Goal: Transaction & Acquisition: Obtain resource

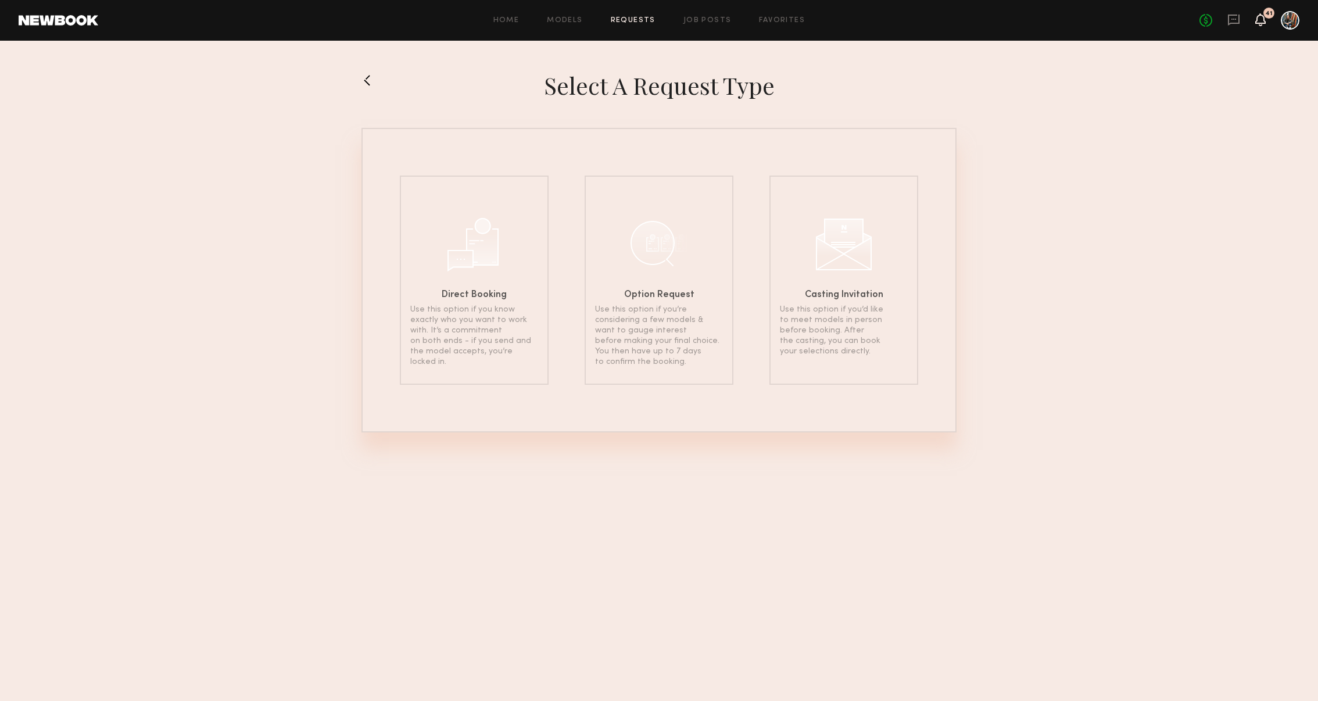
click at [1265, 20] on icon at bounding box center [1260, 19] width 10 height 13
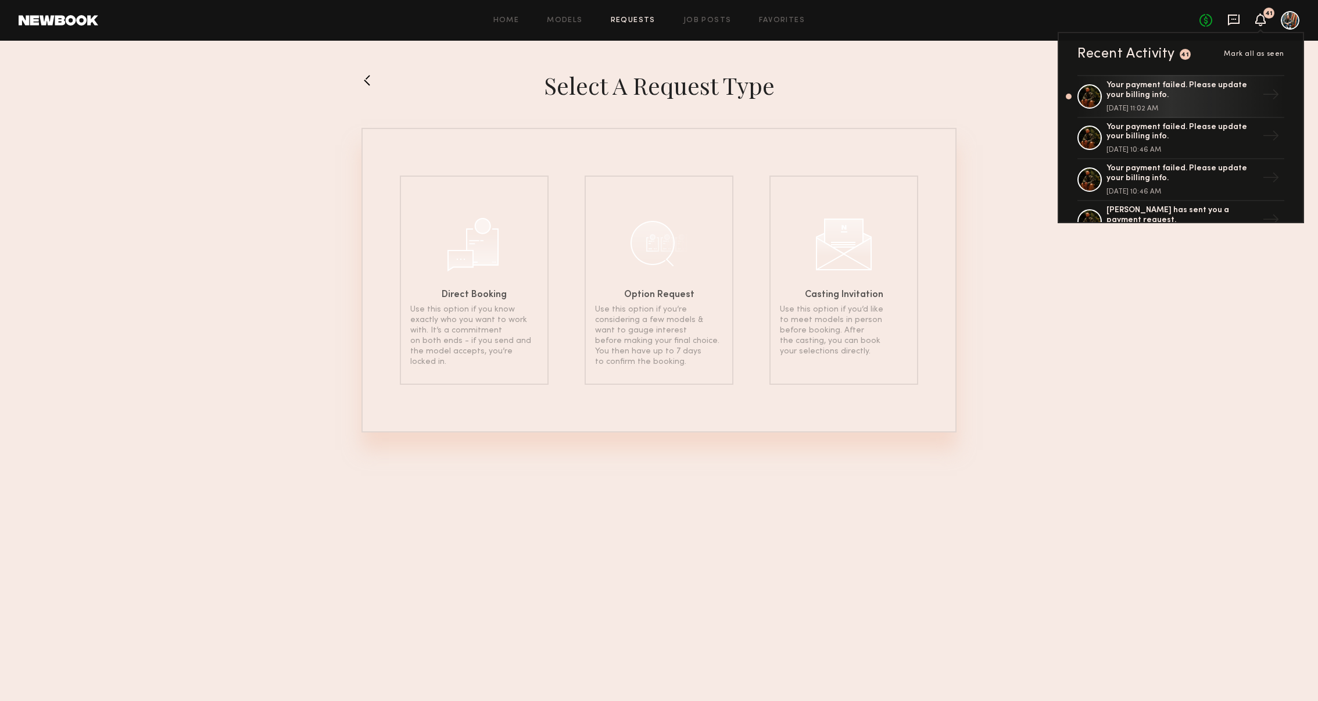
click at [1231, 17] on icon at bounding box center [1233, 19] width 13 height 13
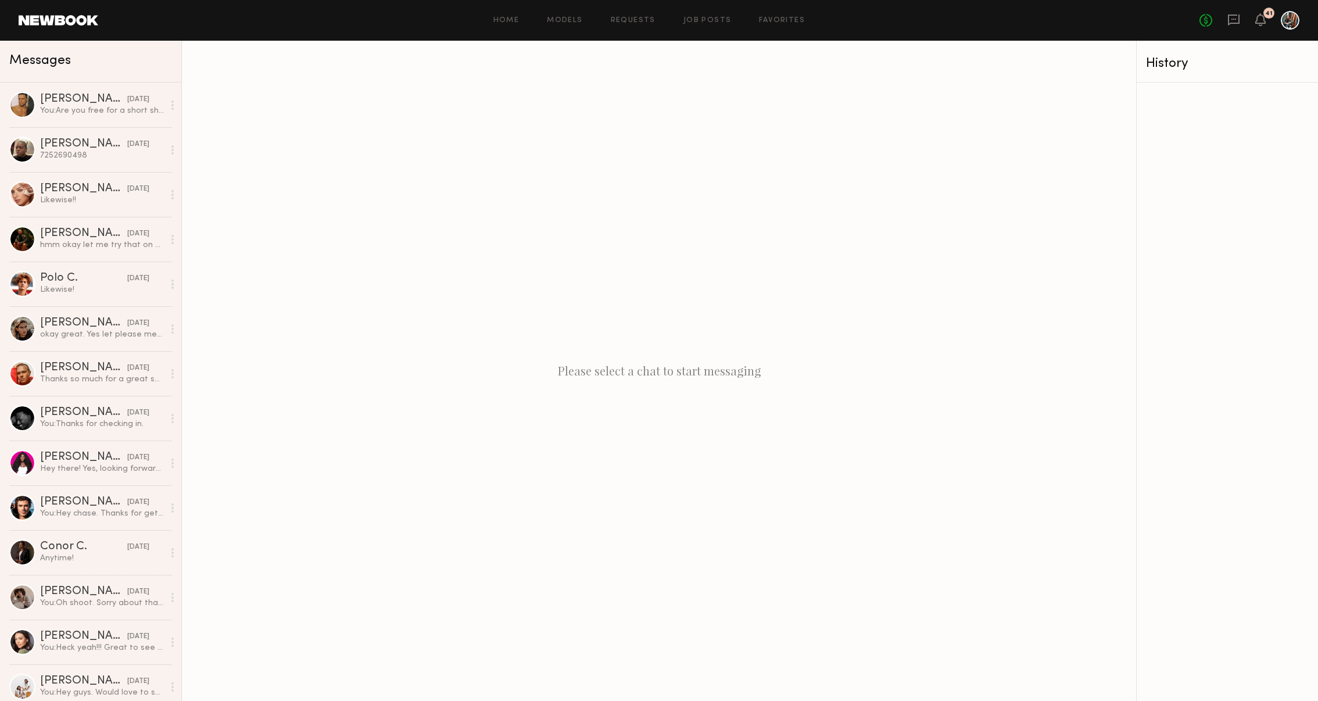
click at [568, 15] on div "Home Models Requests Job Posts Favorites Sign Out No fees up to $5,000 41" at bounding box center [698, 20] width 1201 height 19
click at [567, 23] on link "Models" at bounding box center [564, 21] width 35 height 8
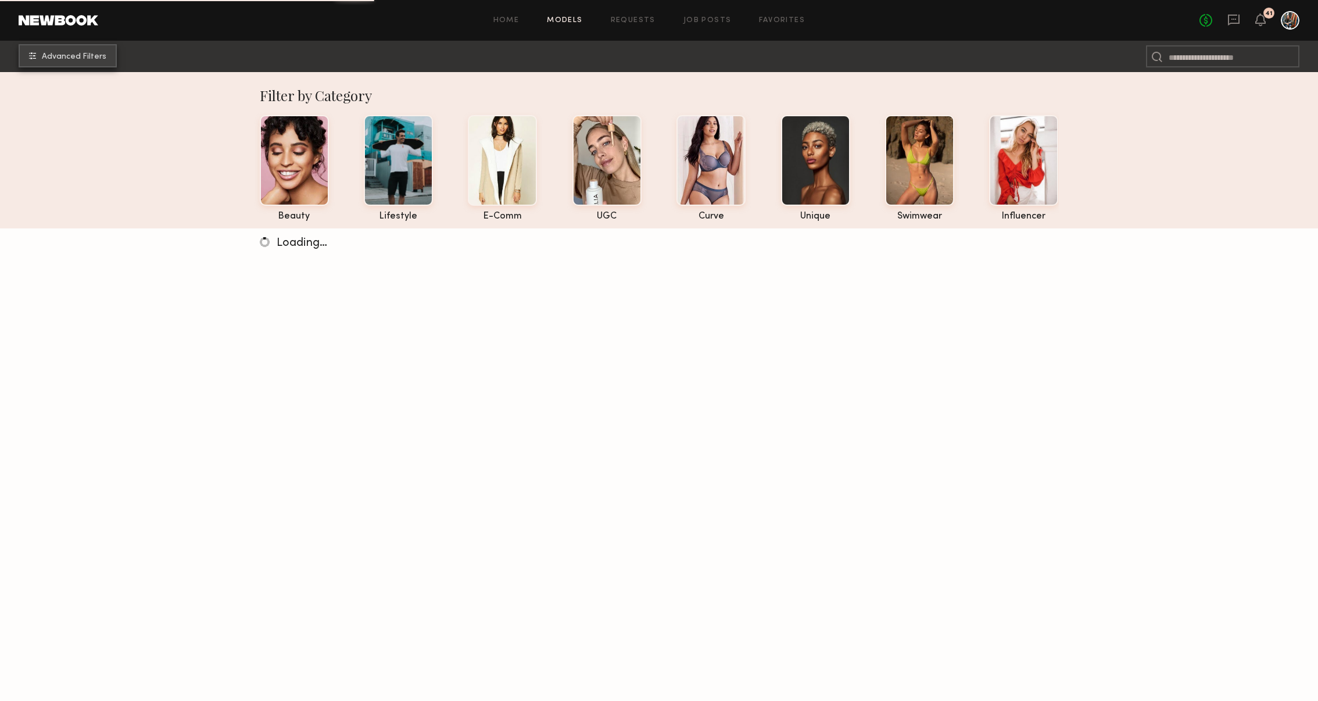
click at [65, 57] on span "Advanced Filters" at bounding box center [74, 57] width 64 height 8
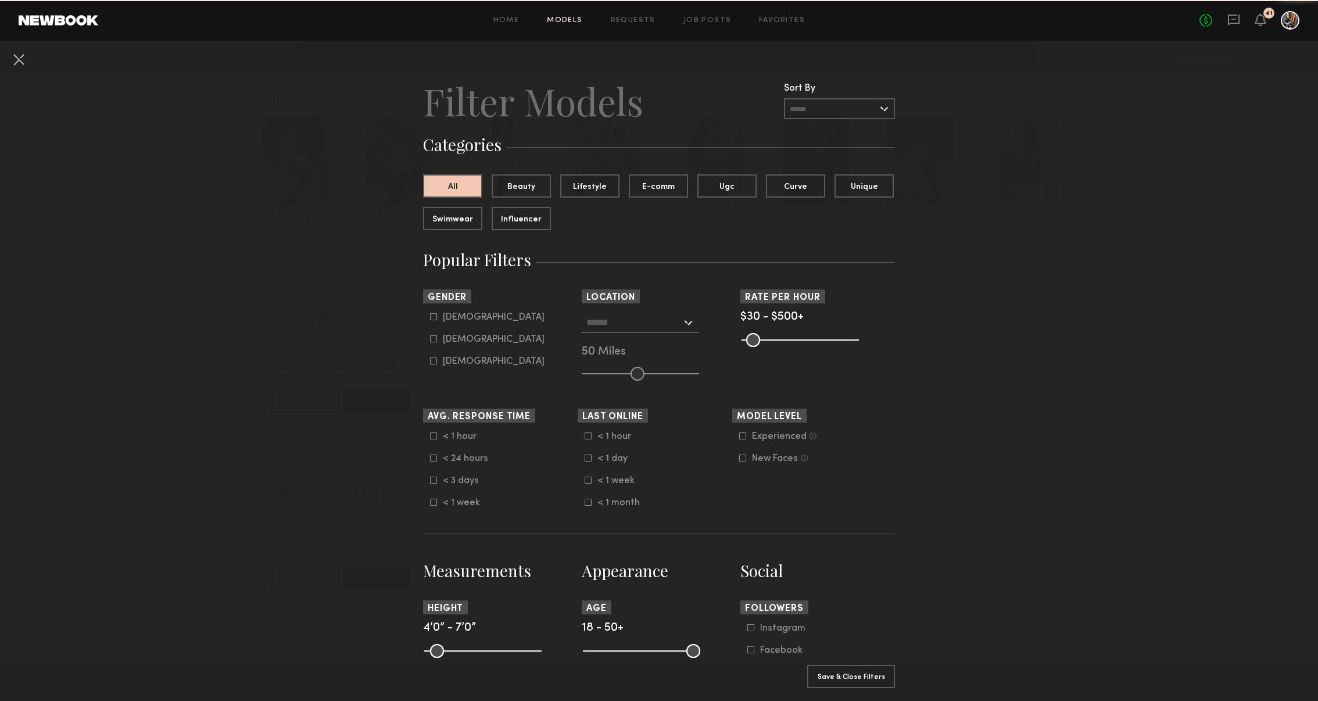
click at [434, 316] on icon at bounding box center [433, 316] width 7 height 7
type input "*"
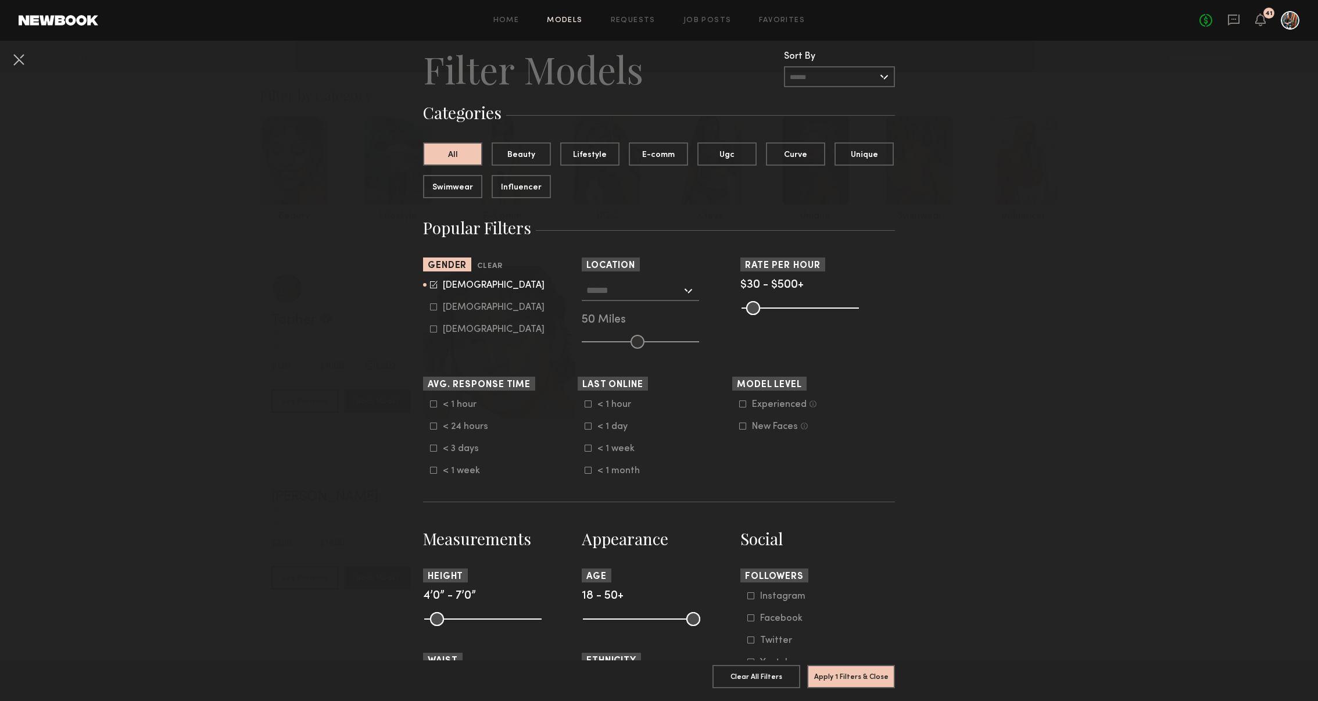
scroll to position [34, 0]
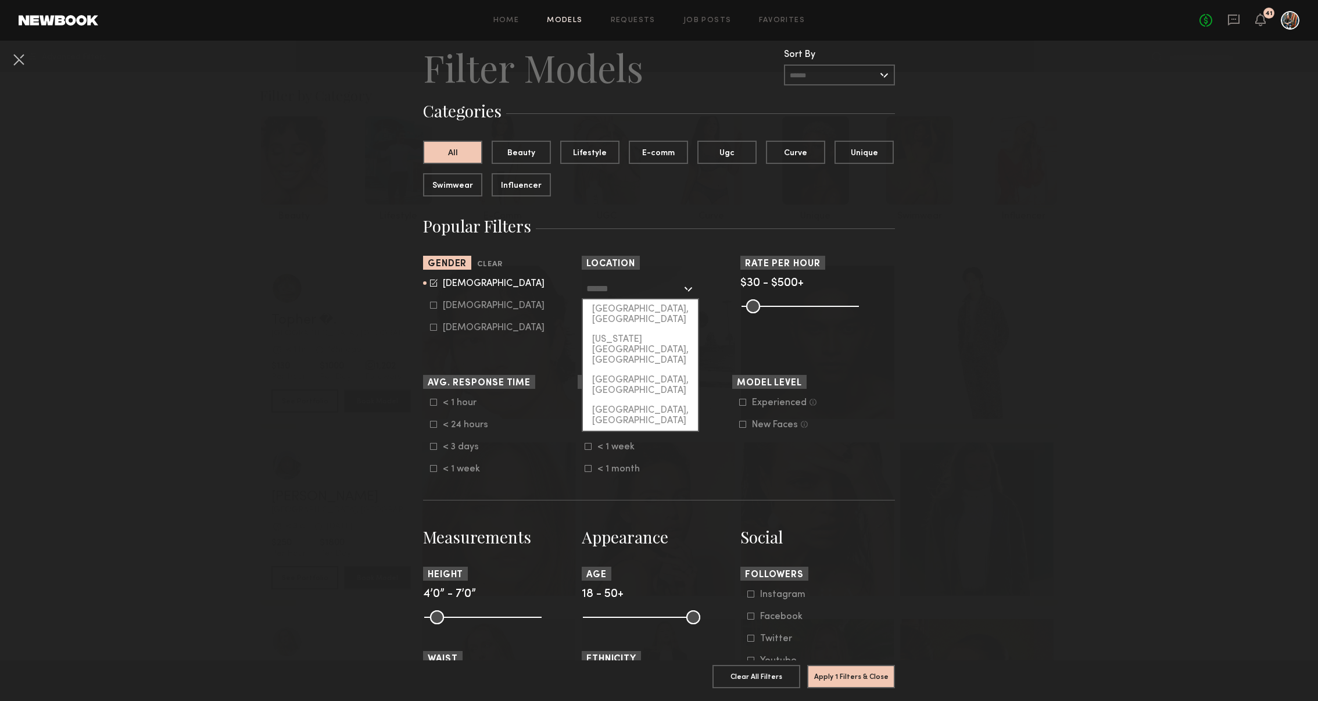
click at [628, 279] on input "text" at bounding box center [633, 288] width 95 height 20
click at [629, 302] on div "[GEOGRAPHIC_DATA], [GEOGRAPHIC_DATA]" at bounding box center [640, 314] width 115 height 30
type input "**********"
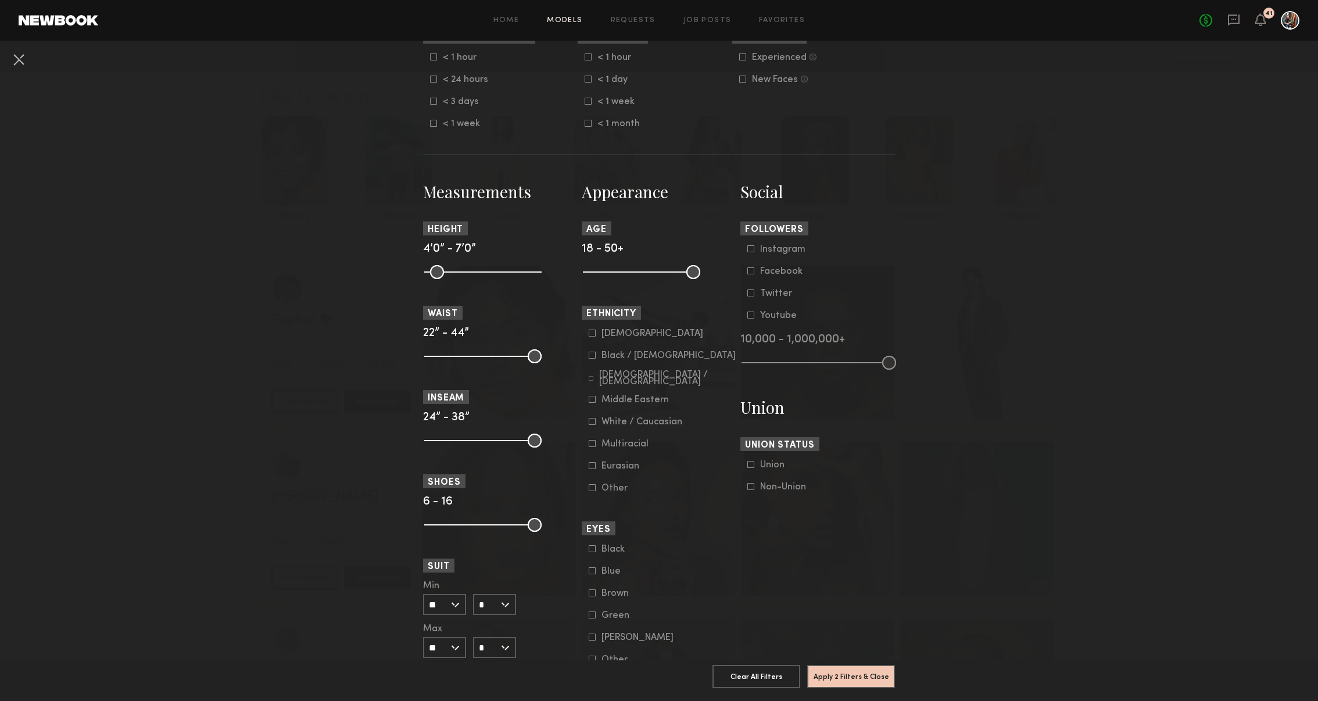
scroll to position [380, 0]
click at [594, 359] on common-framework-checkbox "Black / African American" at bounding box center [663, 354] width 148 height 10
click at [595, 354] on icon at bounding box center [592, 354] width 6 height 6
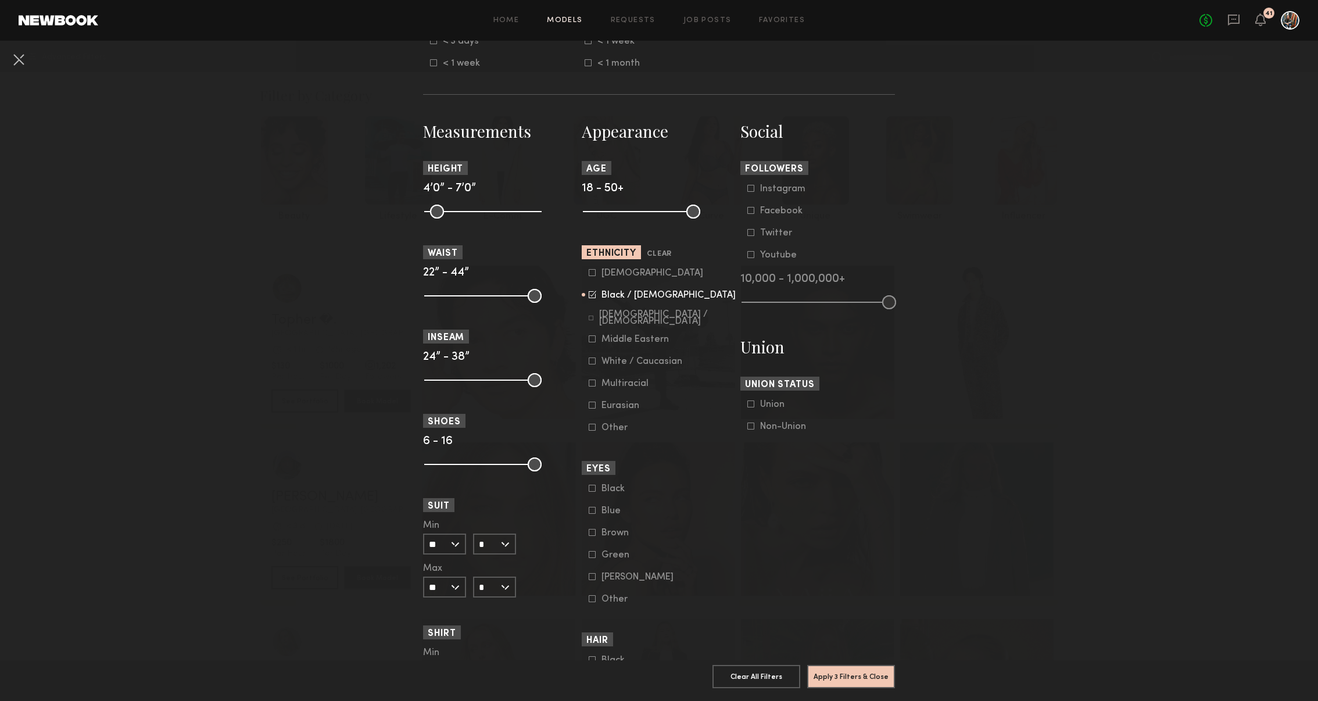
scroll to position [531, 0]
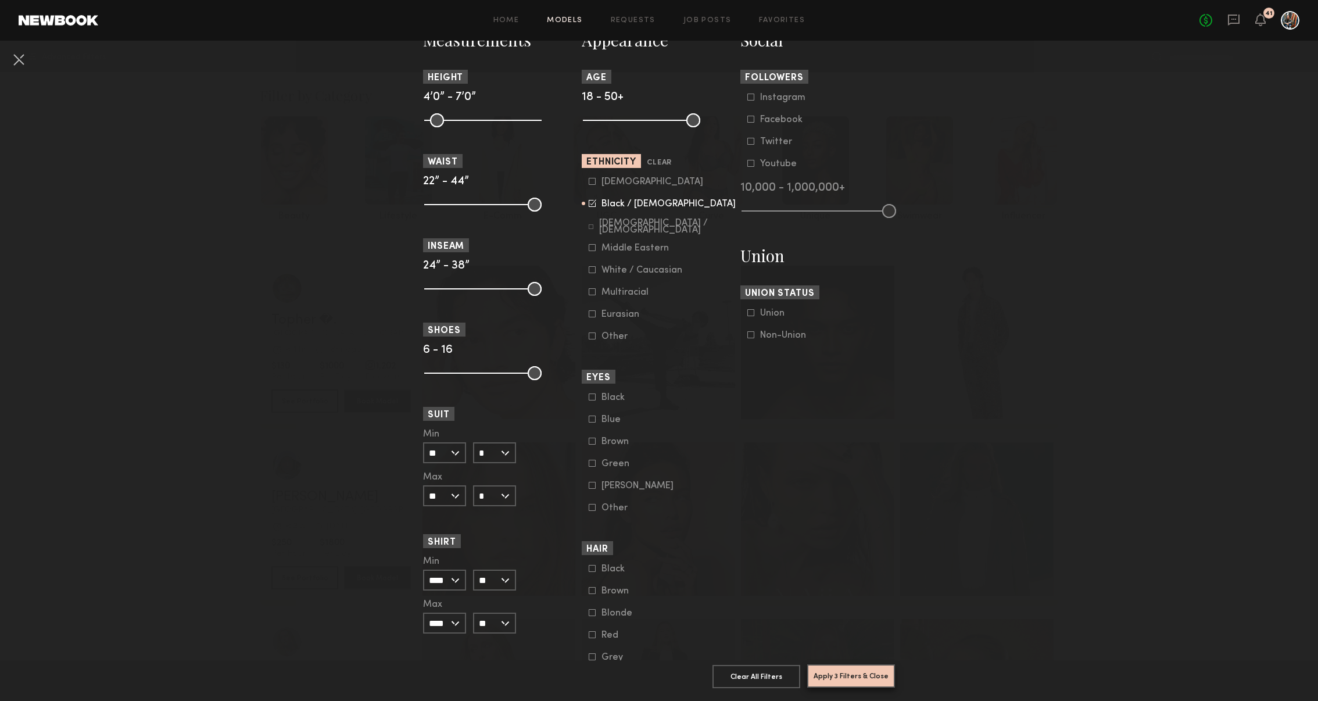
click at [886, 677] on button "Apply 3 Filters & Close" at bounding box center [851, 675] width 88 height 23
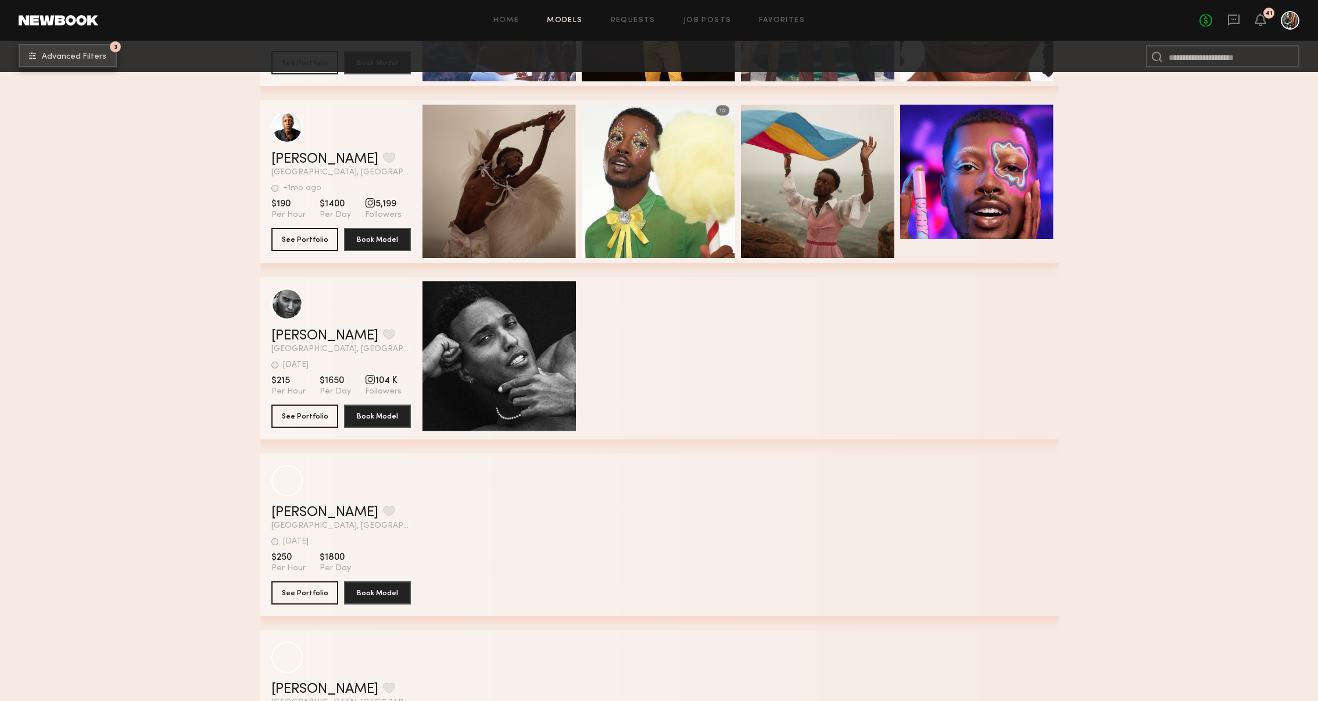
scroll to position [6007, 0]
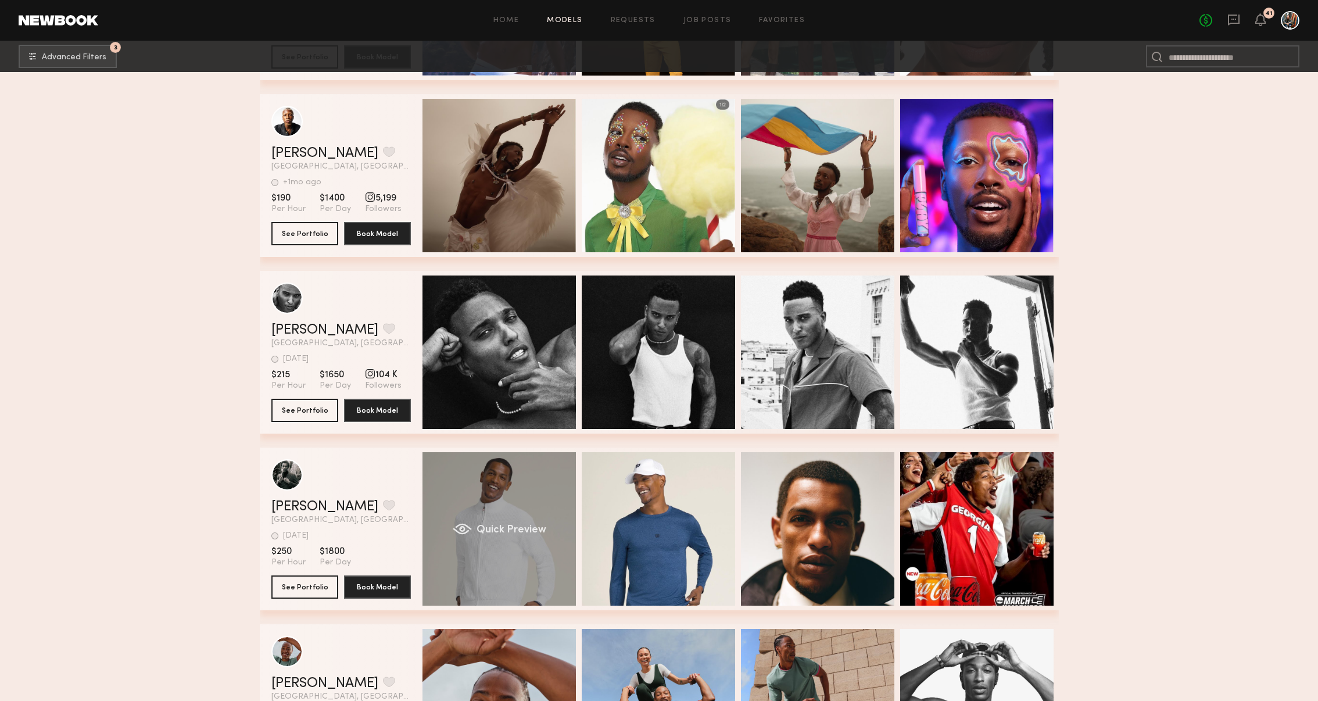
click at [542, 528] on span "Quick Preview" at bounding box center [511, 530] width 70 height 10
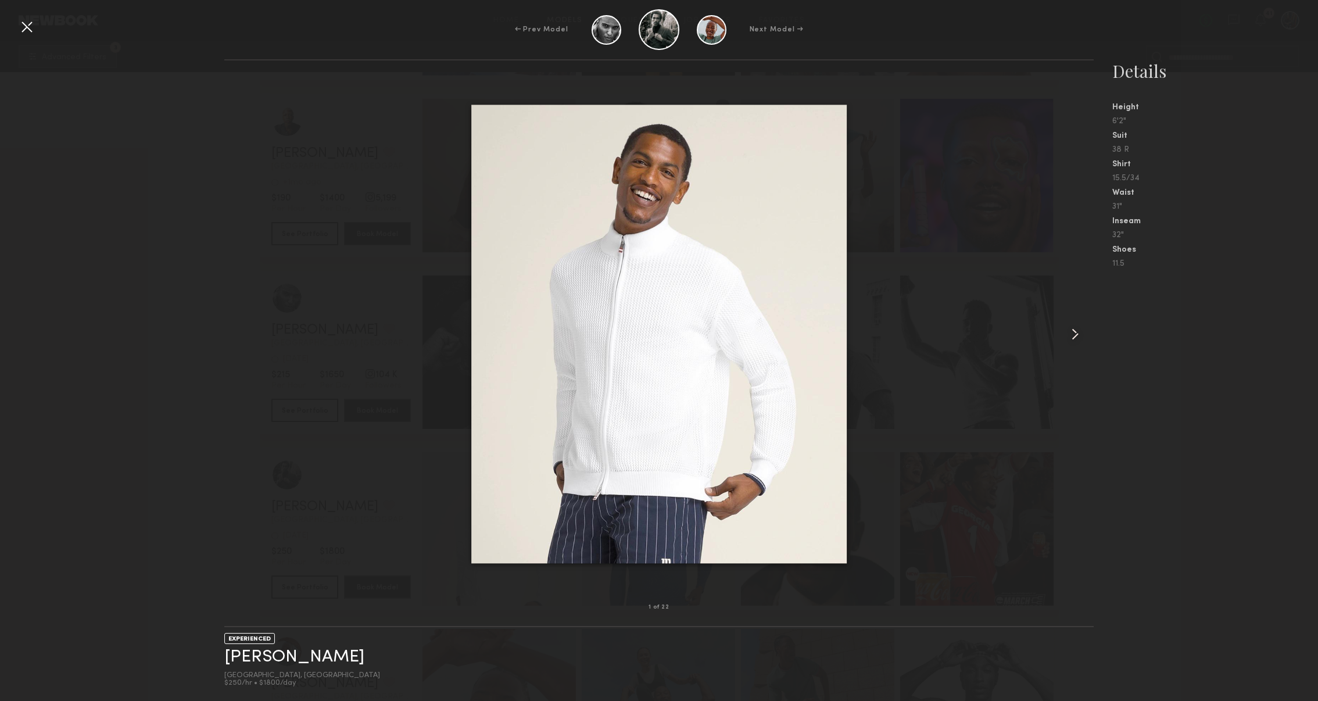
click at [1080, 338] on common-icon at bounding box center [1075, 334] width 19 height 19
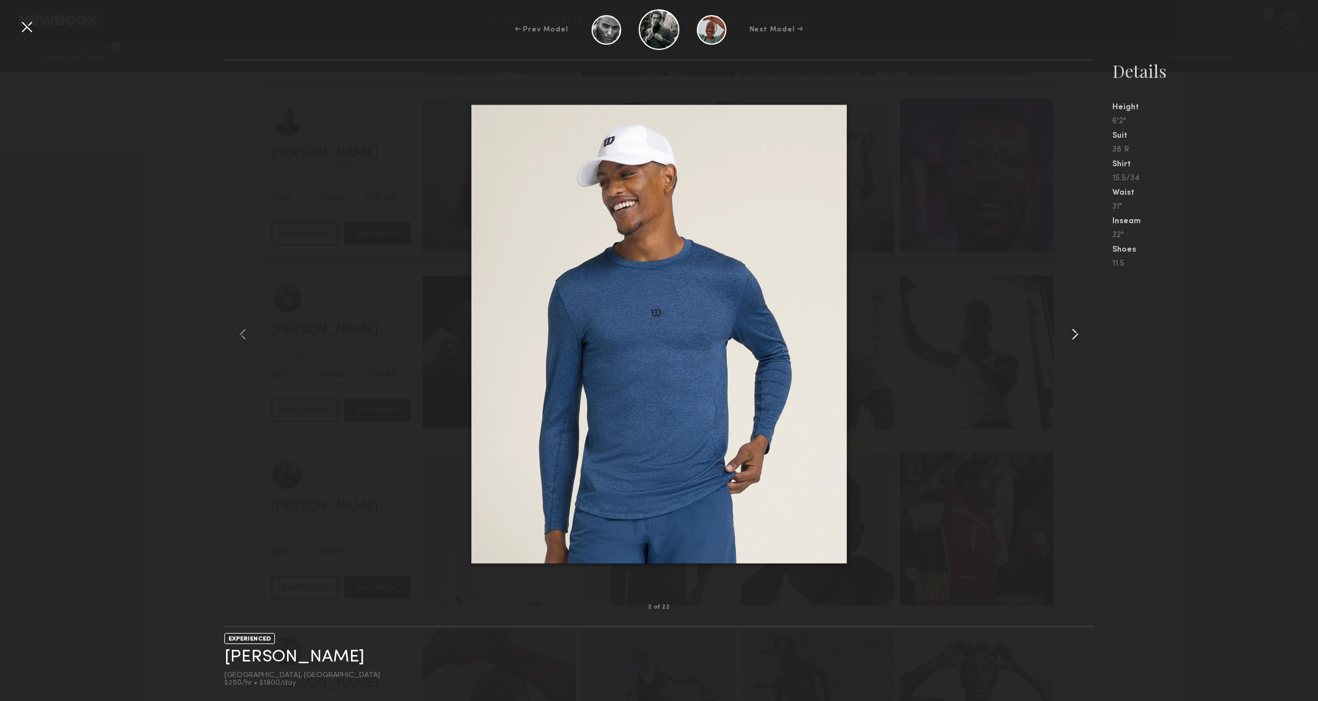
click at [1080, 338] on common-icon at bounding box center [1075, 334] width 19 height 19
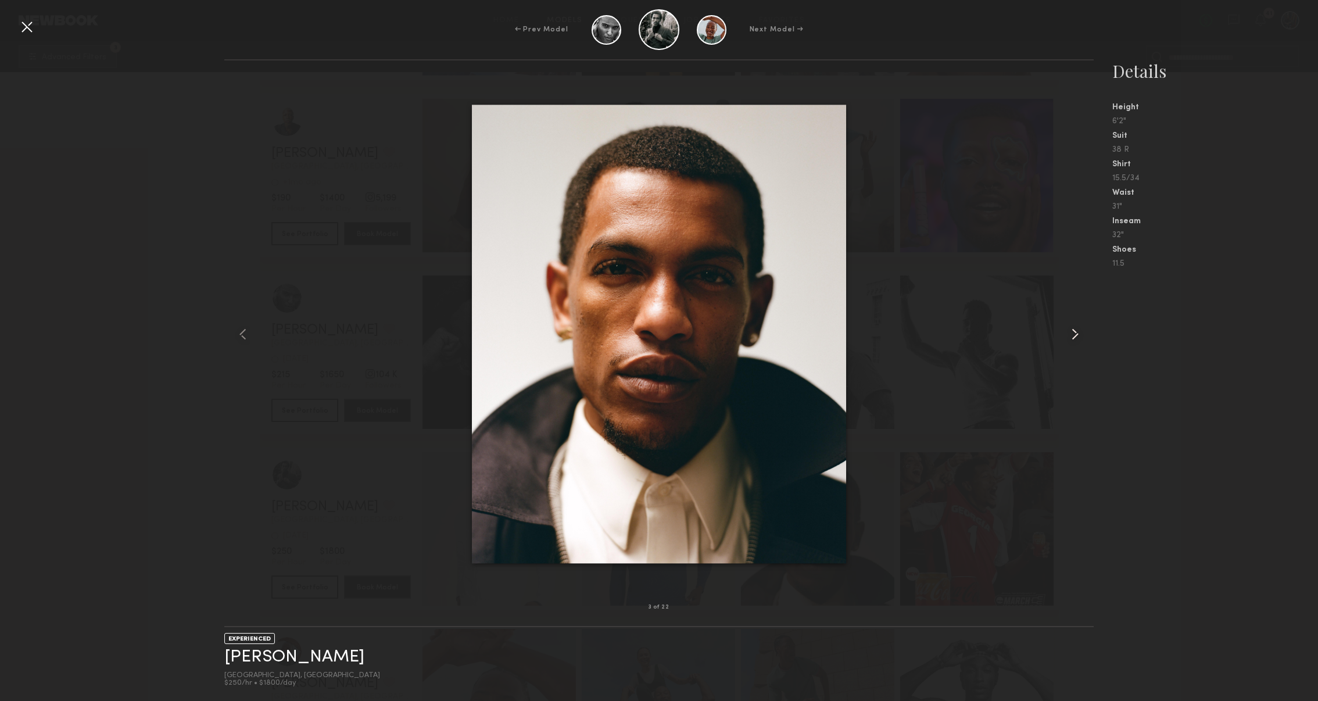
click at [1080, 338] on common-icon at bounding box center [1075, 334] width 19 height 19
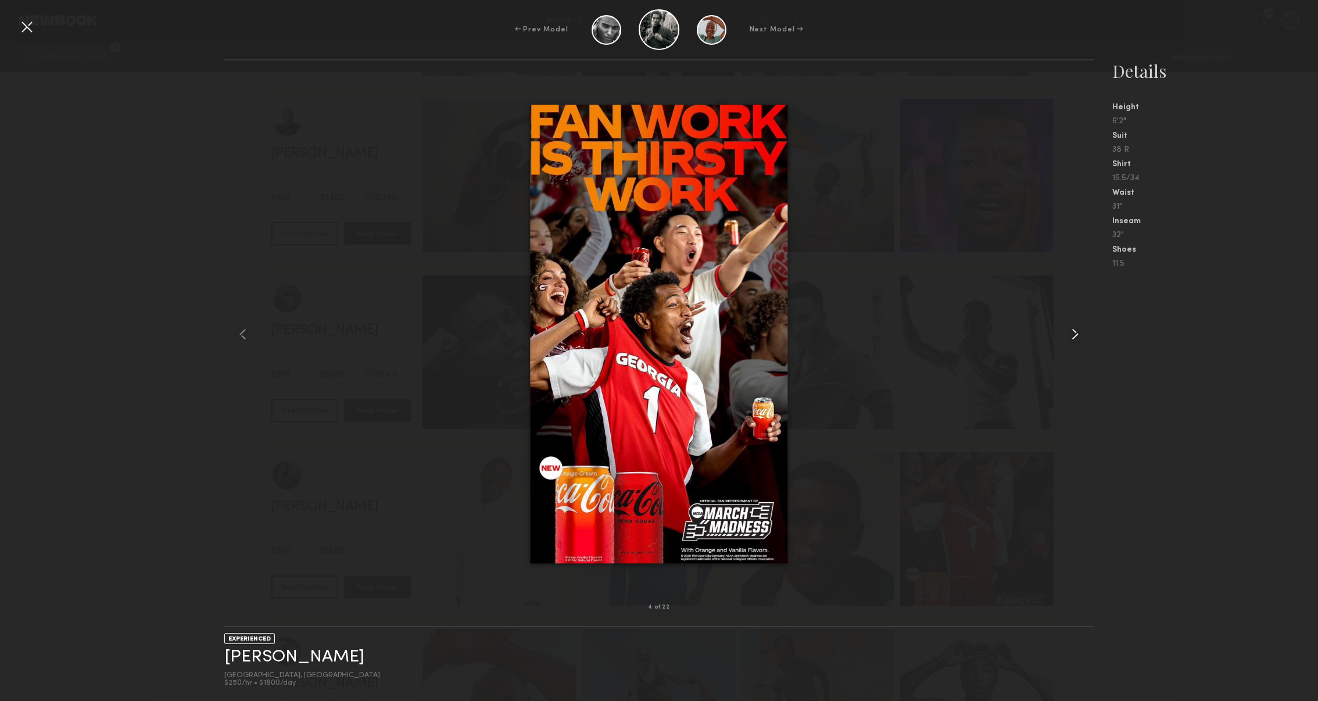
click at [1080, 338] on common-icon at bounding box center [1075, 334] width 19 height 19
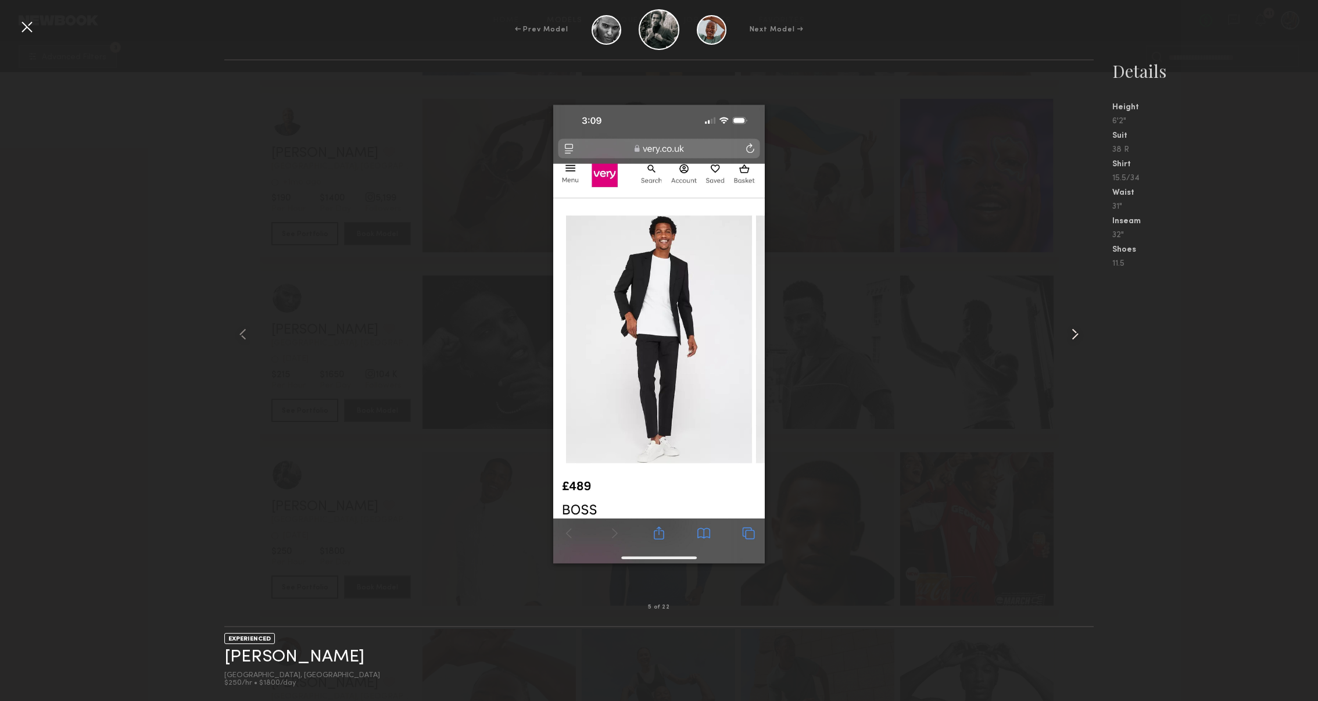
click at [1080, 338] on common-icon at bounding box center [1075, 334] width 19 height 19
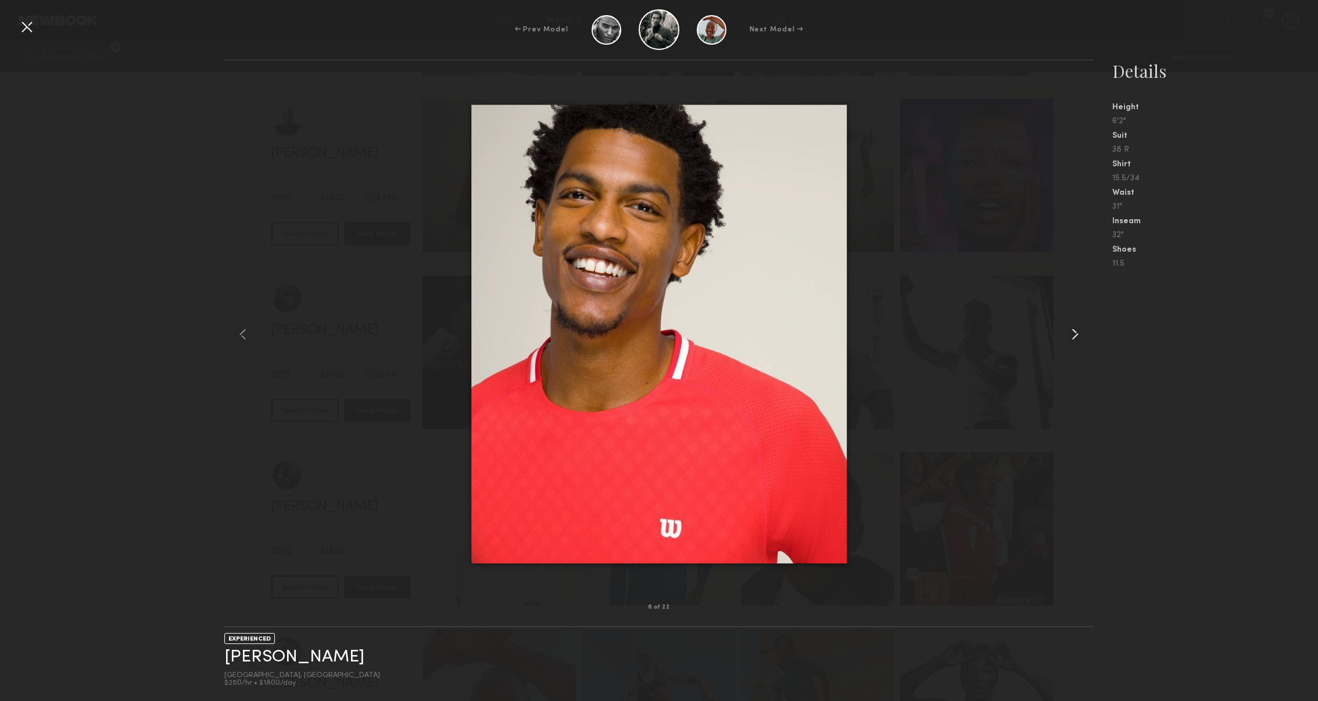
click at [1080, 338] on common-icon at bounding box center [1075, 334] width 19 height 19
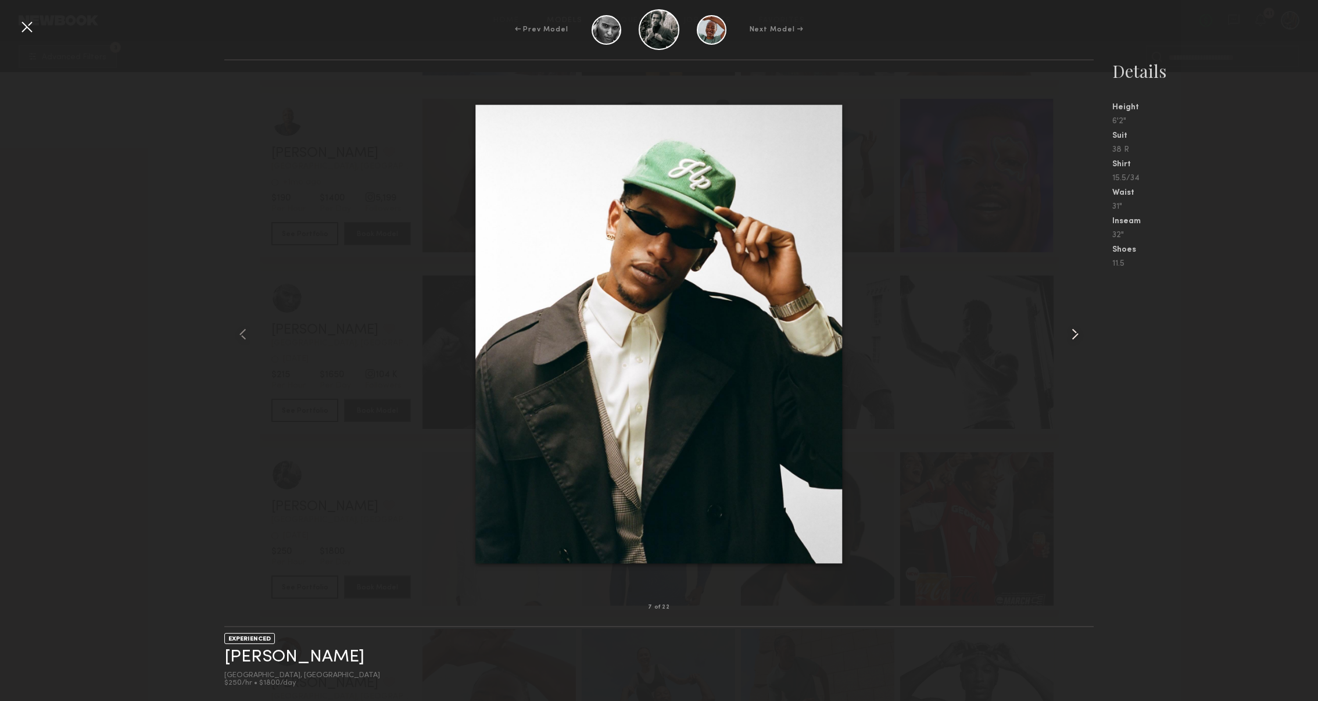
click at [1080, 338] on common-icon at bounding box center [1075, 334] width 19 height 19
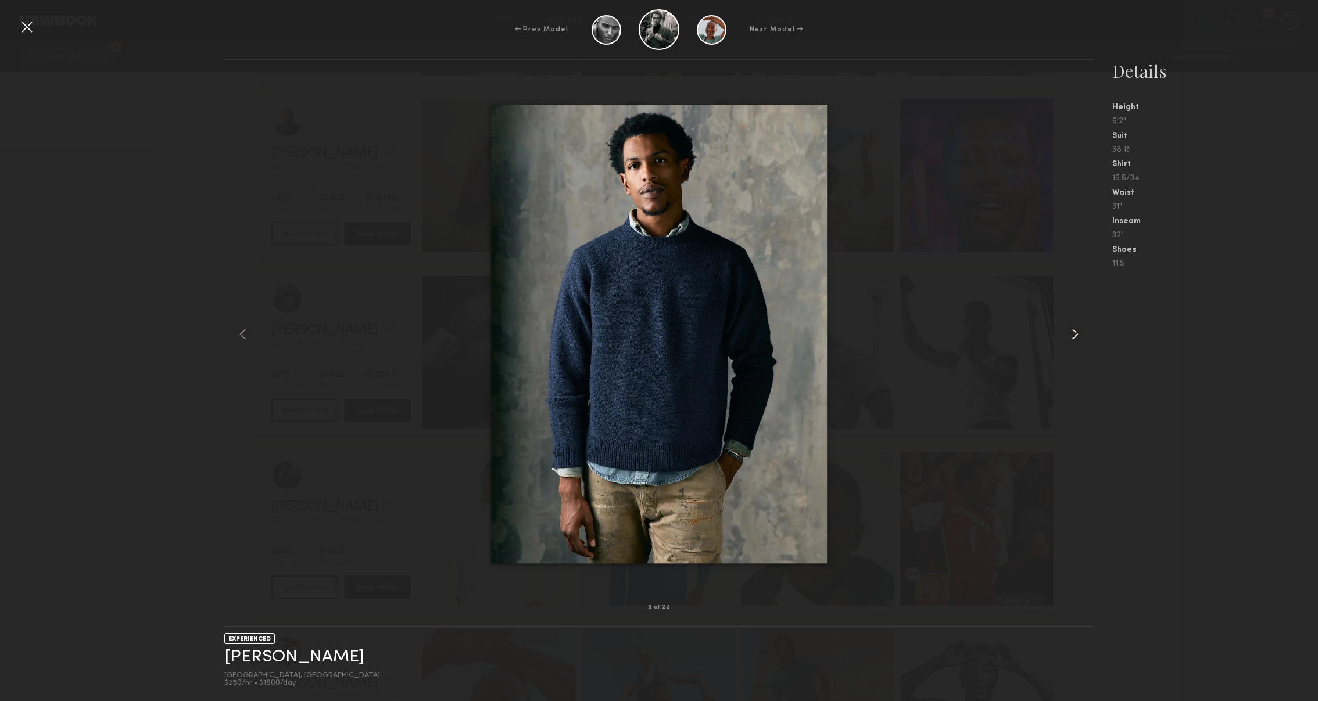
click at [1080, 338] on common-icon at bounding box center [1075, 334] width 19 height 19
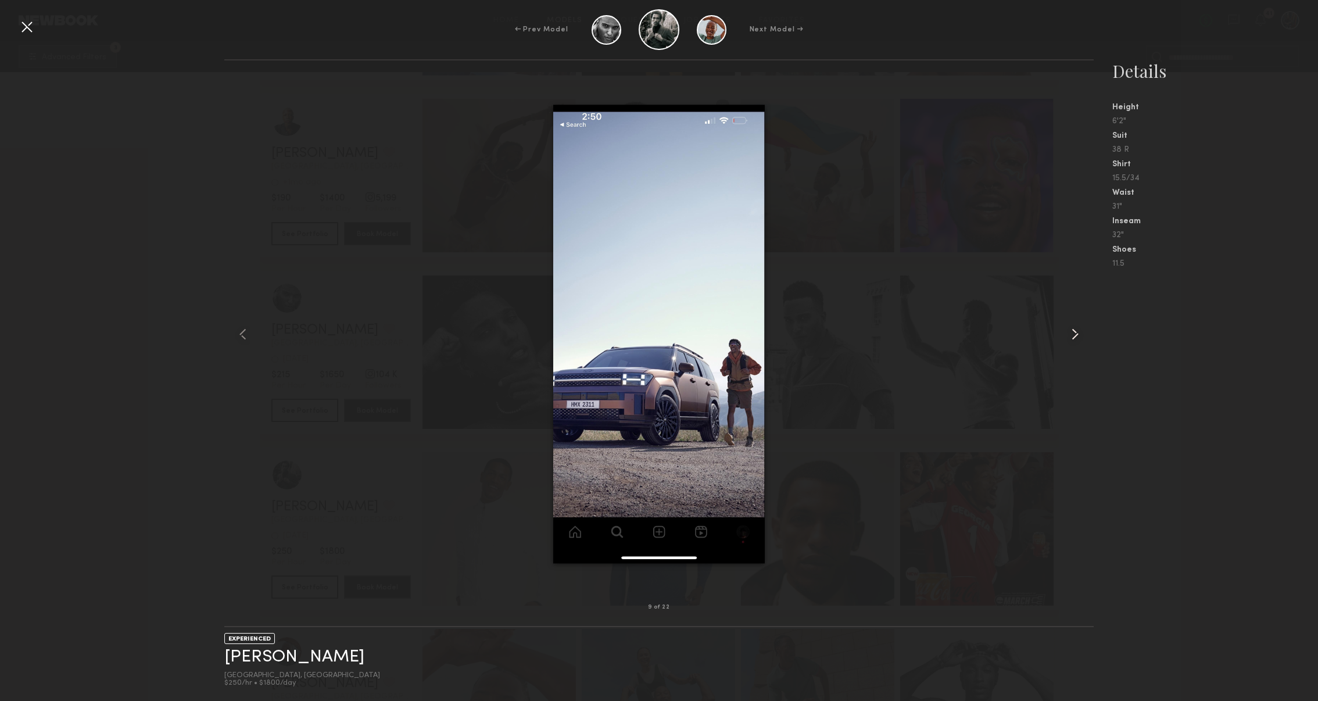
click at [1080, 338] on common-icon at bounding box center [1075, 334] width 19 height 19
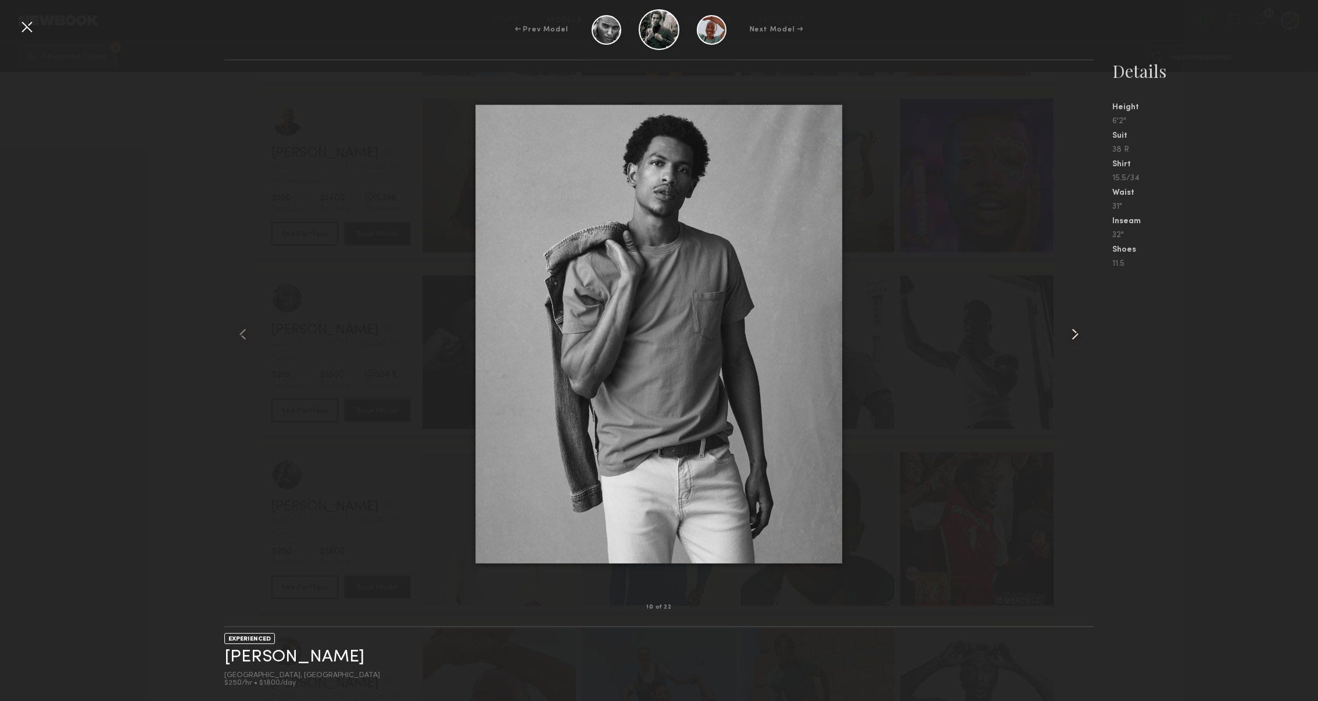
click at [1080, 338] on common-icon at bounding box center [1075, 334] width 19 height 19
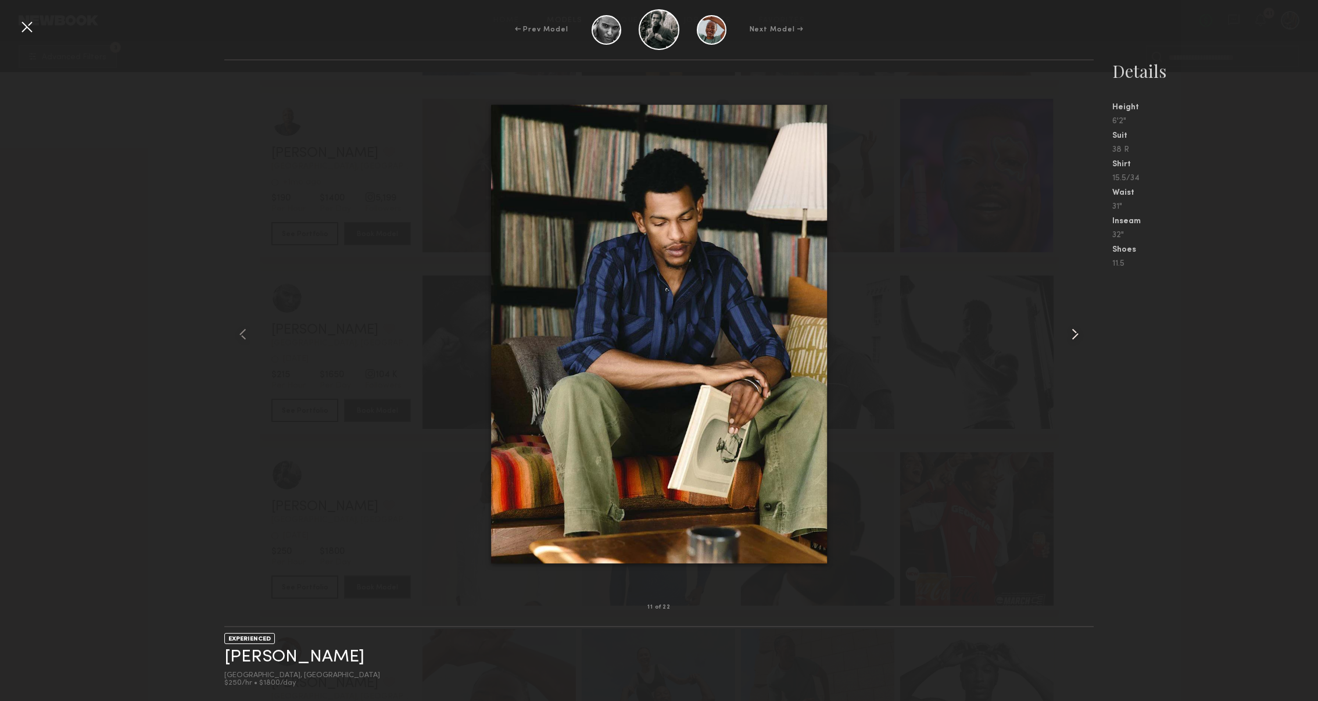
click at [1080, 338] on common-icon at bounding box center [1075, 334] width 19 height 19
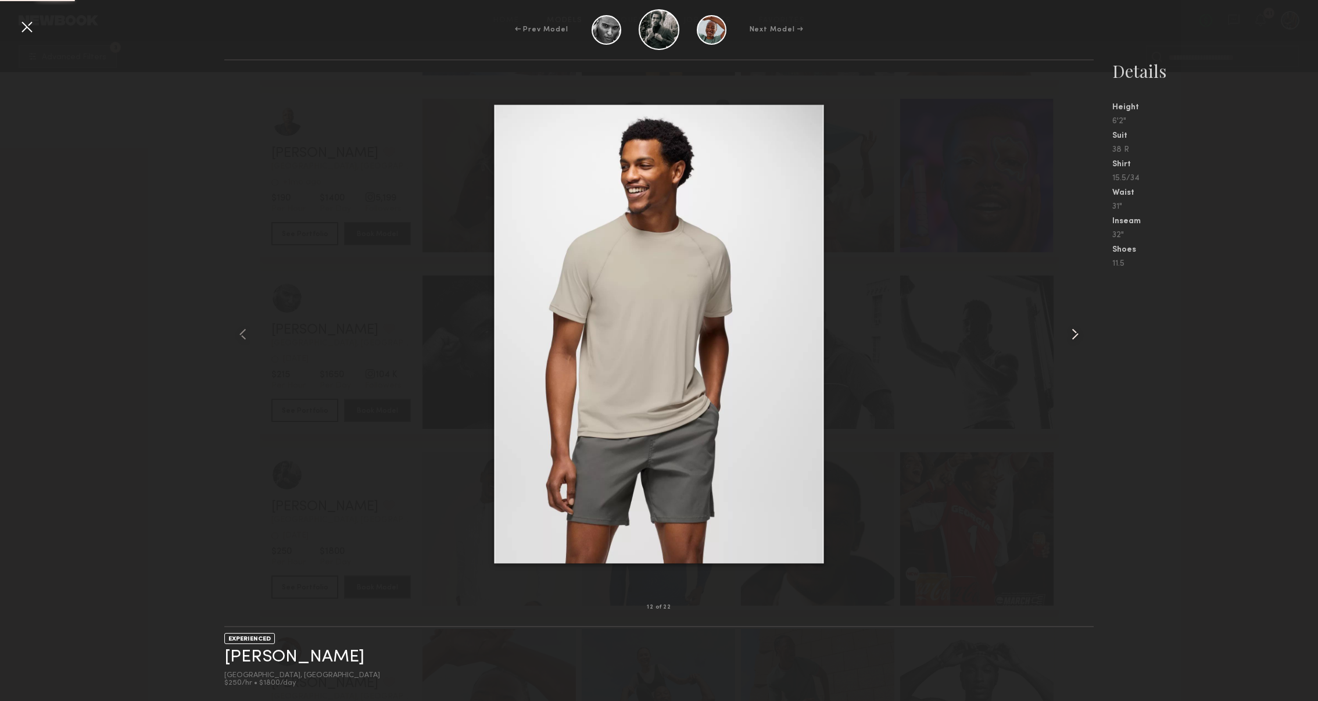
click at [1080, 338] on common-icon at bounding box center [1075, 334] width 19 height 19
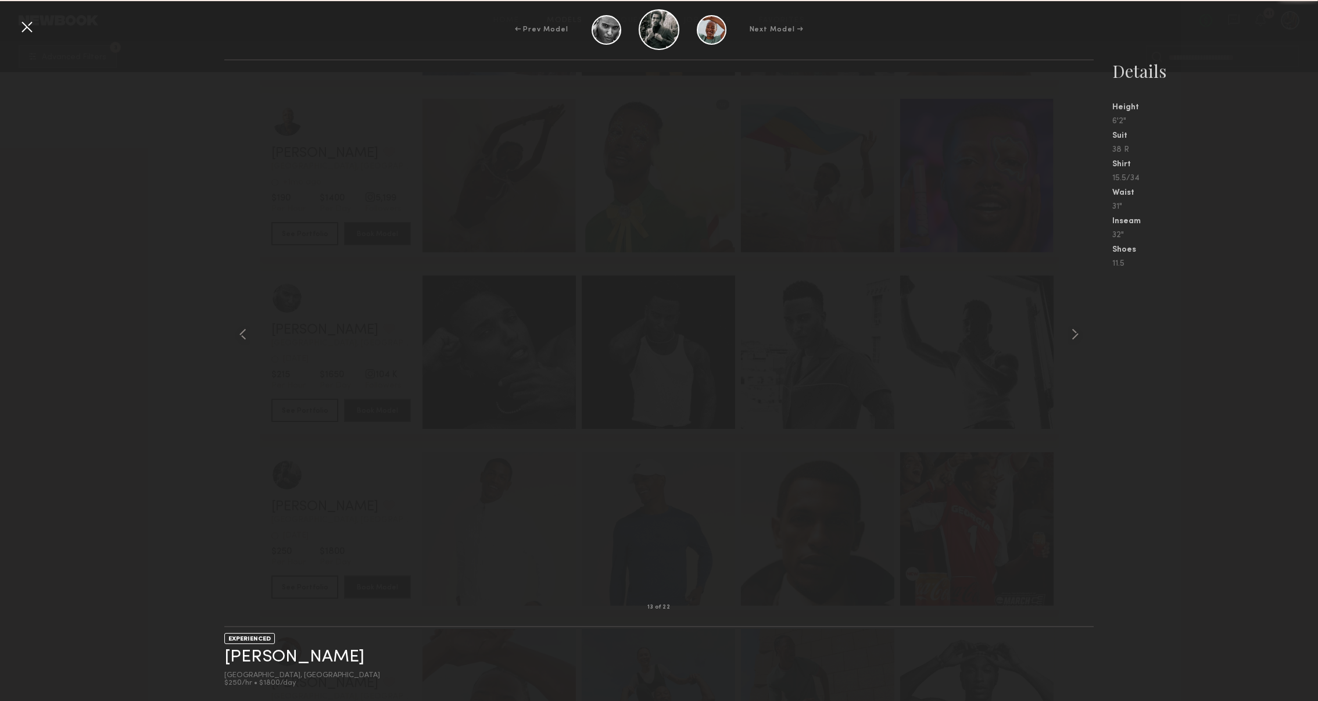
click at [1080, 338] on common-icon at bounding box center [1075, 334] width 19 height 19
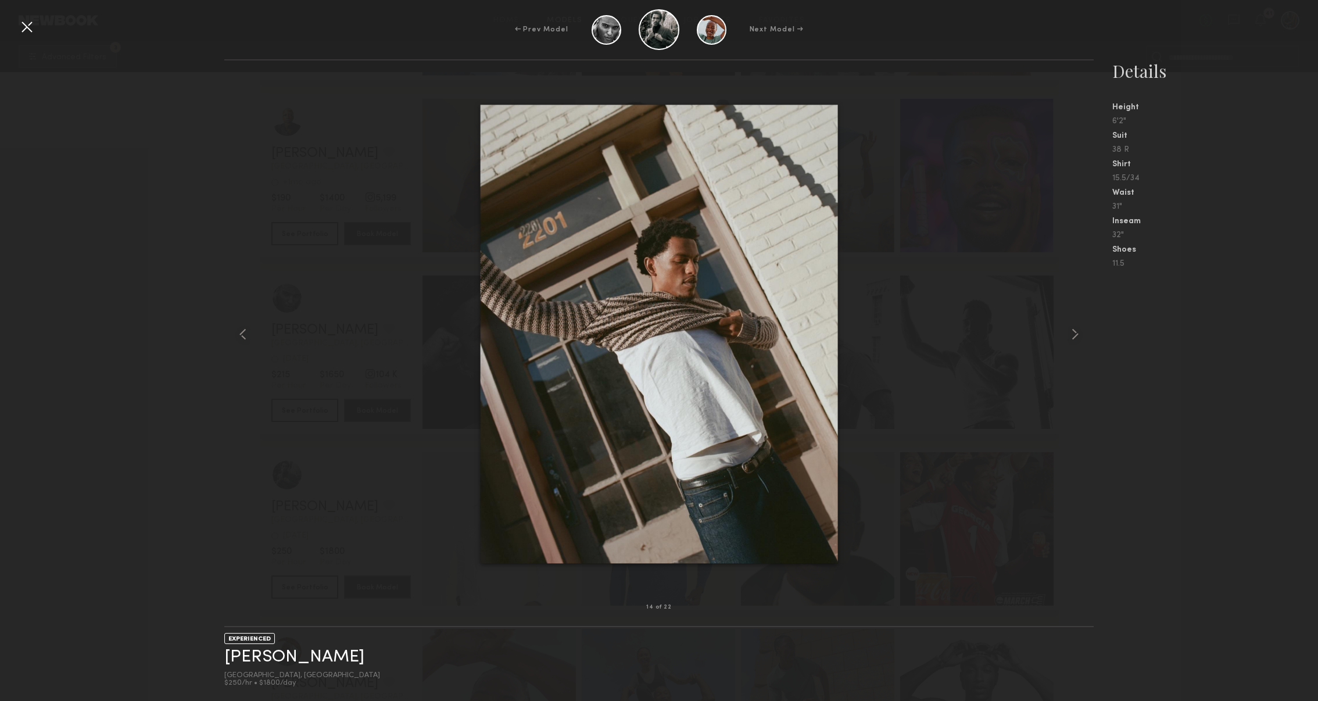
click at [26, 30] on div at bounding box center [26, 26] width 19 height 19
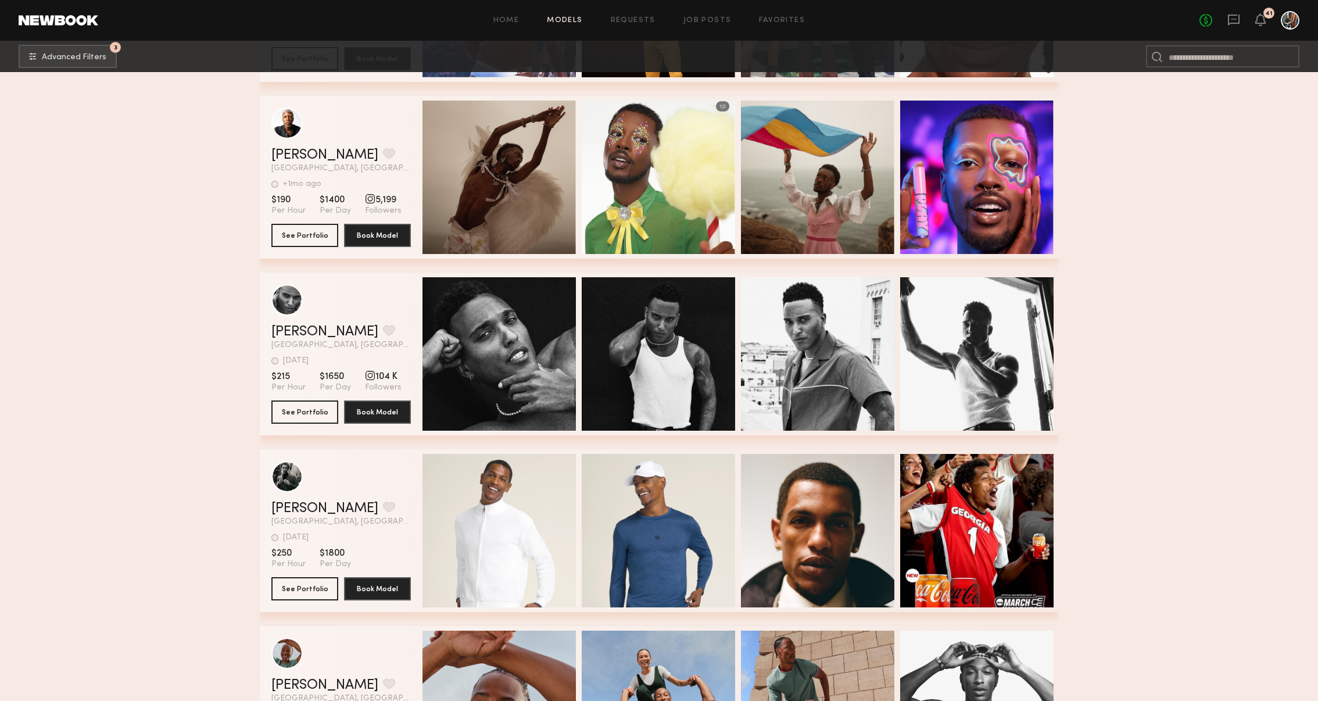
scroll to position [6010, 0]
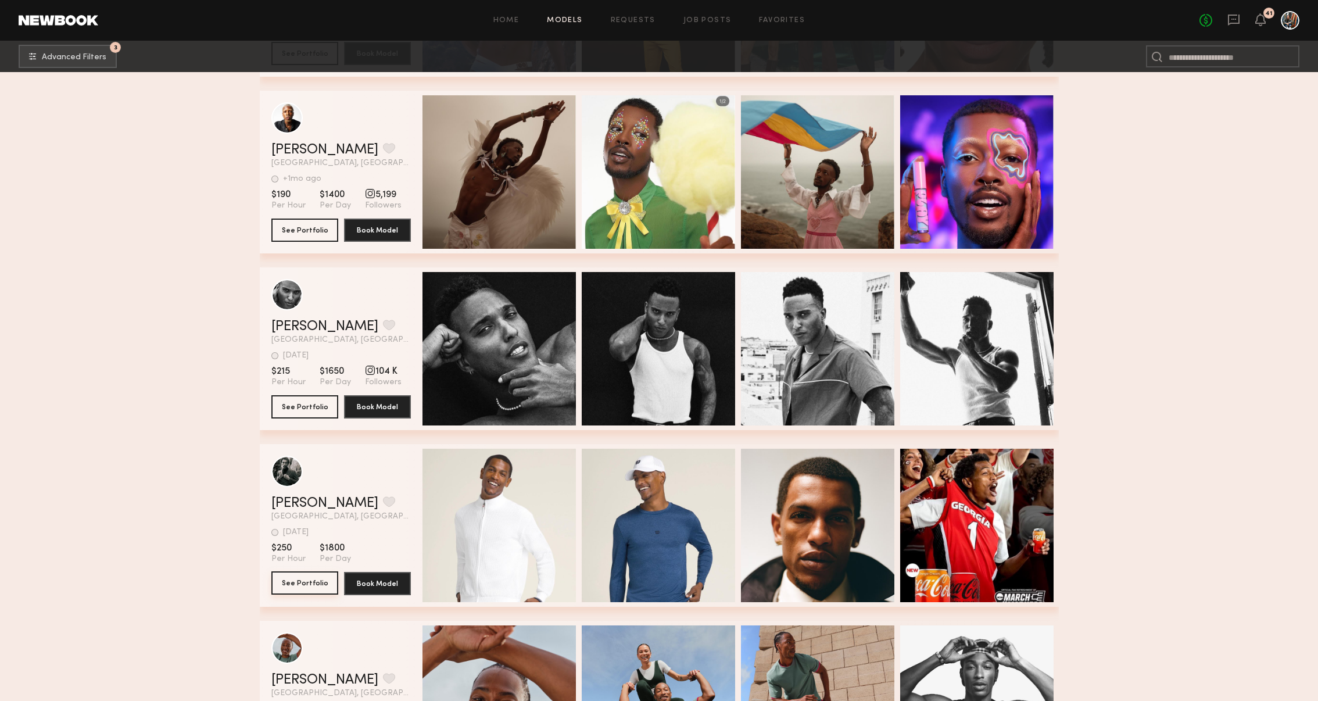
click at [316, 575] on button "See Portfolio" at bounding box center [304, 582] width 67 height 23
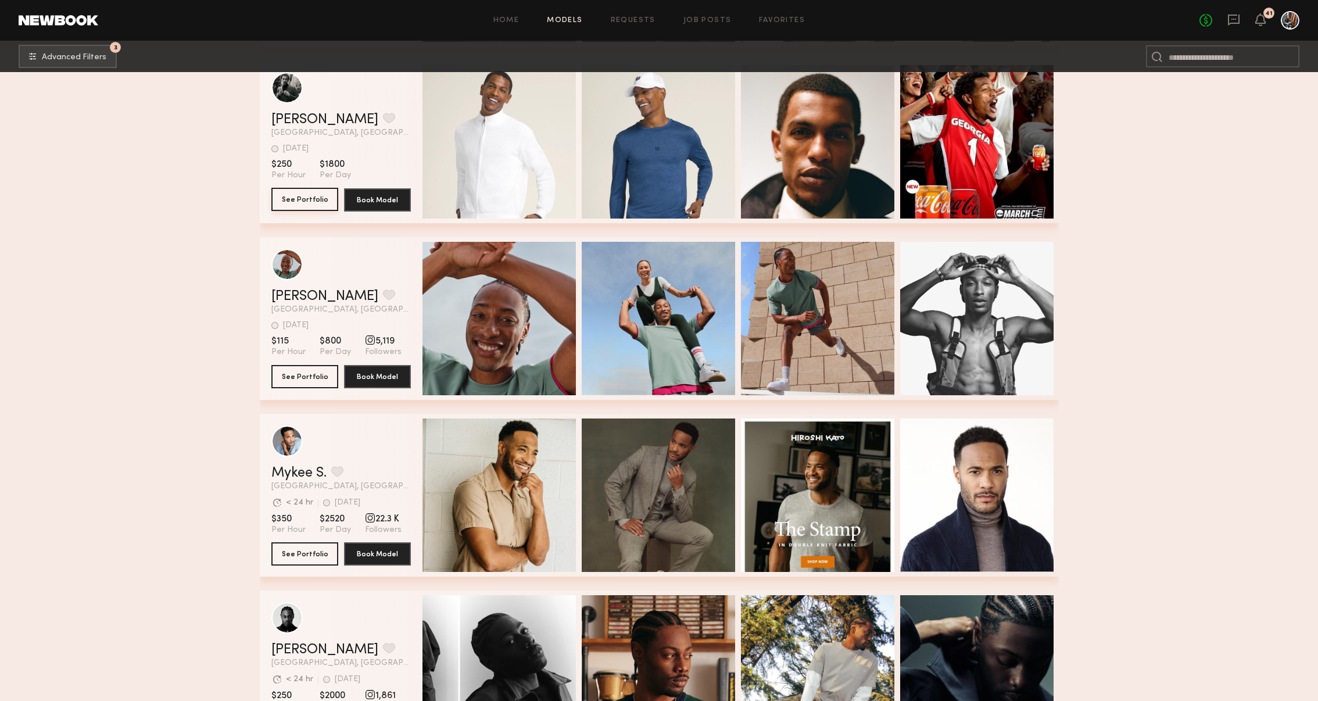
scroll to position [6397, 0]
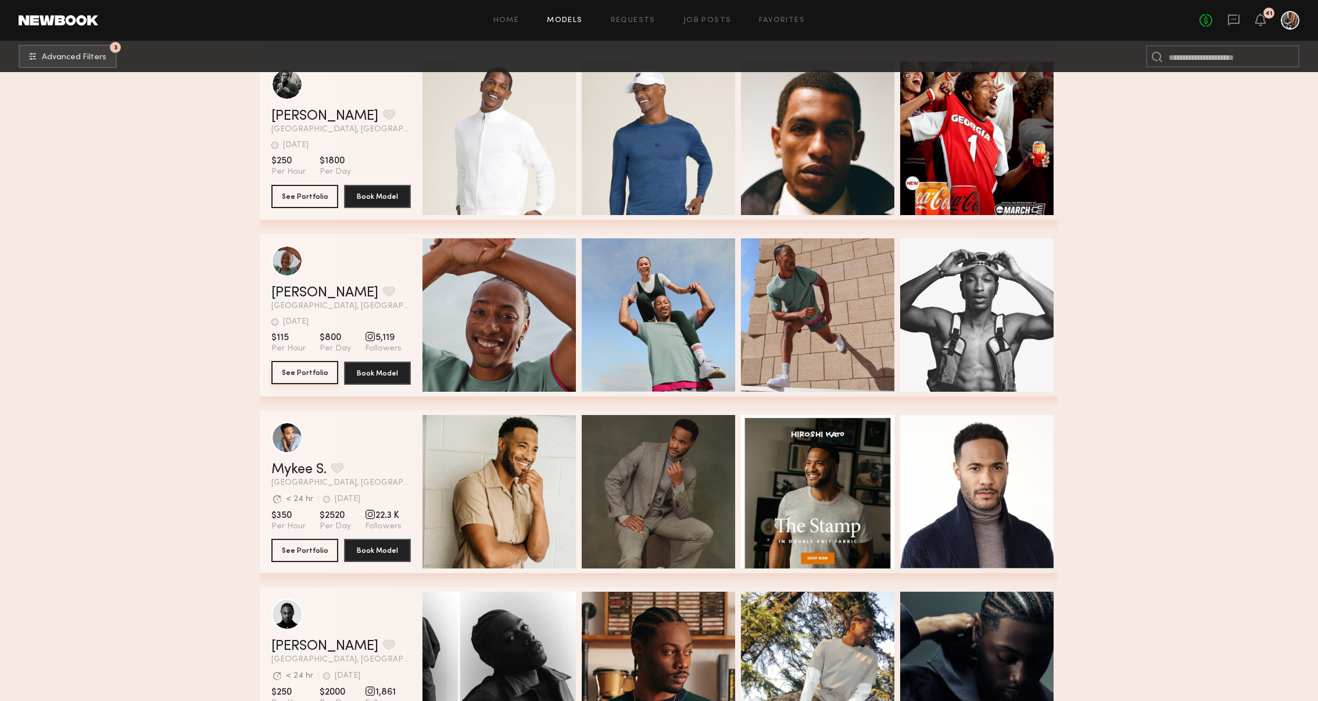
click at [308, 374] on button "See Portfolio" at bounding box center [304, 372] width 67 height 23
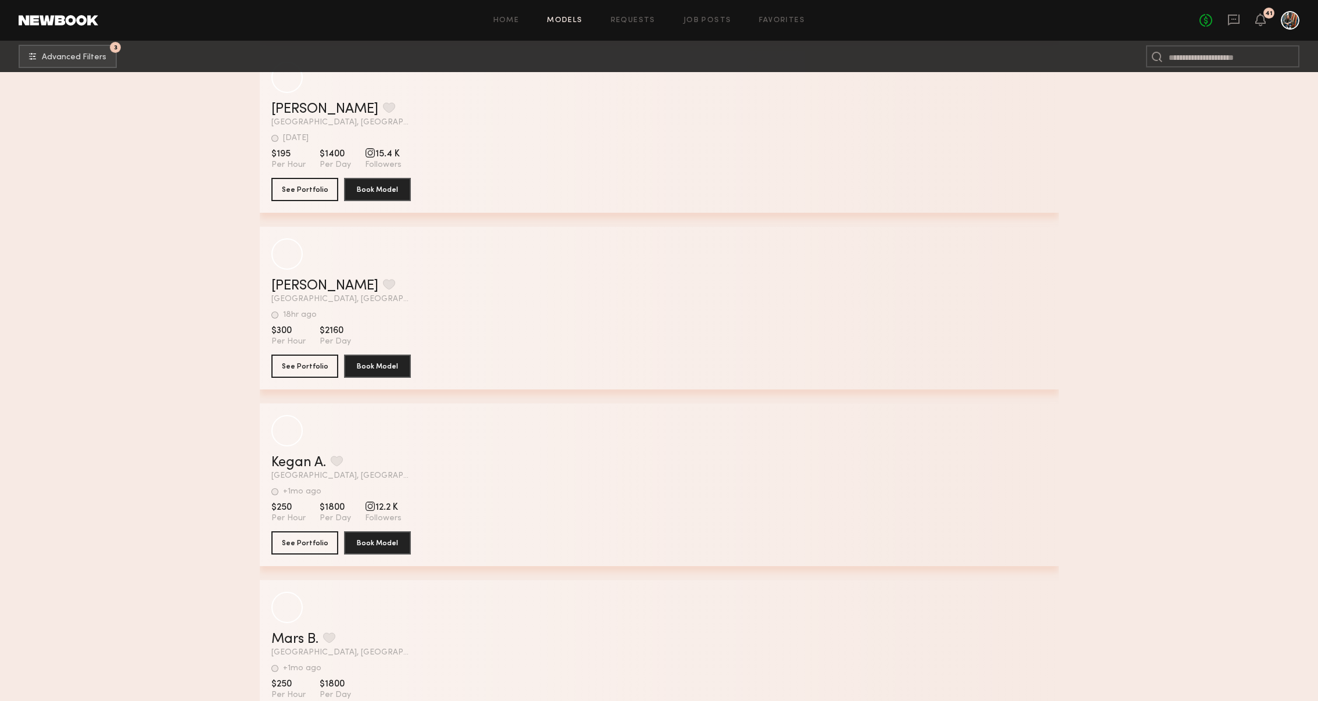
scroll to position [11041, 0]
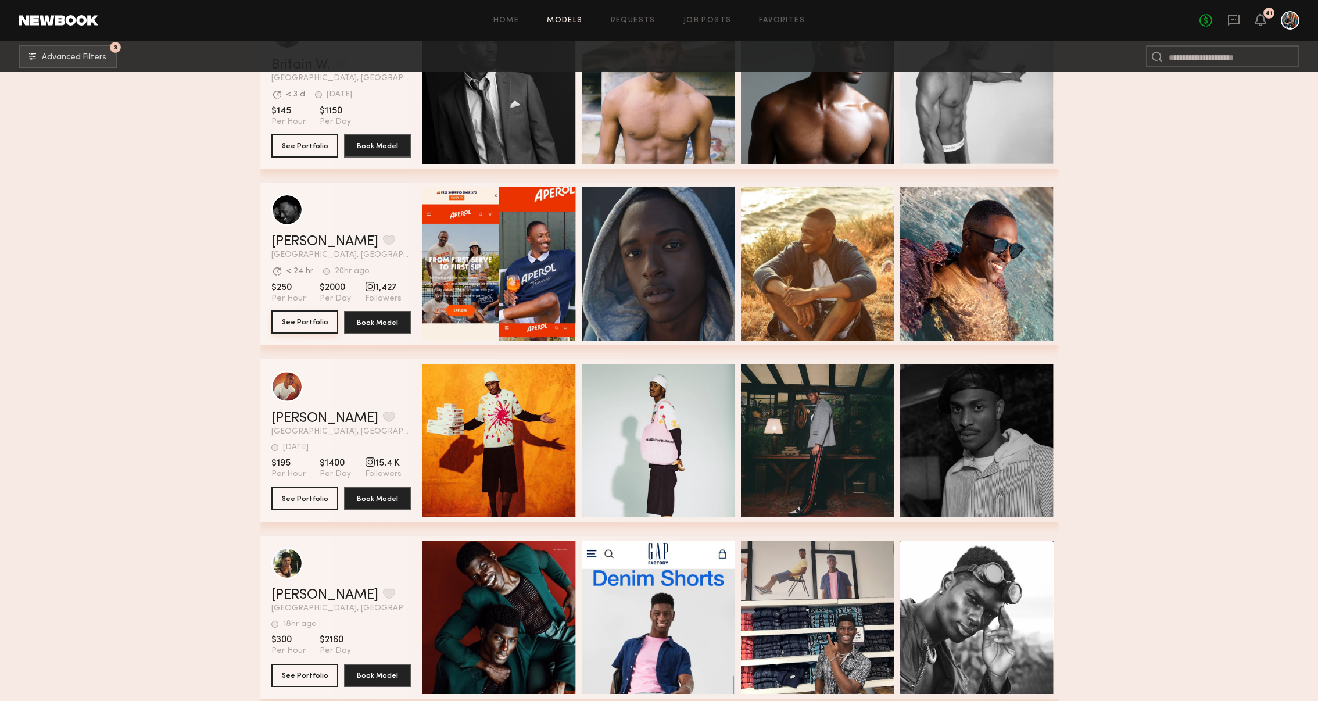
click at [291, 317] on button "See Portfolio" at bounding box center [304, 321] width 67 height 23
click at [1225, 60] on input at bounding box center [1222, 56] width 153 height 22
type input "****"
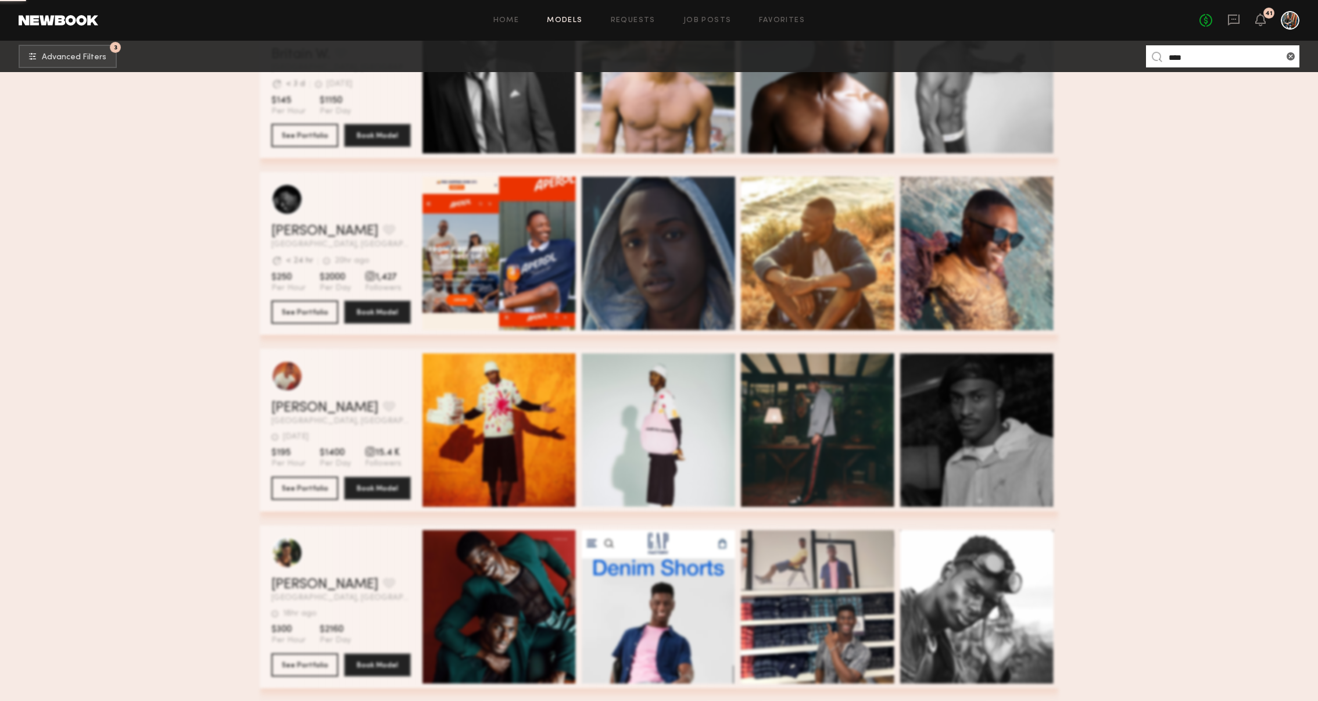
scroll to position [0, 0]
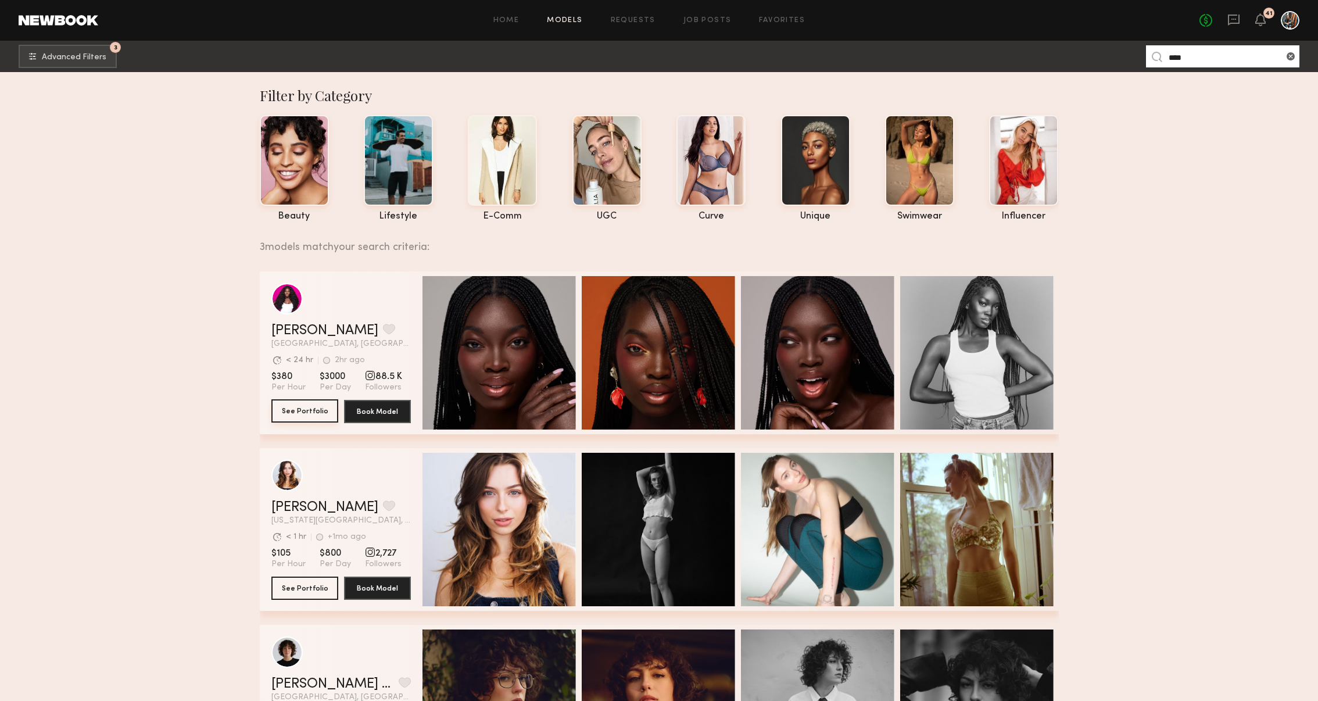
click at [316, 410] on button "See Portfolio" at bounding box center [304, 410] width 67 height 23
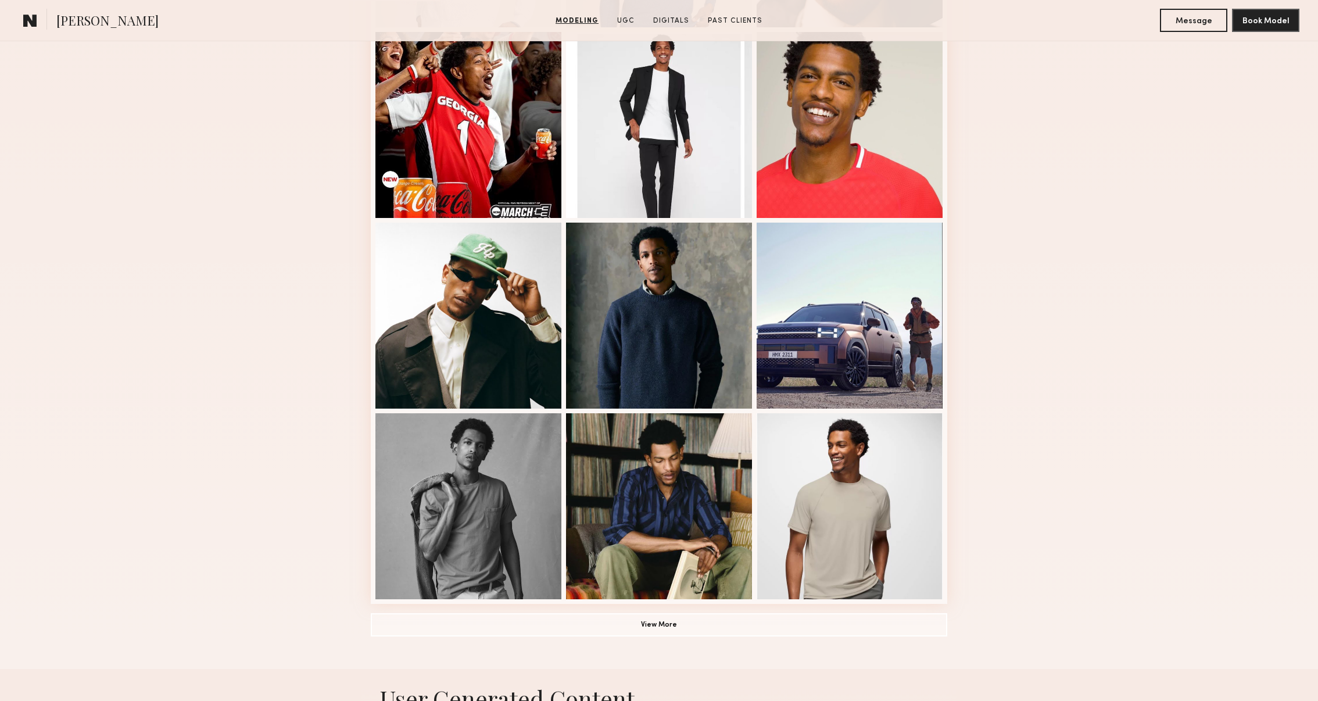
scroll to position [531, 0]
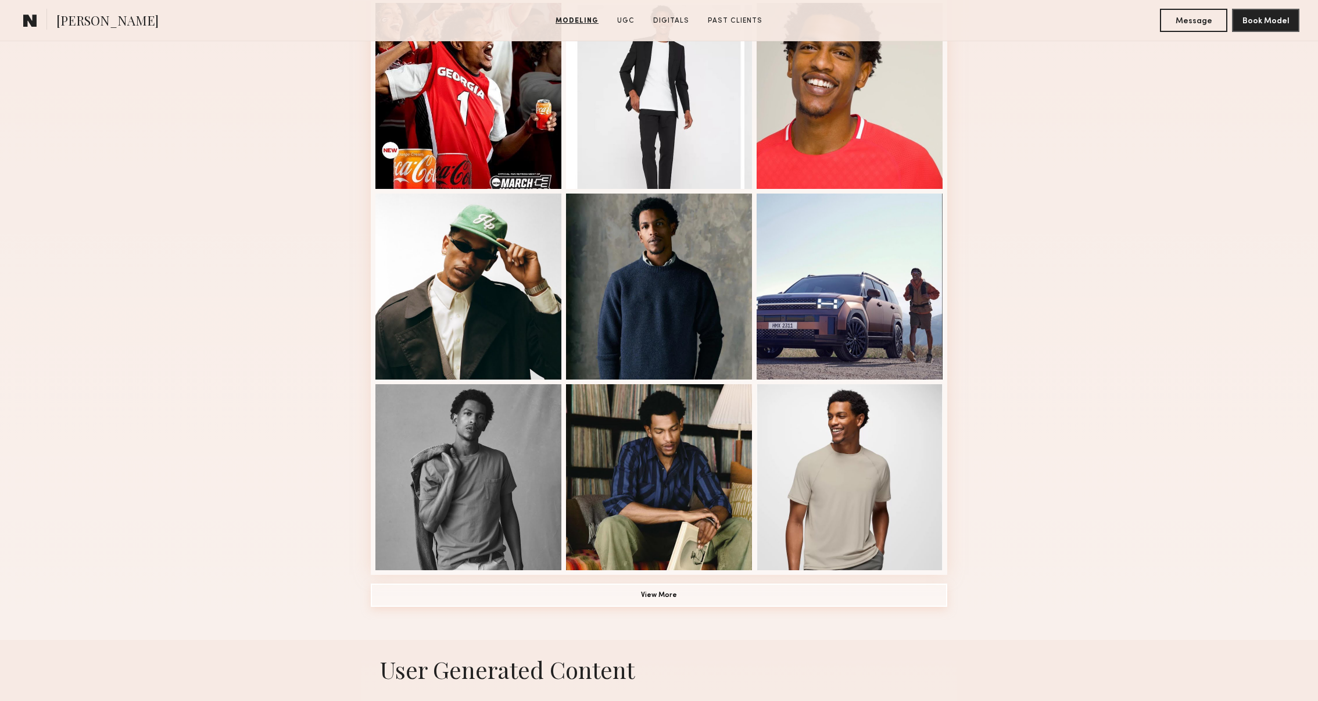
click at [751, 585] on button "View More" at bounding box center [659, 594] width 576 height 23
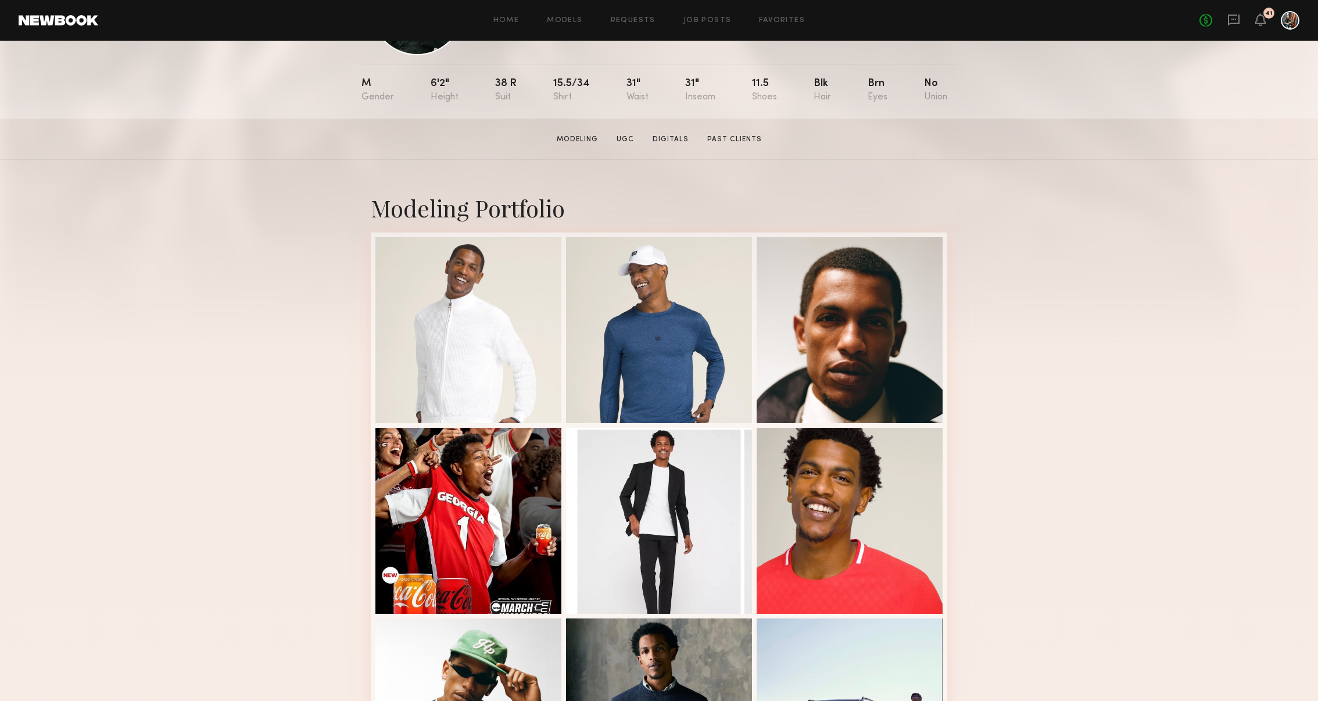
scroll to position [109, 0]
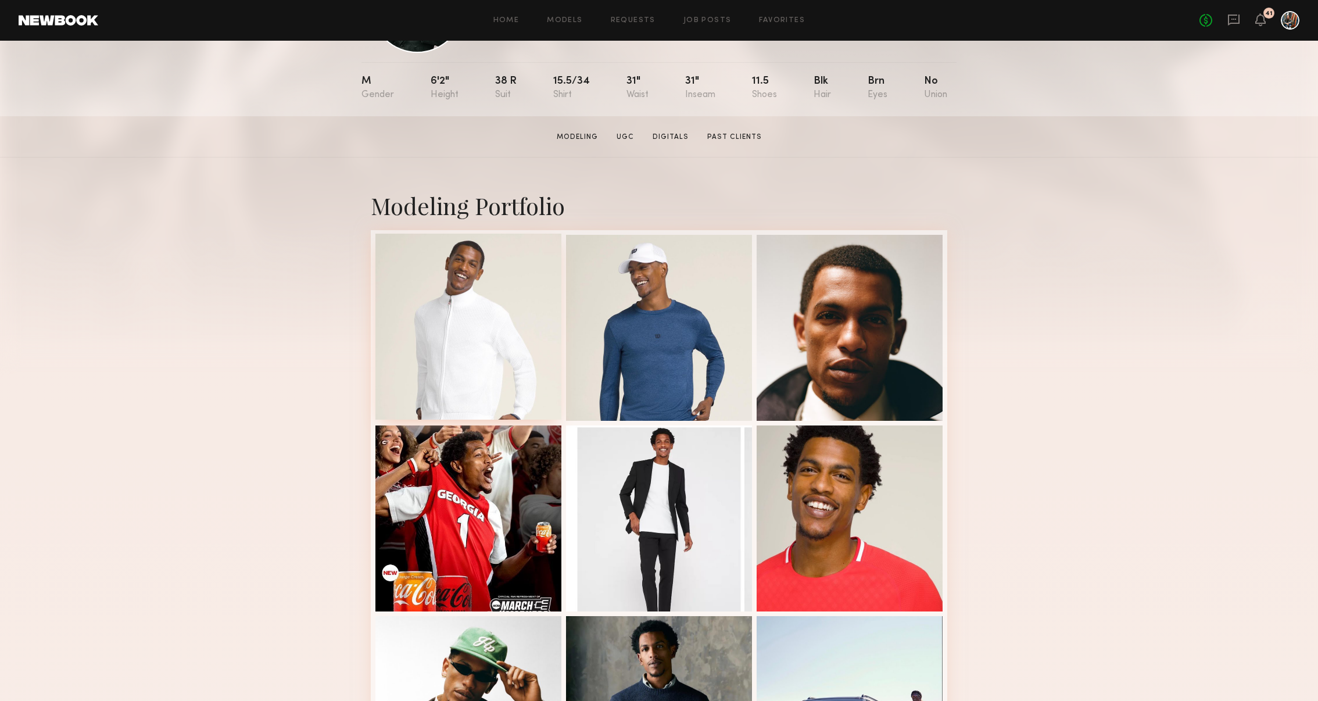
click at [465, 294] on div at bounding box center [468, 327] width 186 height 186
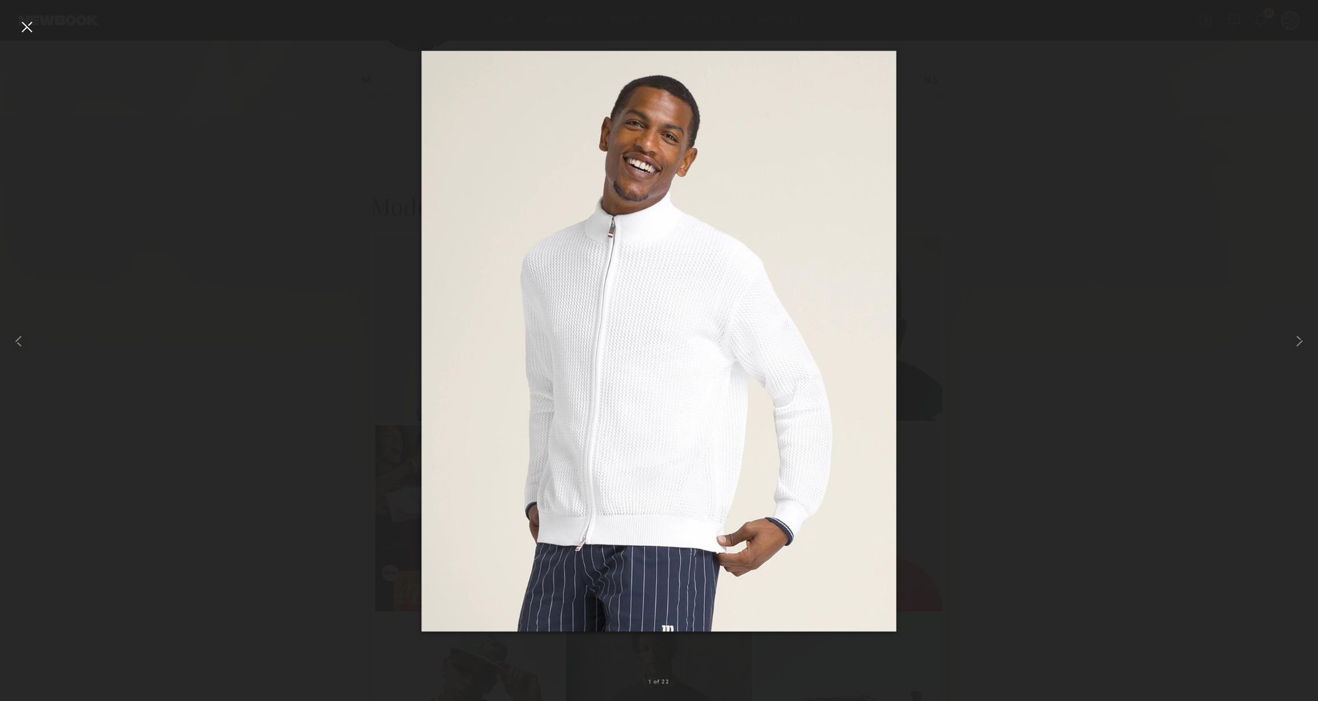
click at [24, 24] on div at bounding box center [26, 26] width 19 height 19
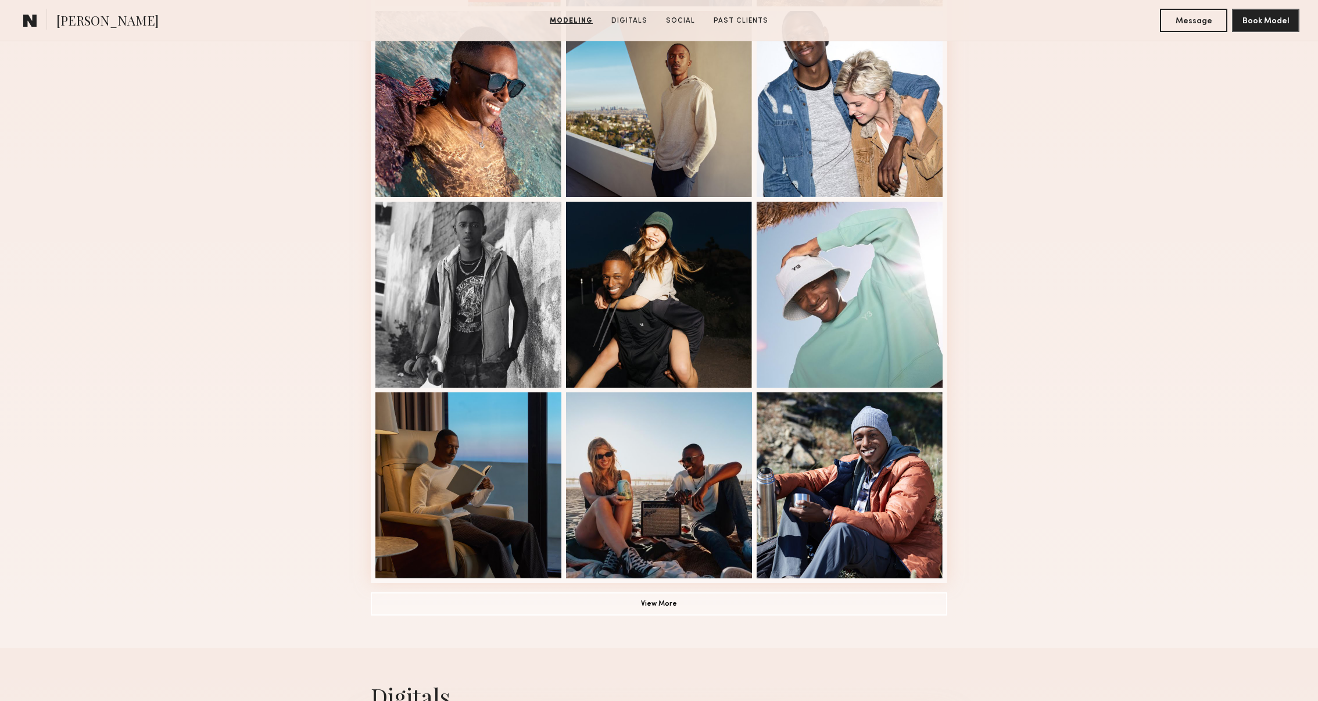
scroll to position [547, 0]
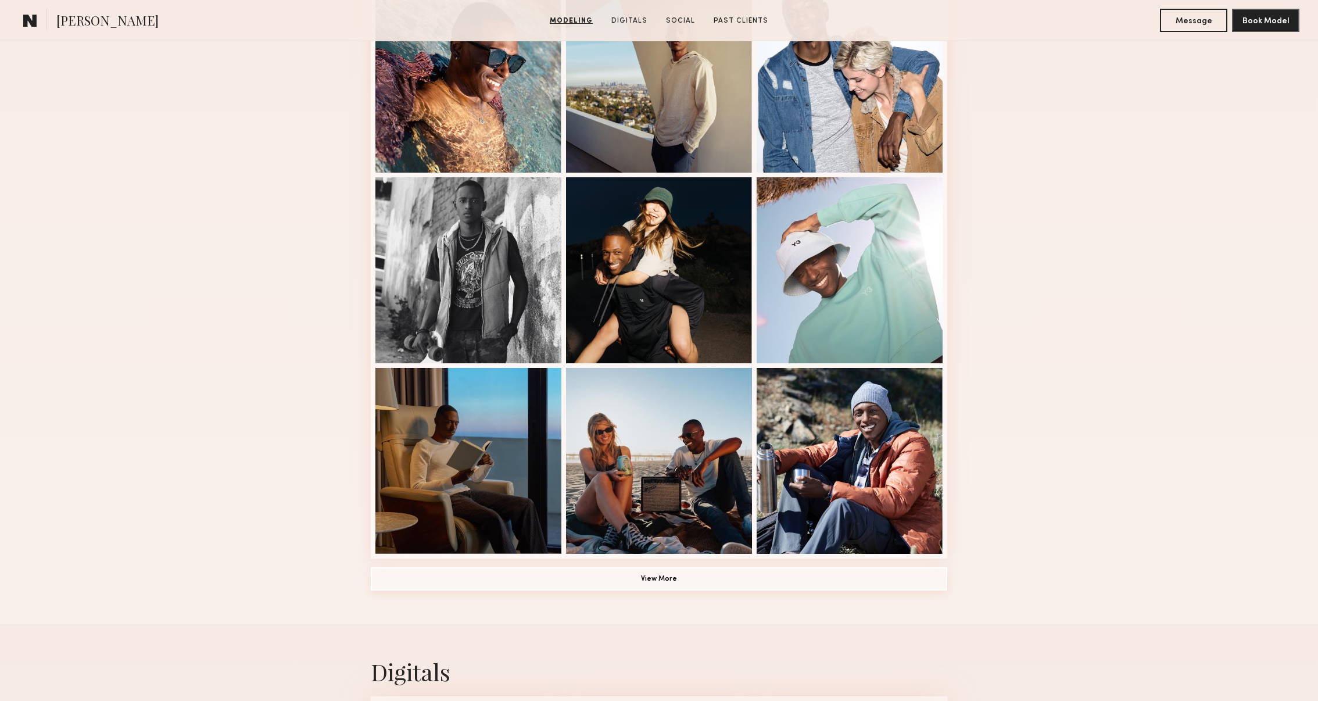
click at [669, 576] on button "View More" at bounding box center [659, 578] width 576 height 23
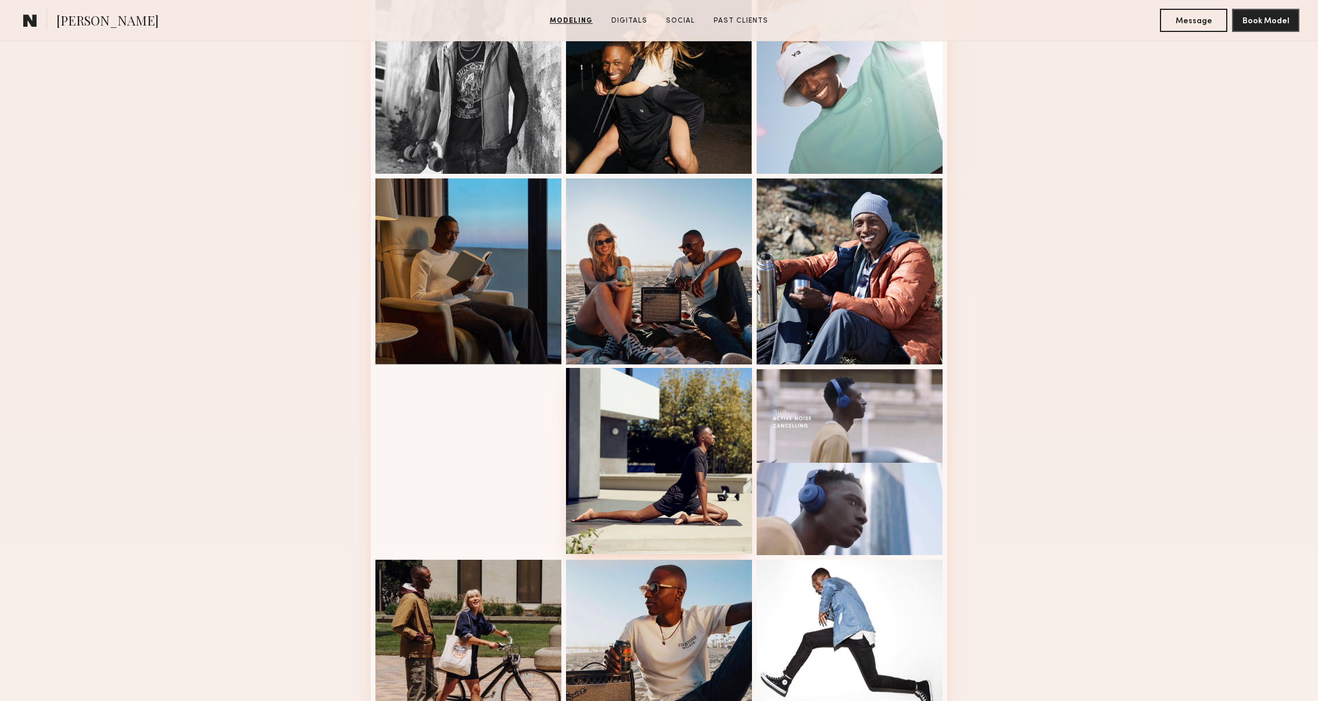
scroll to position [815, 0]
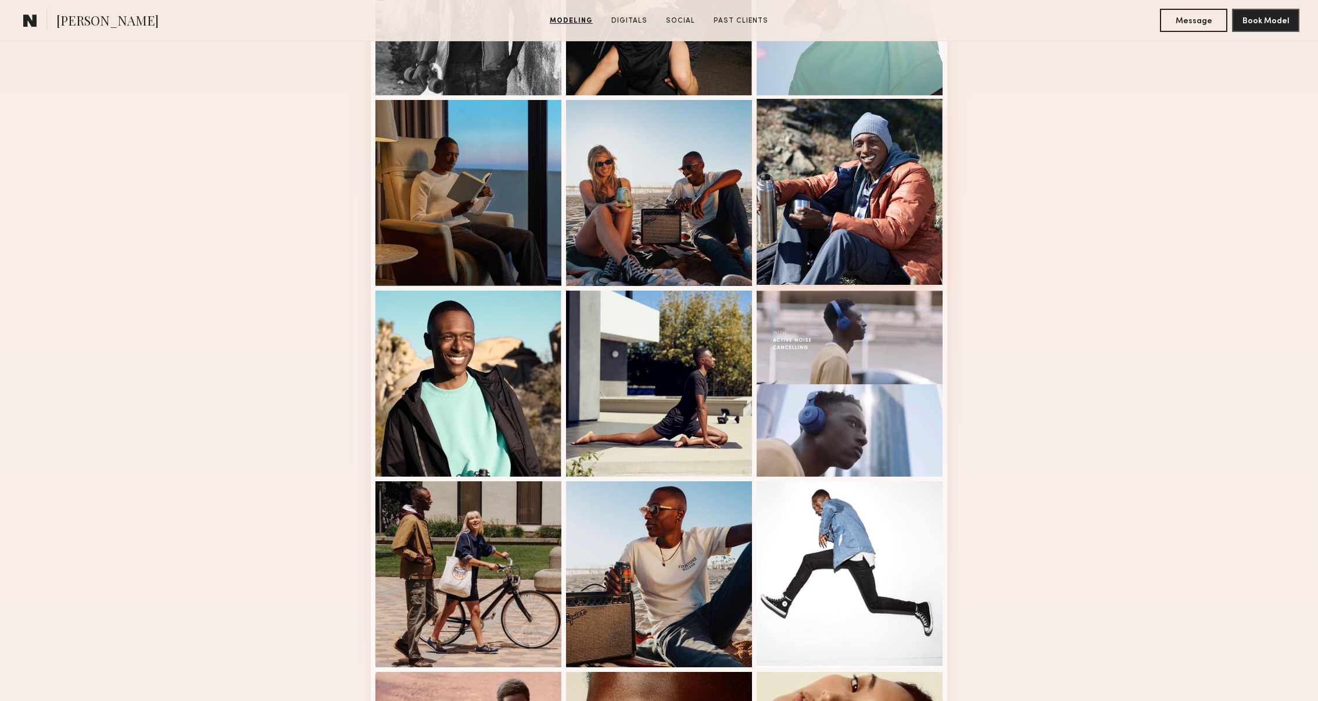
click at [896, 179] on div at bounding box center [850, 192] width 186 height 186
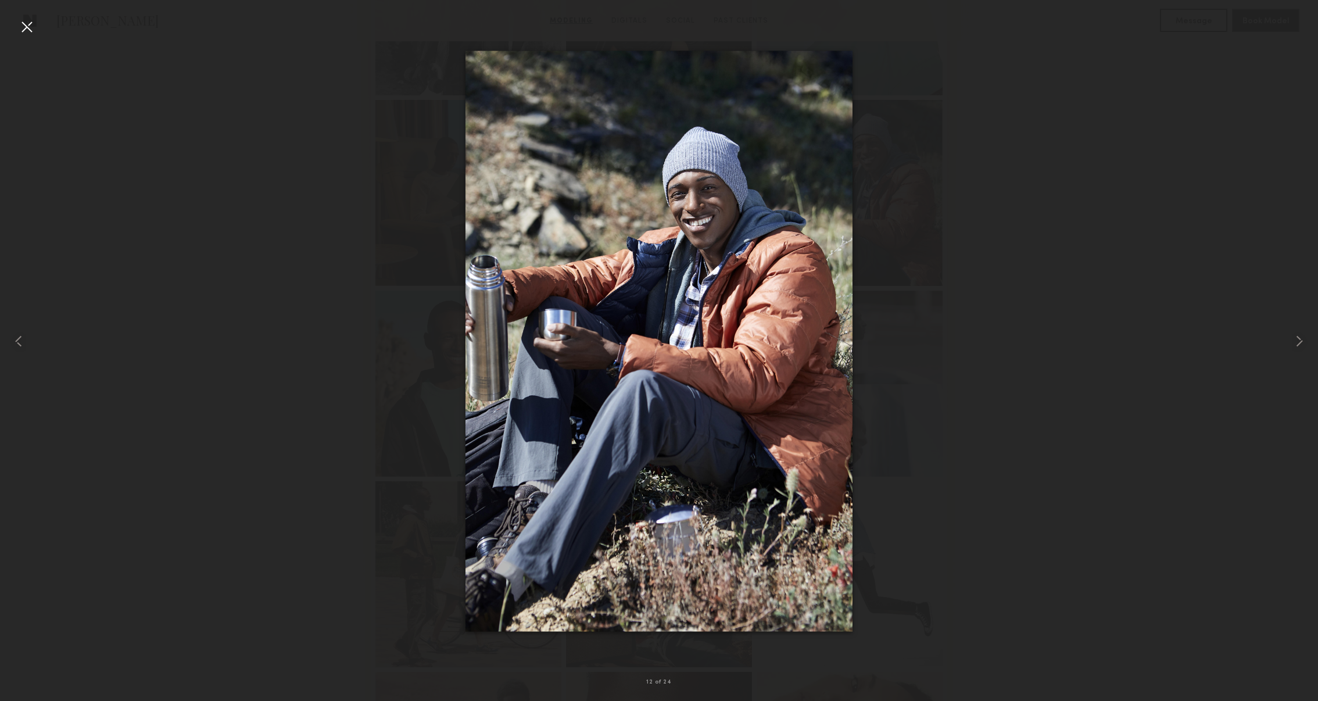
click at [28, 28] on div at bounding box center [26, 26] width 19 height 19
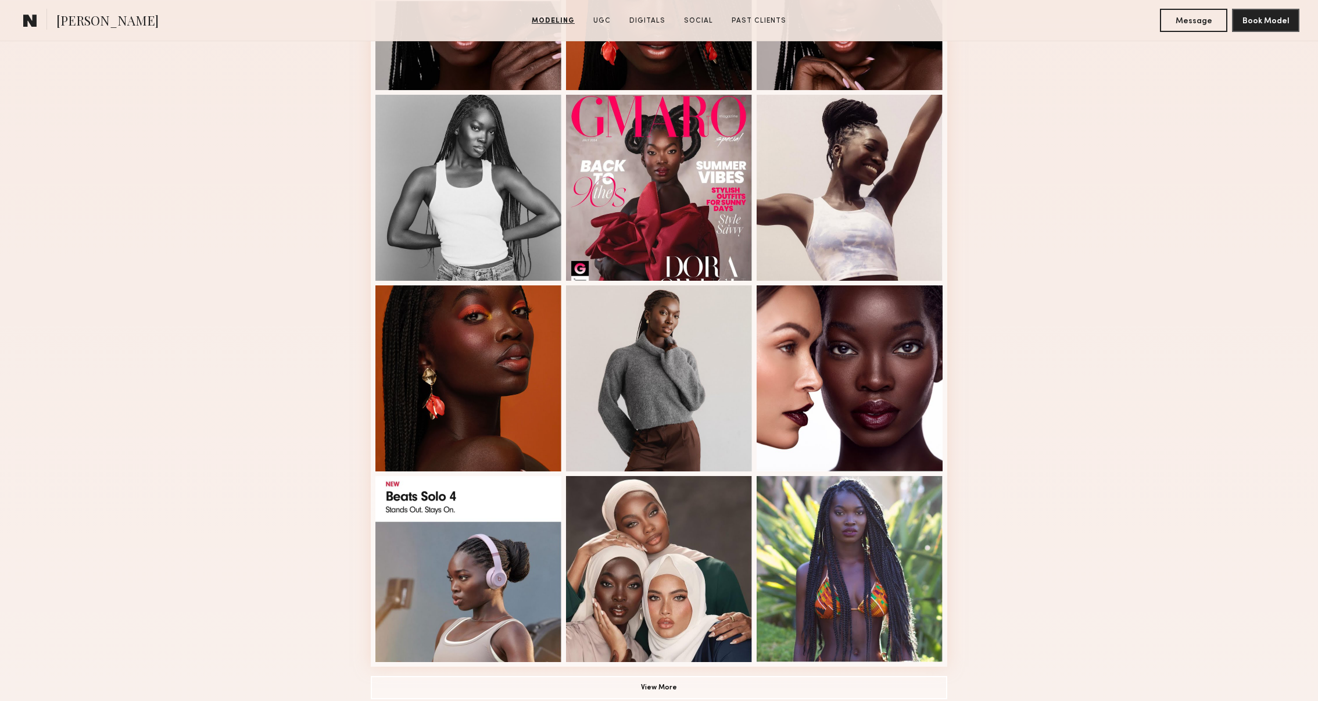
scroll to position [465, 0]
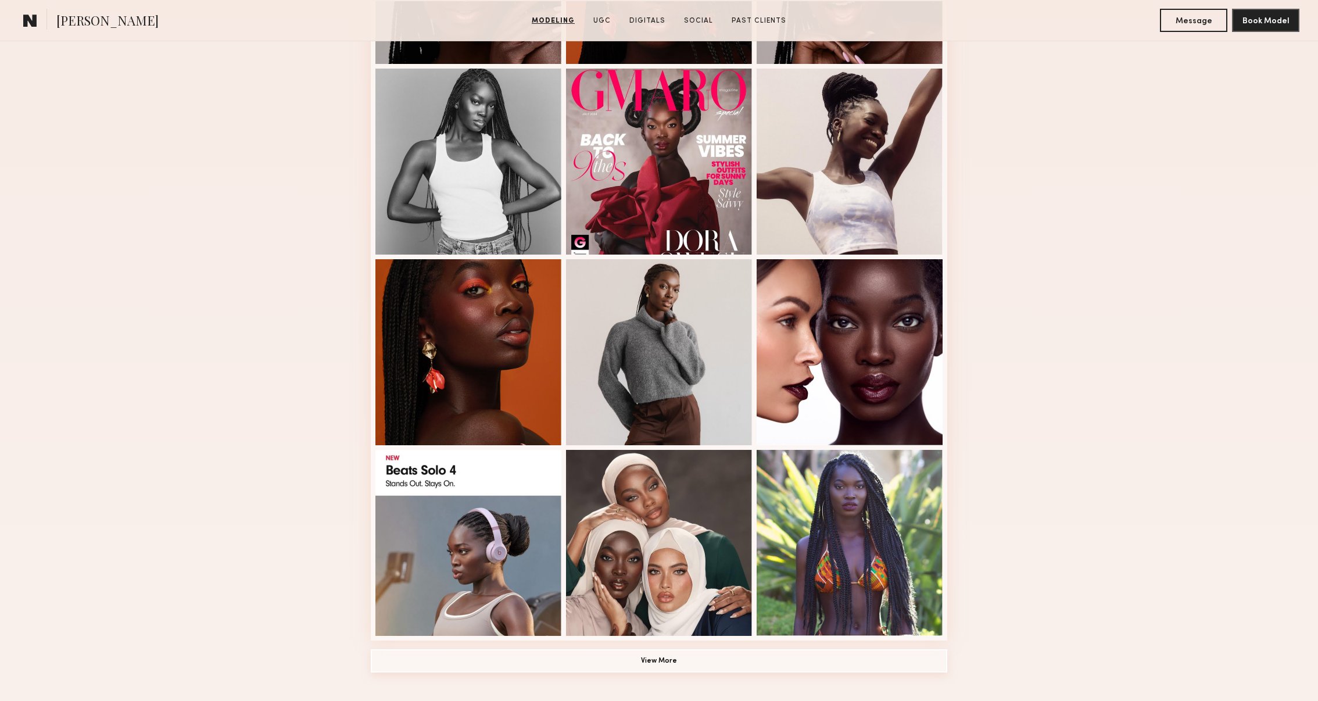
click at [659, 664] on button "View More" at bounding box center [659, 660] width 576 height 23
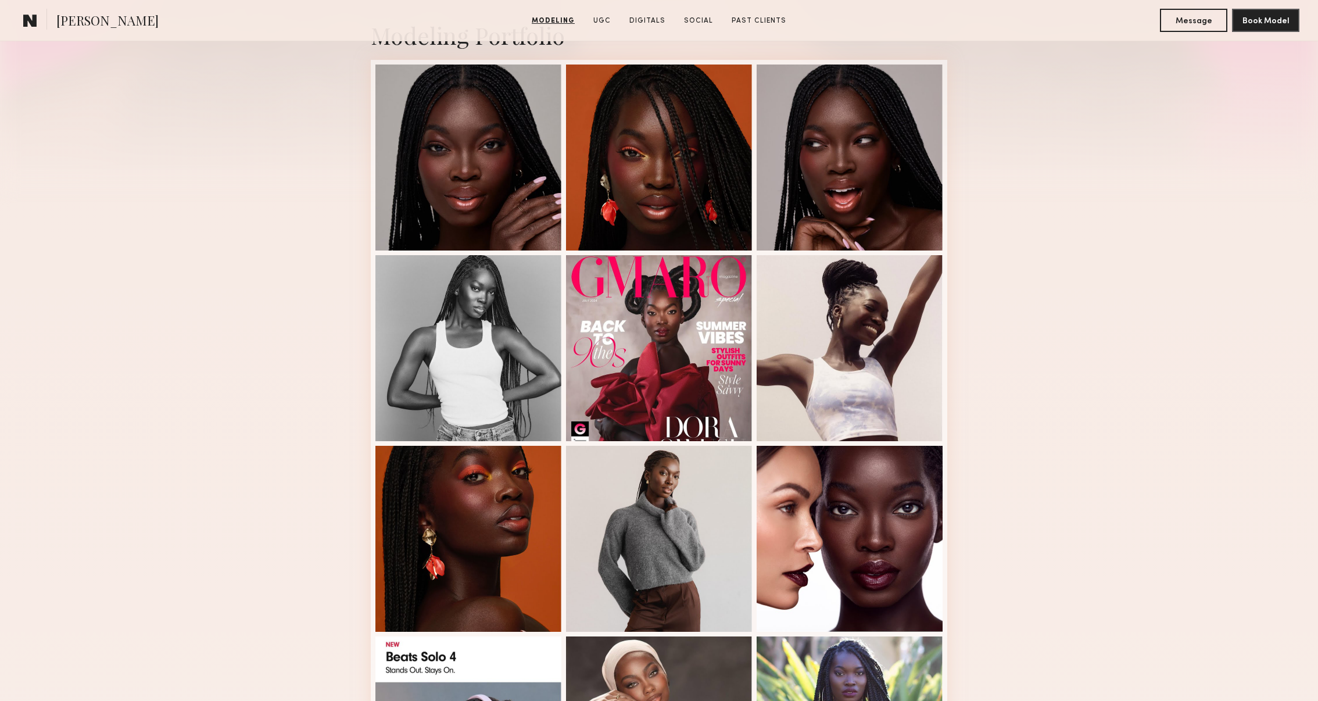
scroll to position [270, 0]
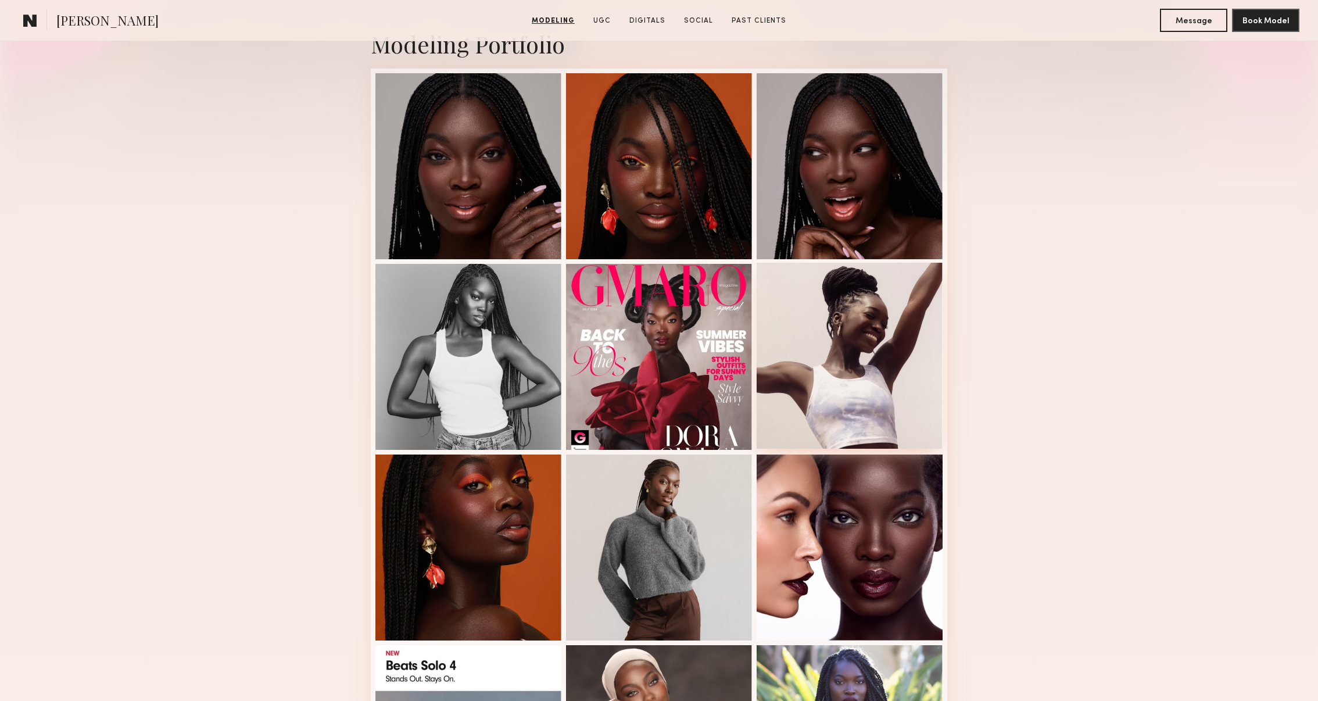
click at [902, 399] on div at bounding box center [850, 356] width 186 height 186
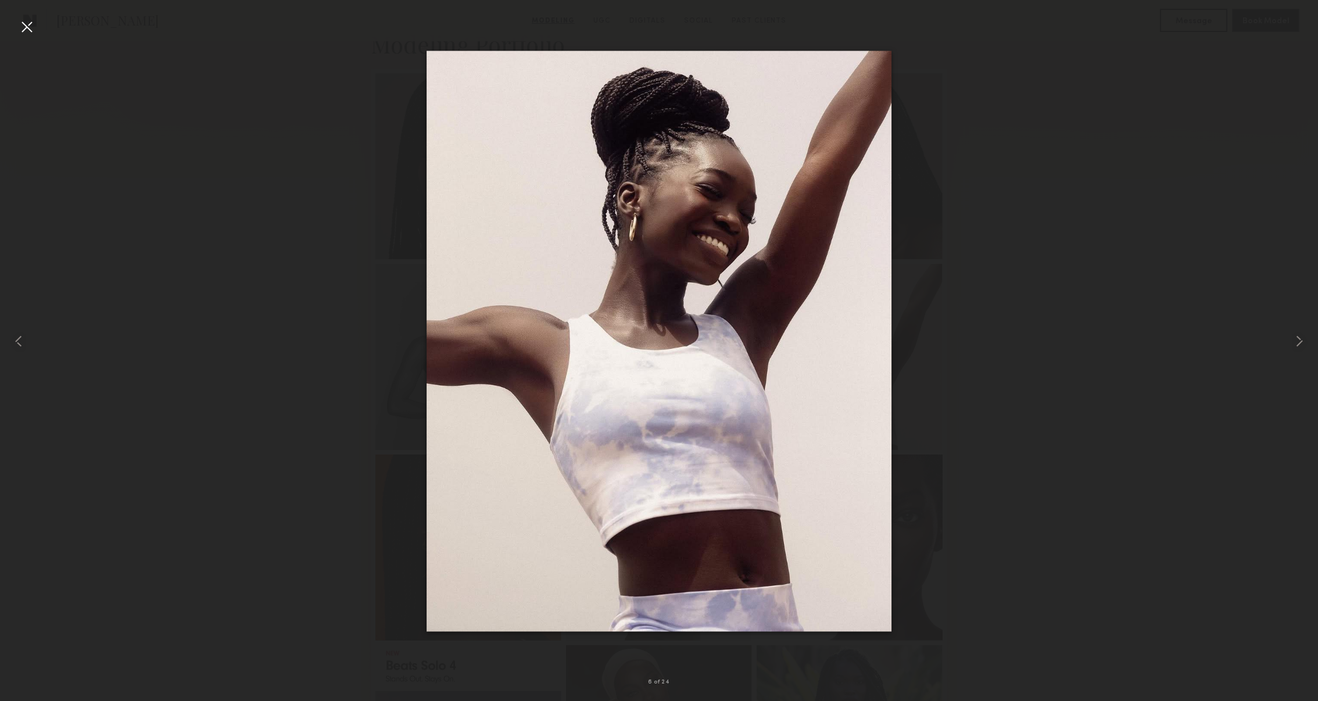
click at [33, 30] on div at bounding box center [26, 26] width 19 height 19
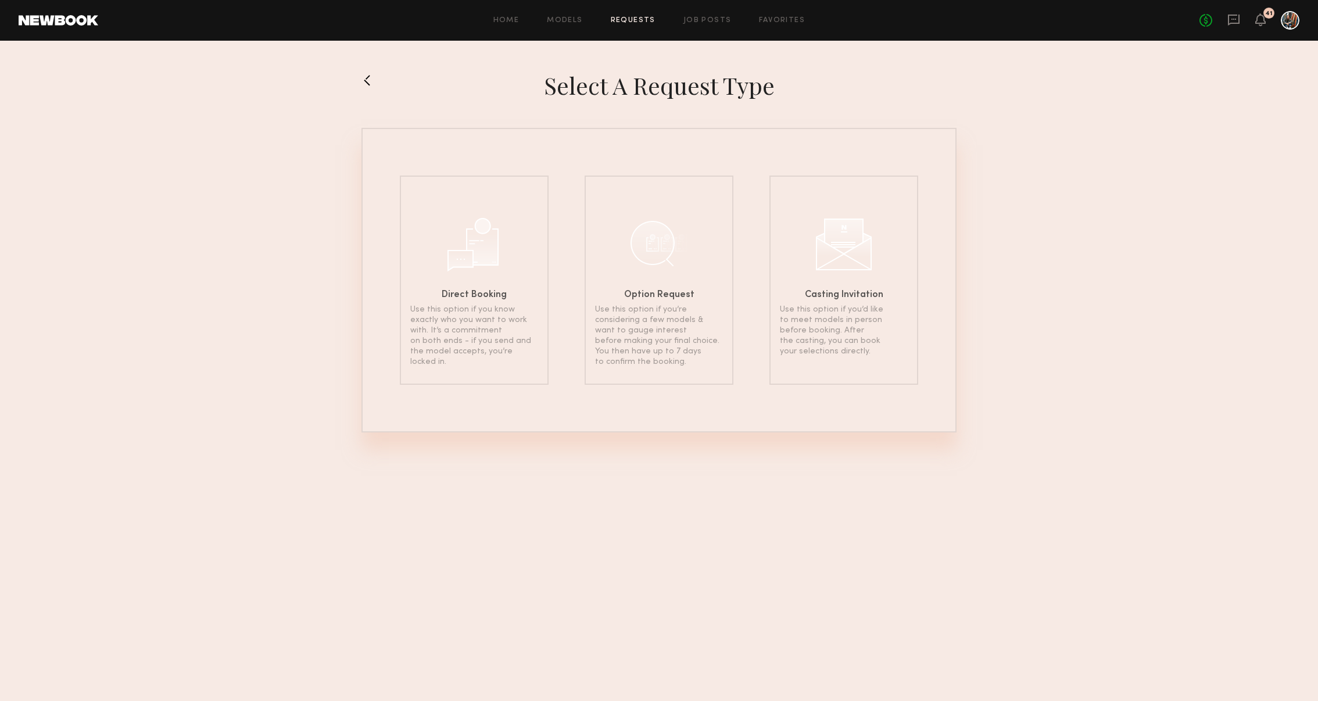
click at [564, 24] on div "Home Models Requests Job Posts Favorites Sign Out No fees up to $5,000 41" at bounding box center [698, 20] width 1201 height 19
click at [565, 22] on link "Models" at bounding box center [564, 21] width 35 height 8
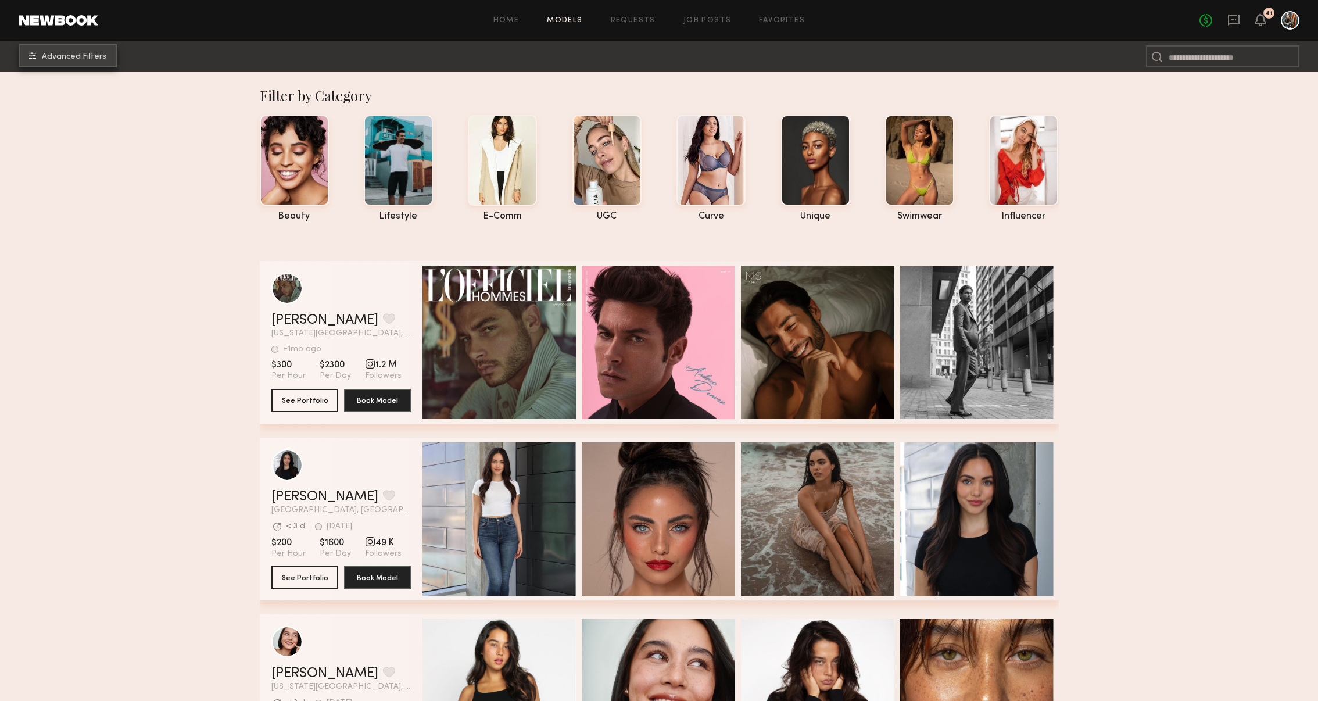
click at [89, 53] on span "Advanced Filters" at bounding box center [74, 57] width 64 height 8
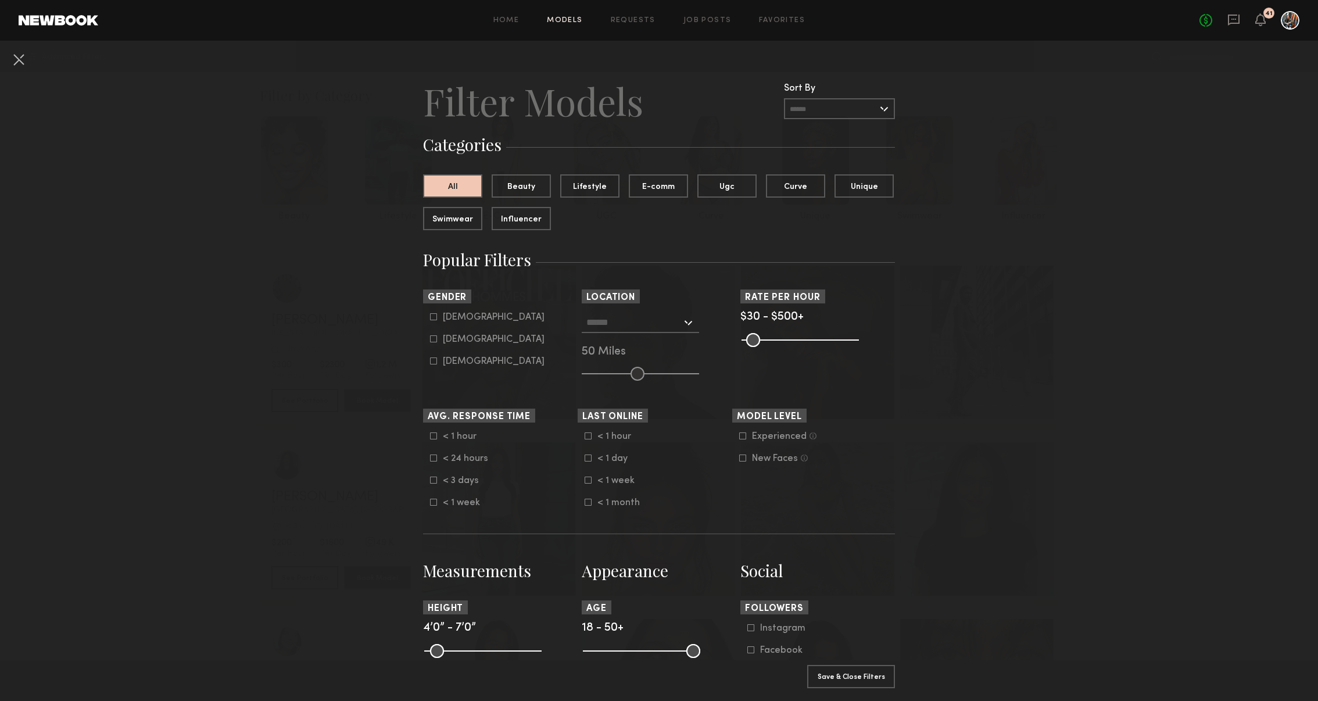
click at [432, 336] on icon at bounding box center [433, 338] width 7 height 7
type input "**"
click at [612, 329] on input "text" at bounding box center [633, 322] width 95 height 20
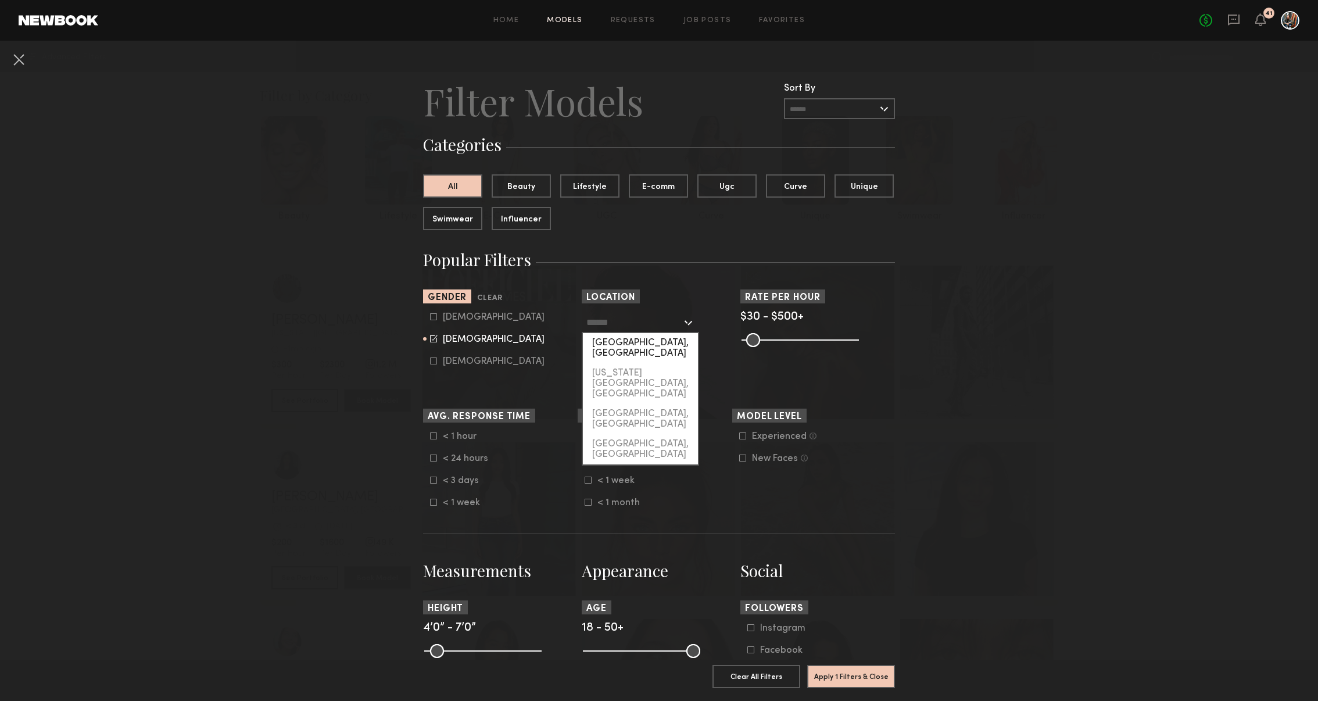
click at [622, 342] on div "Los Angeles, CA" at bounding box center [640, 348] width 115 height 30
type input "**********"
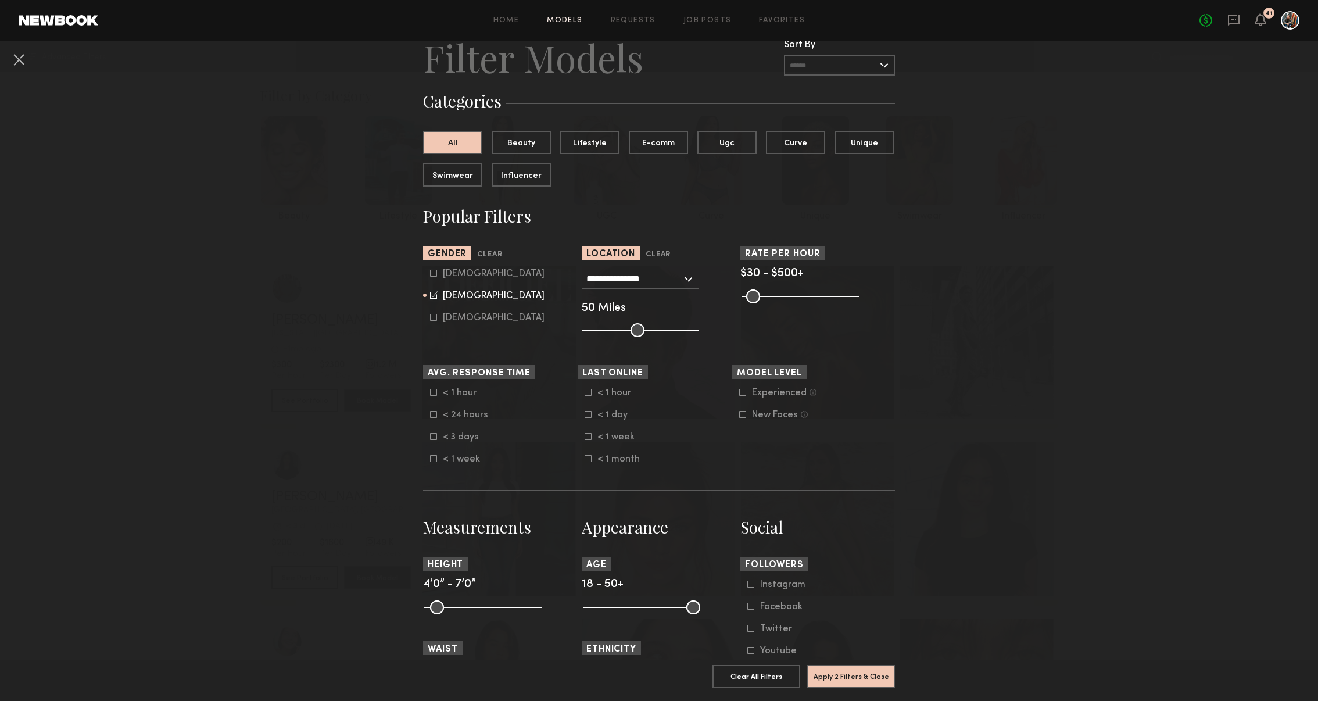
scroll to position [92, 0]
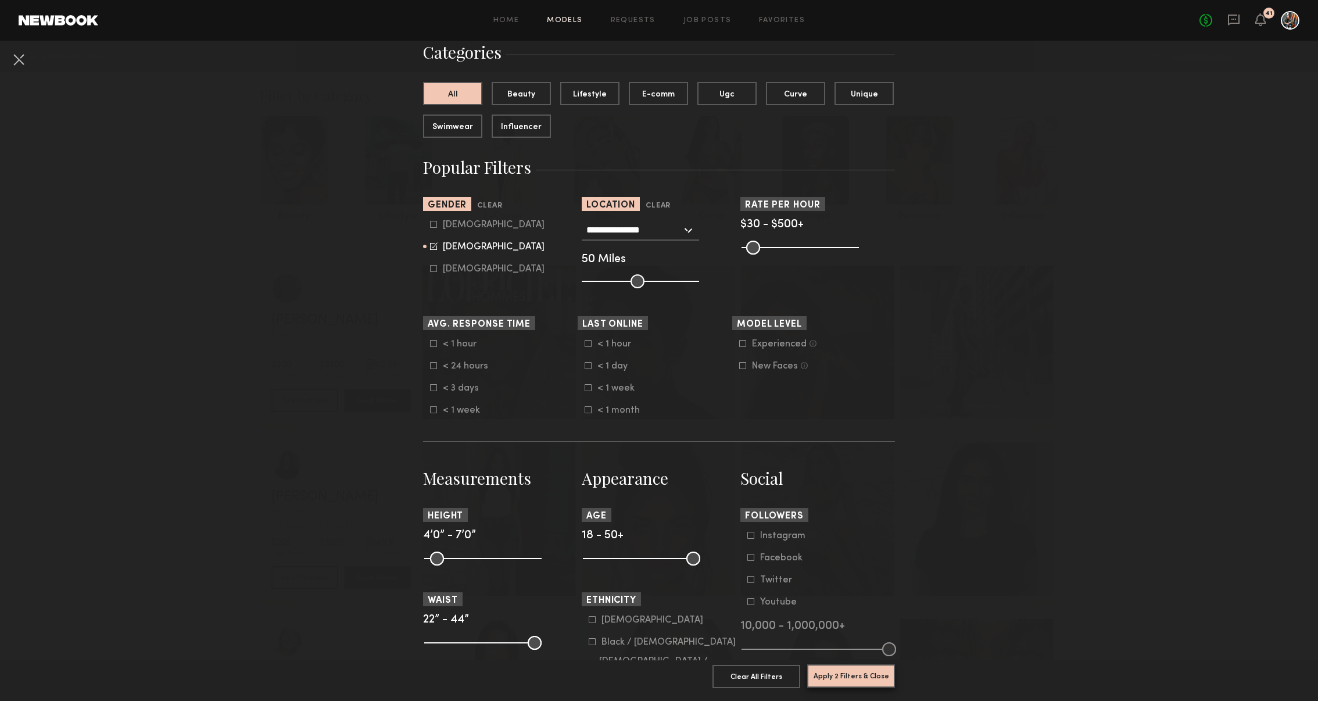
click at [866, 673] on button "Apply 2 Filters & Close" at bounding box center [851, 675] width 88 height 23
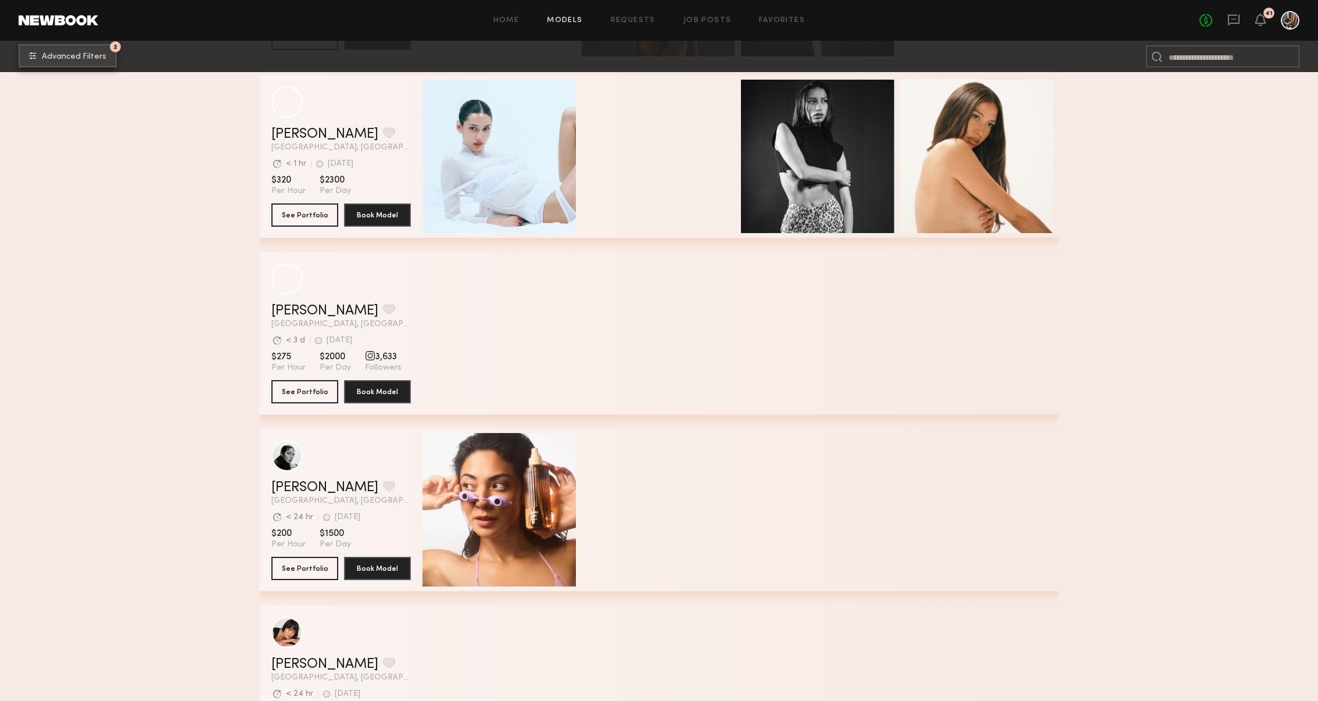
scroll to position [1967, 0]
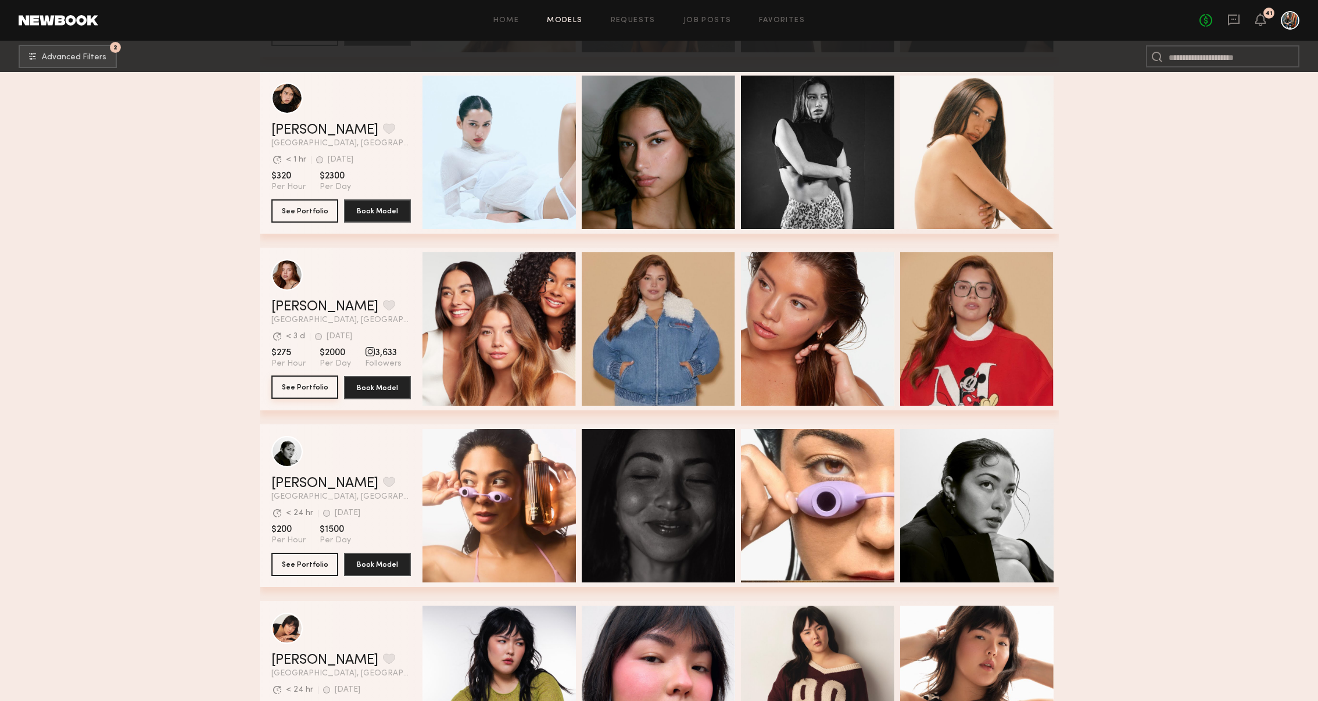
click at [316, 388] on button "See Portfolio" at bounding box center [304, 386] width 67 height 23
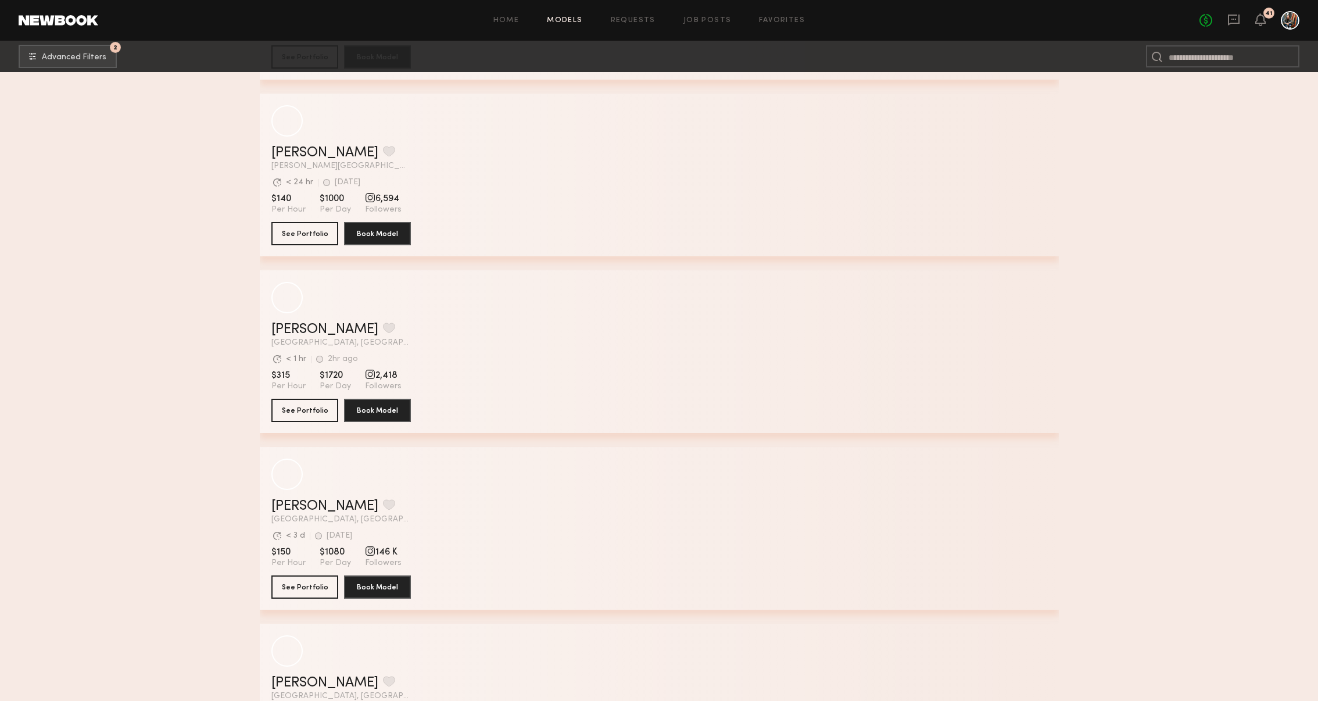
scroll to position [6176, 0]
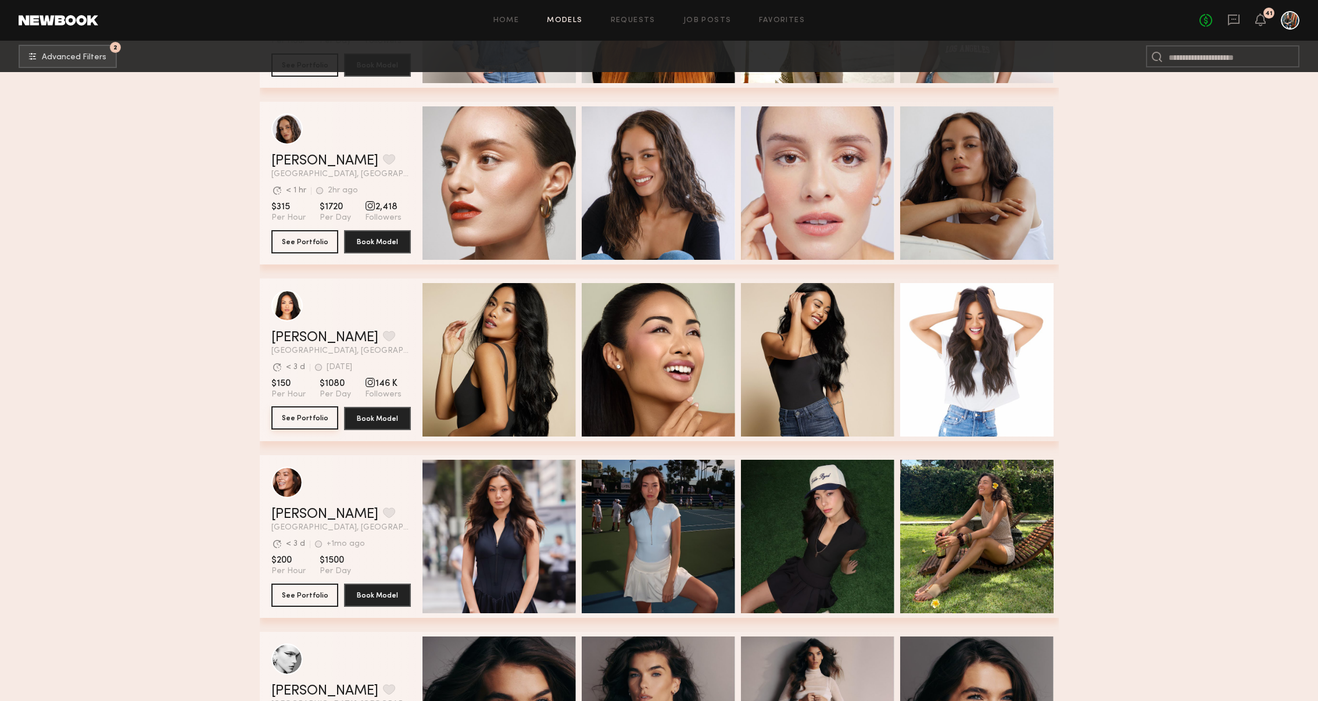
click at [281, 417] on button "See Portfolio" at bounding box center [304, 417] width 67 height 23
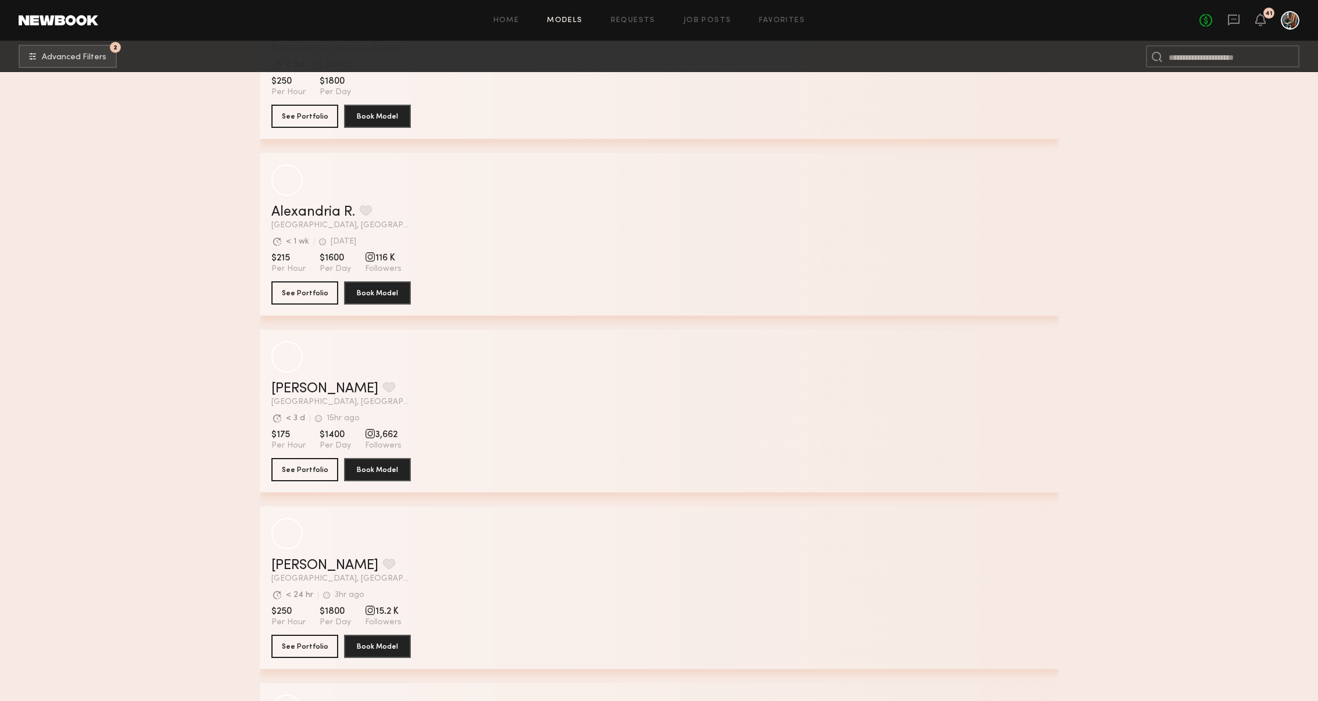
scroll to position [12016, 0]
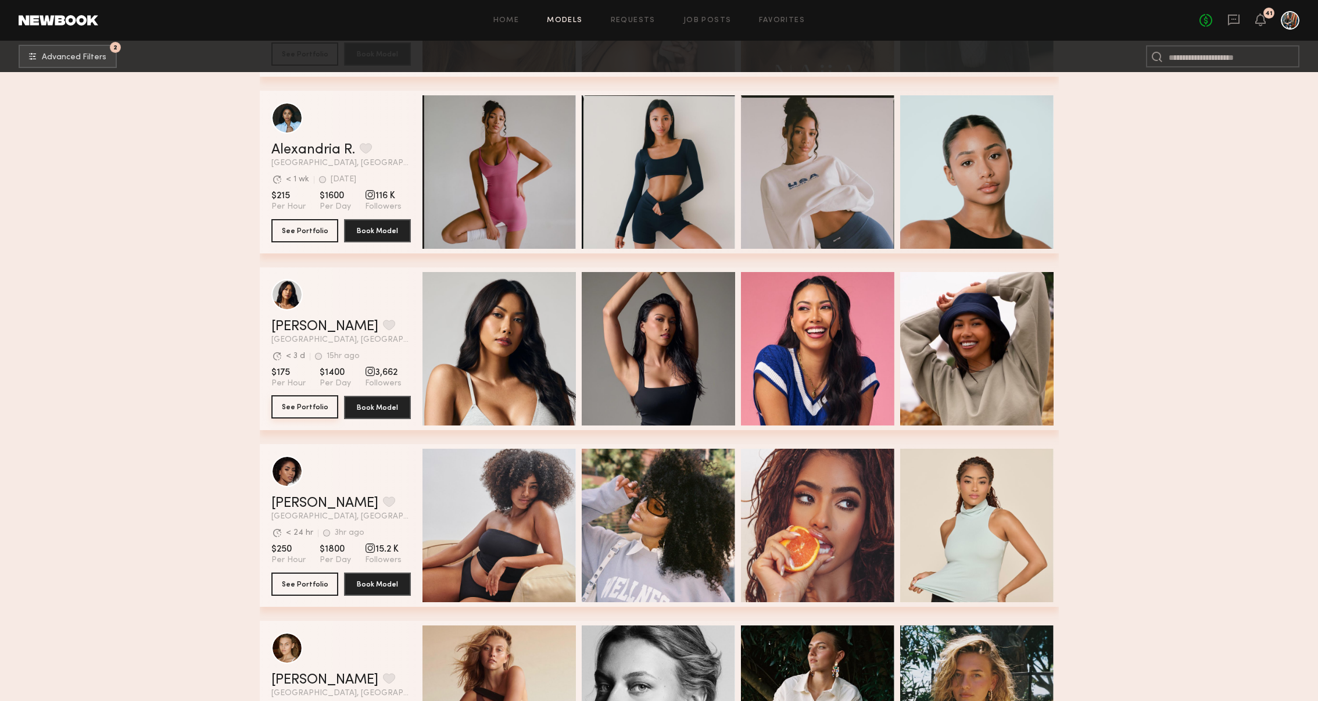
click at [314, 403] on button "See Portfolio" at bounding box center [304, 406] width 67 height 23
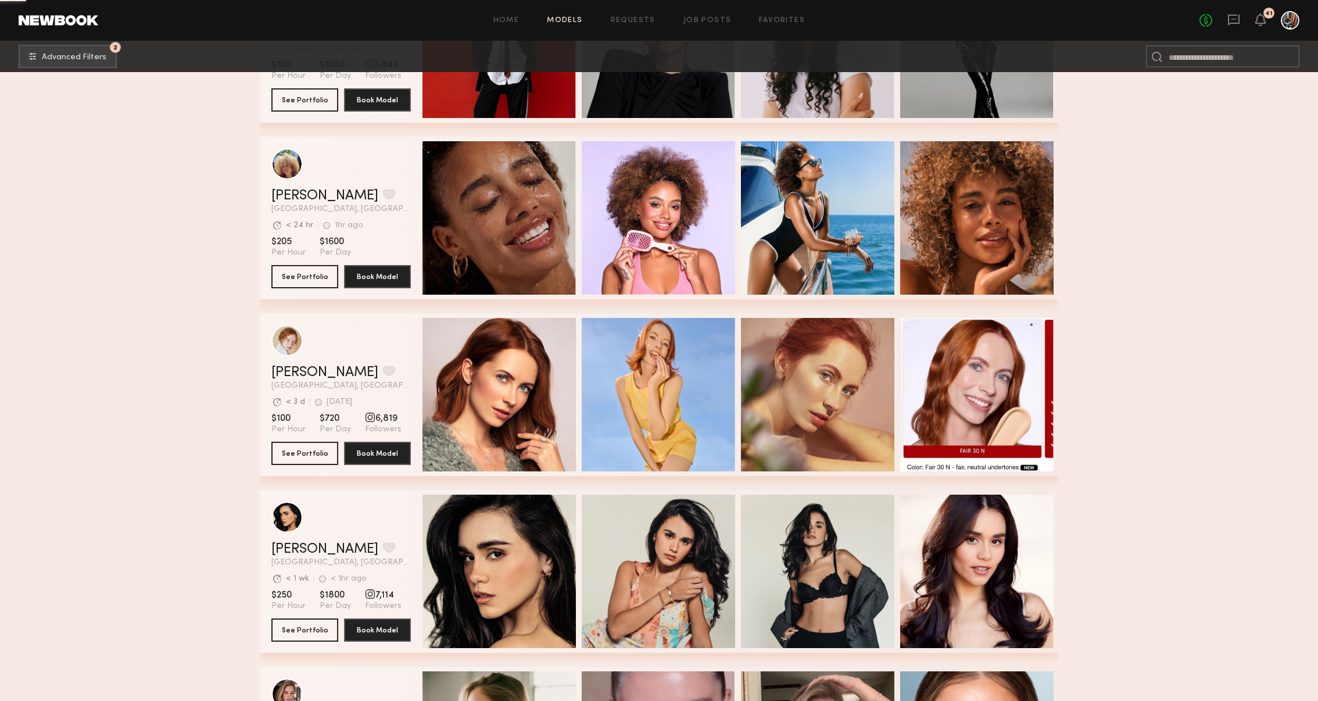
scroll to position [13925, 0]
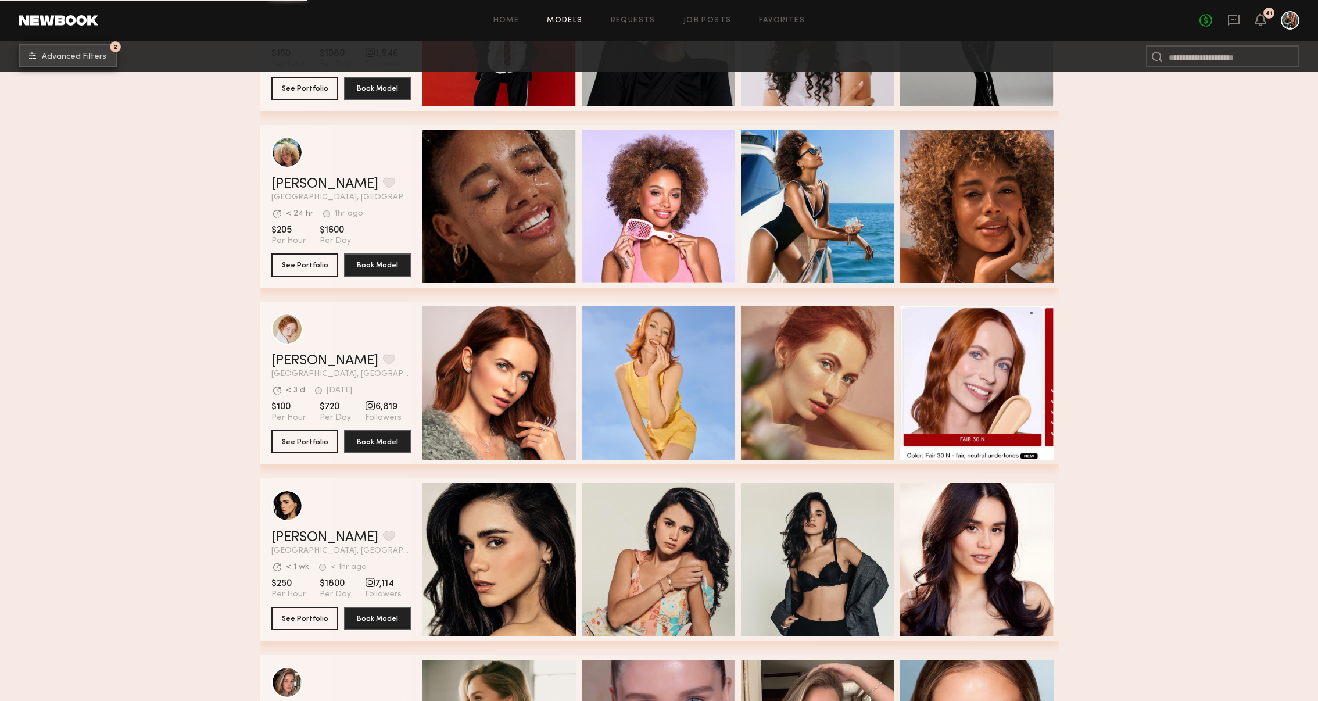
click at [94, 60] on span "Advanced Filters" at bounding box center [74, 57] width 64 height 8
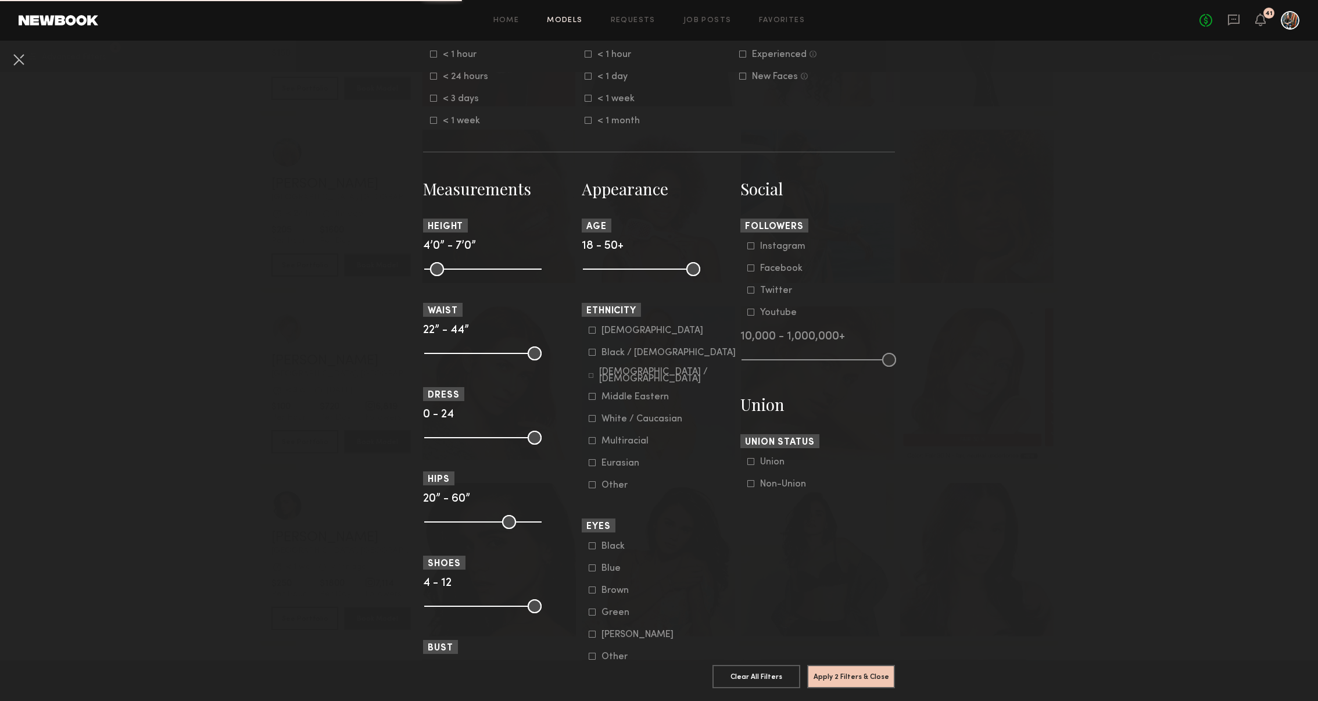
scroll to position [382, 0]
click at [596, 400] on common-framework-checkbox "Middle Eastern" at bounding box center [663, 396] width 148 height 10
click at [587, 395] on div "Asian Black / African American Hispanic / Latino Middle Eastern White / Caucasi…" at bounding box center [659, 407] width 155 height 165
click at [593, 397] on icon at bounding box center [592, 395] width 7 height 7
click at [589, 339] on form "Asian Black / African American Hispanic / Latino Middle Eastern White / Caucasi…" at bounding box center [663, 407] width 148 height 165
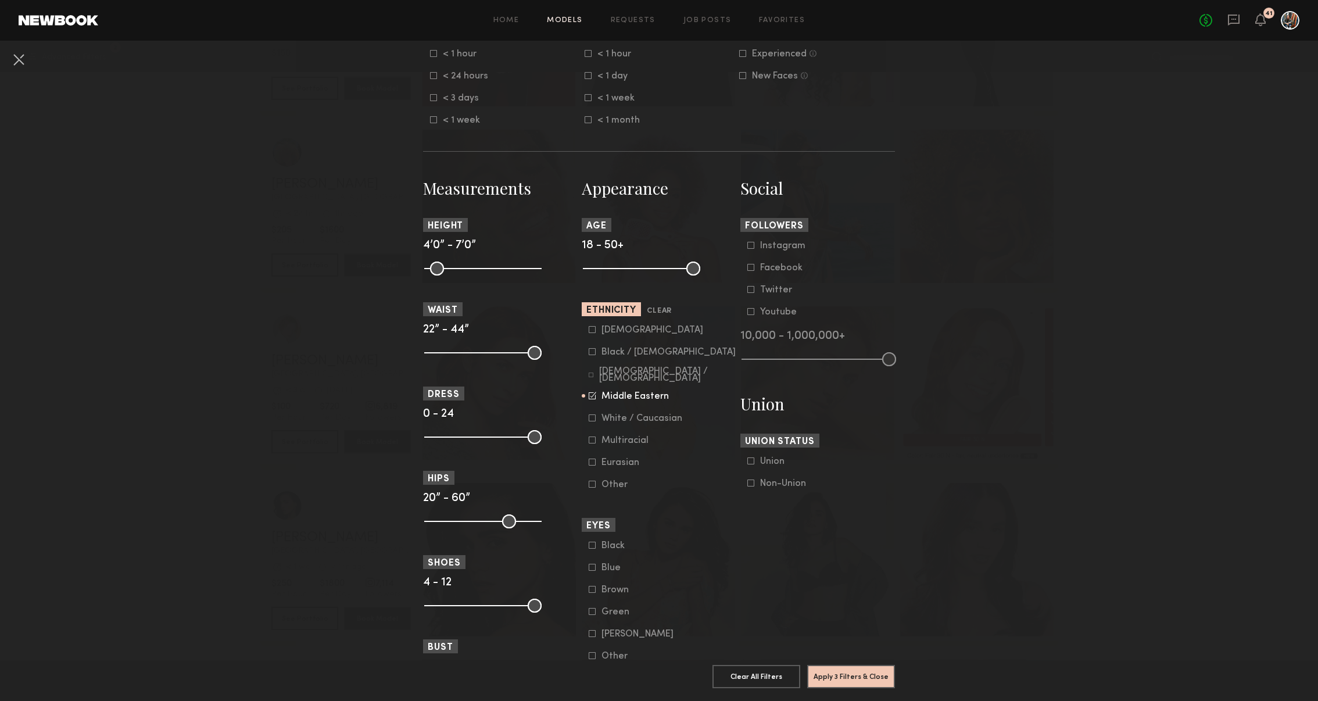
click at [593, 334] on common-framework-checkbox "Asian" at bounding box center [663, 330] width 148 height 10
click at [593, 330] on icon at bounding box center [592, 329] width 7 height 7
click at [855, 674] on button "Apply 3 Filters & Close" at bounding box center [851, 675] width 88 height 23
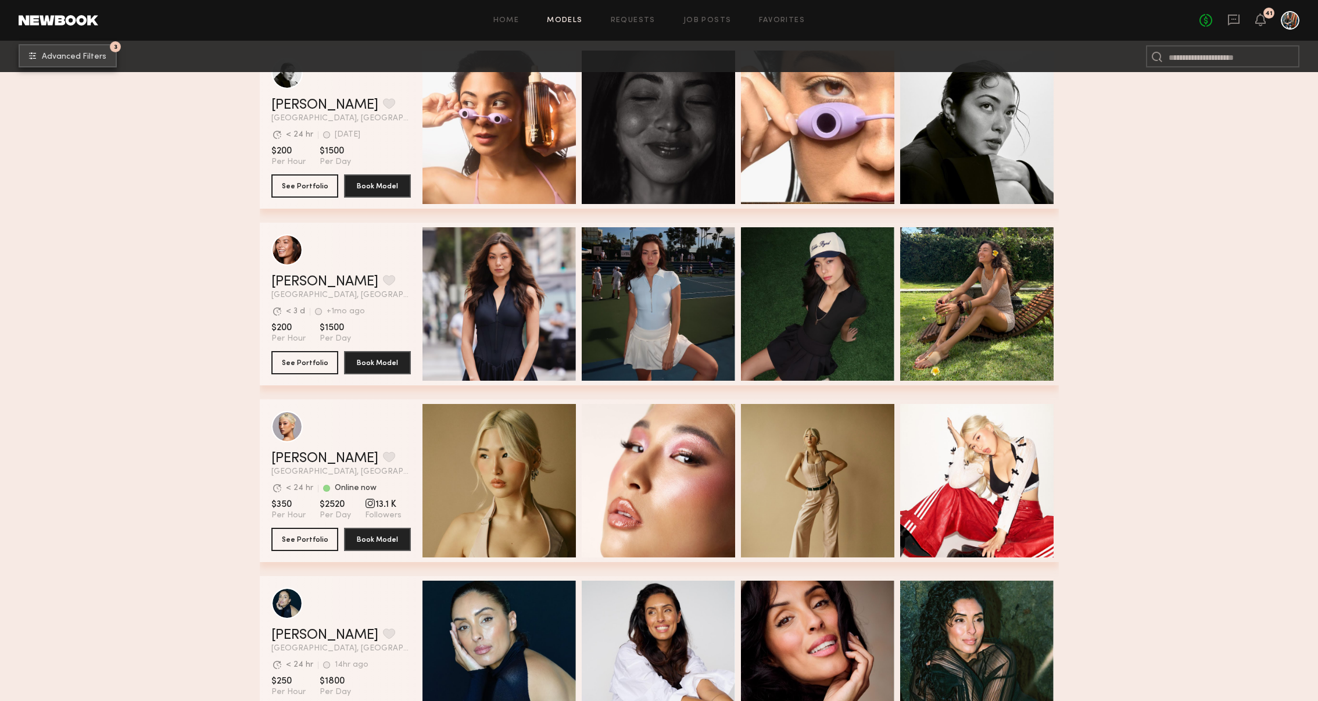
scroll to position [495, 0]
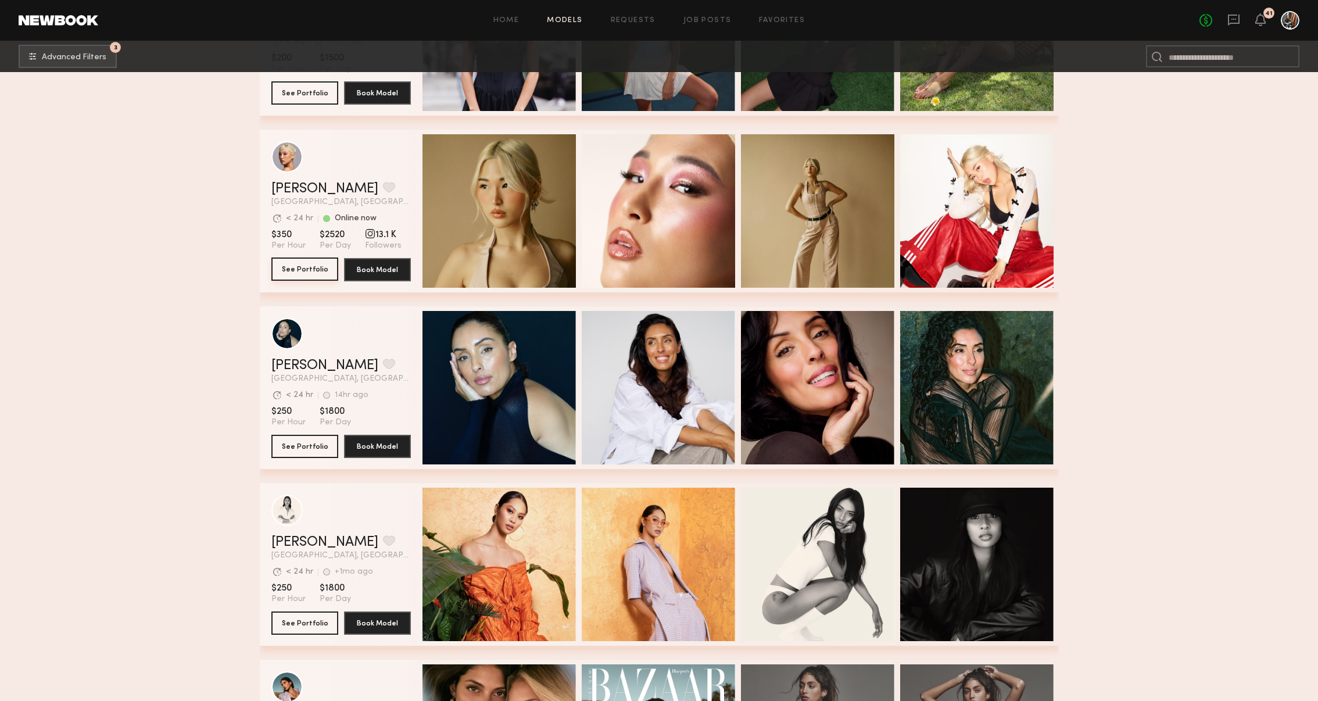
click at [295, 267] on button "See Portfolio" at bounding box center [304, 268] width 67 height 23
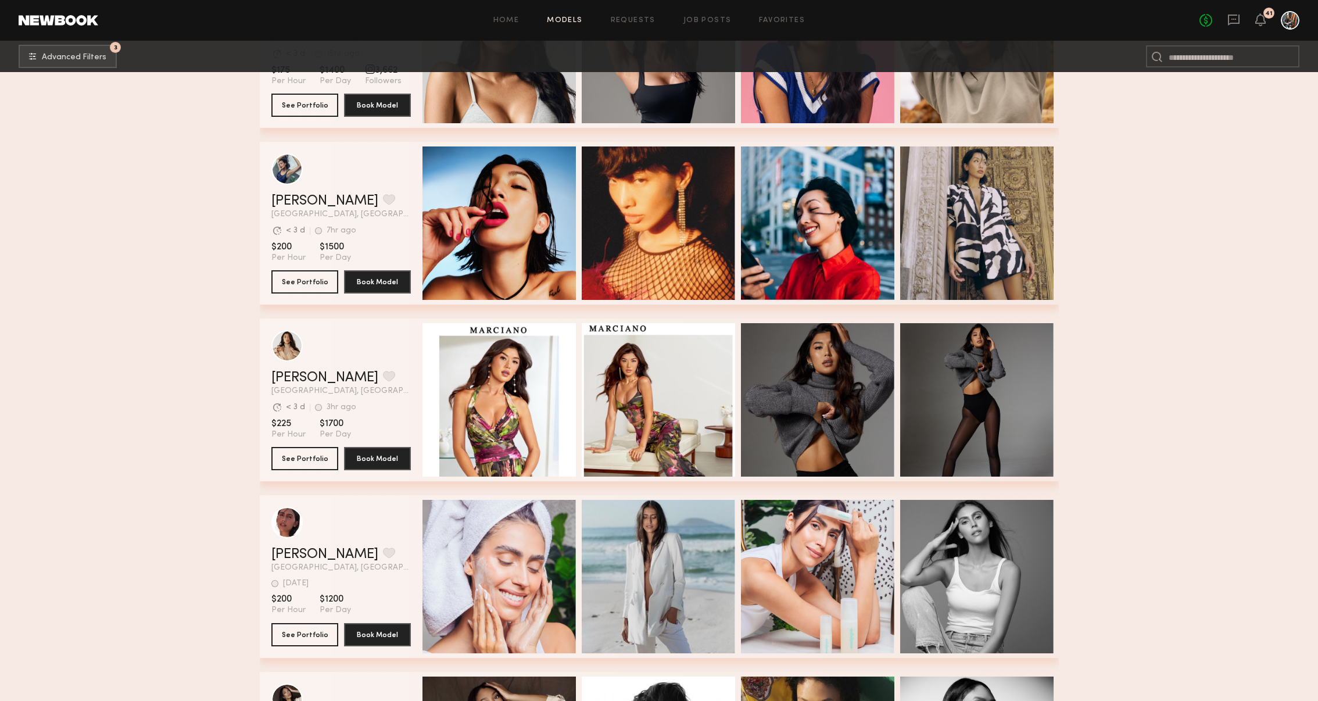
scroll to position [1554, 0]
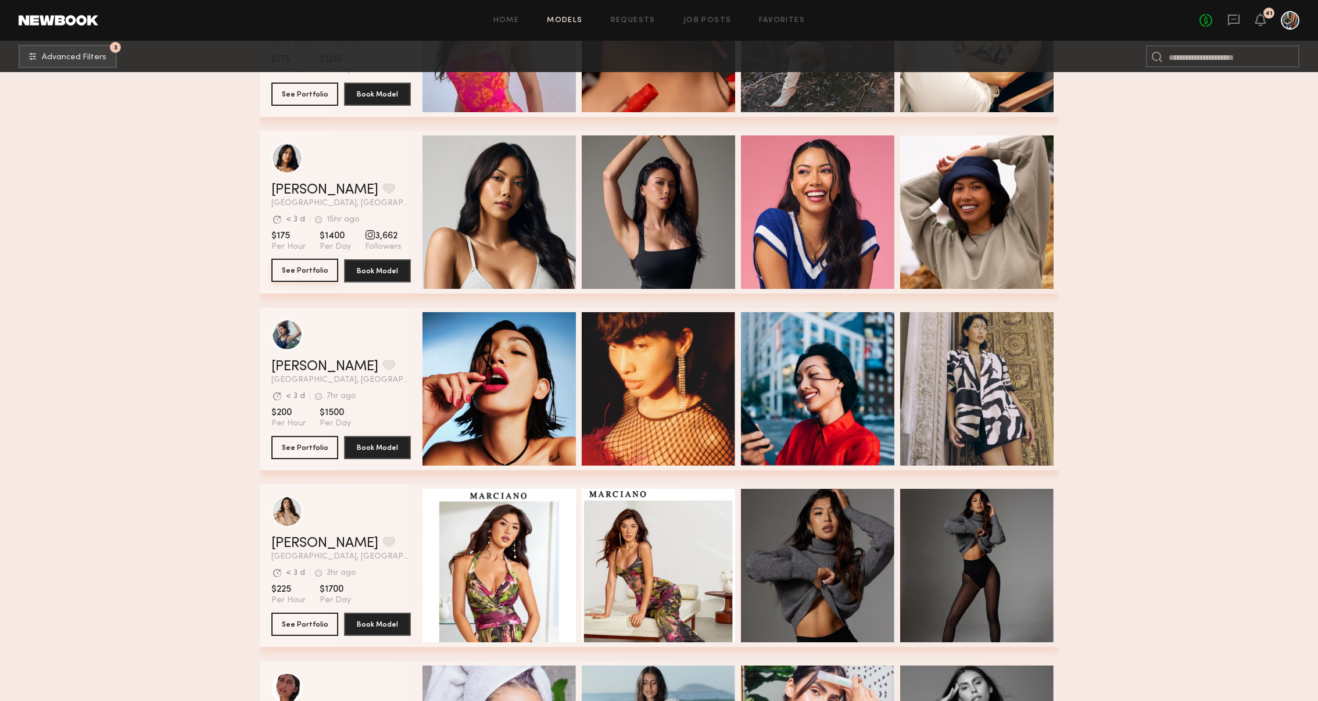
click at [304, 267] on button "See Portfolio" at bounding box center [304, 270] width 67 height 23
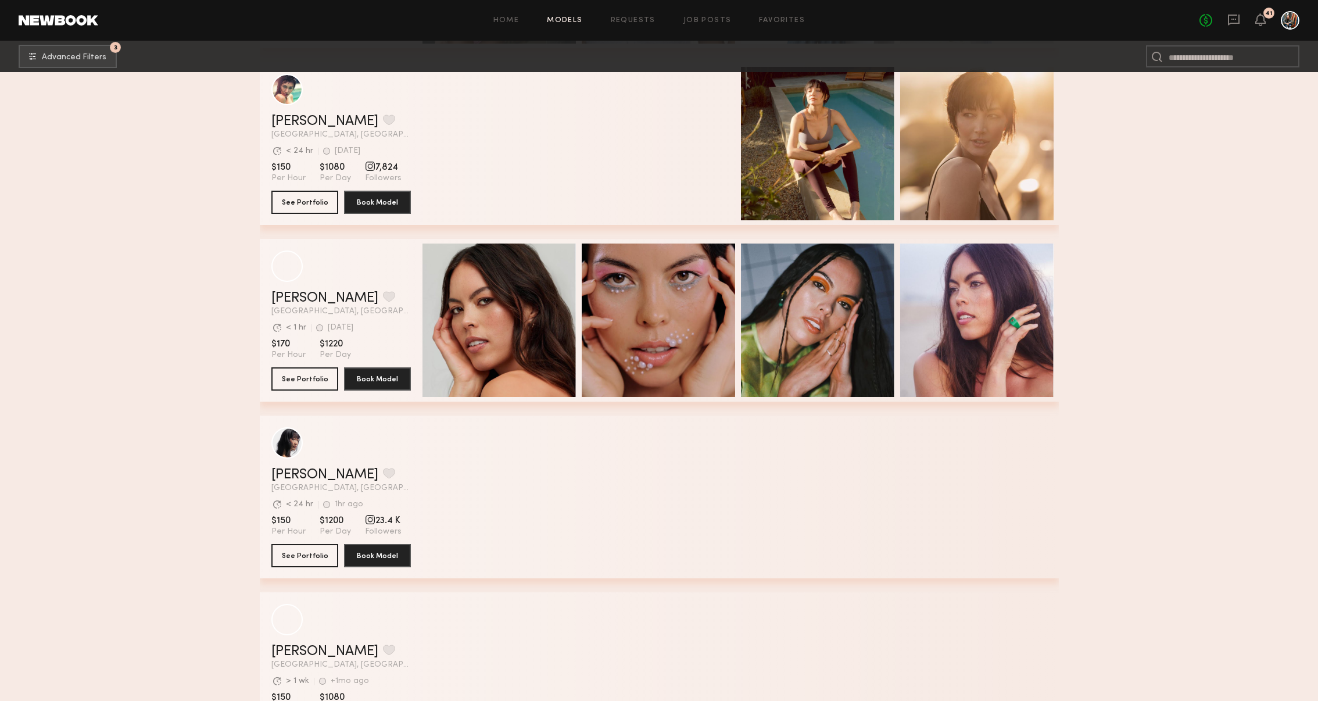
scroll to position [5096, 0]
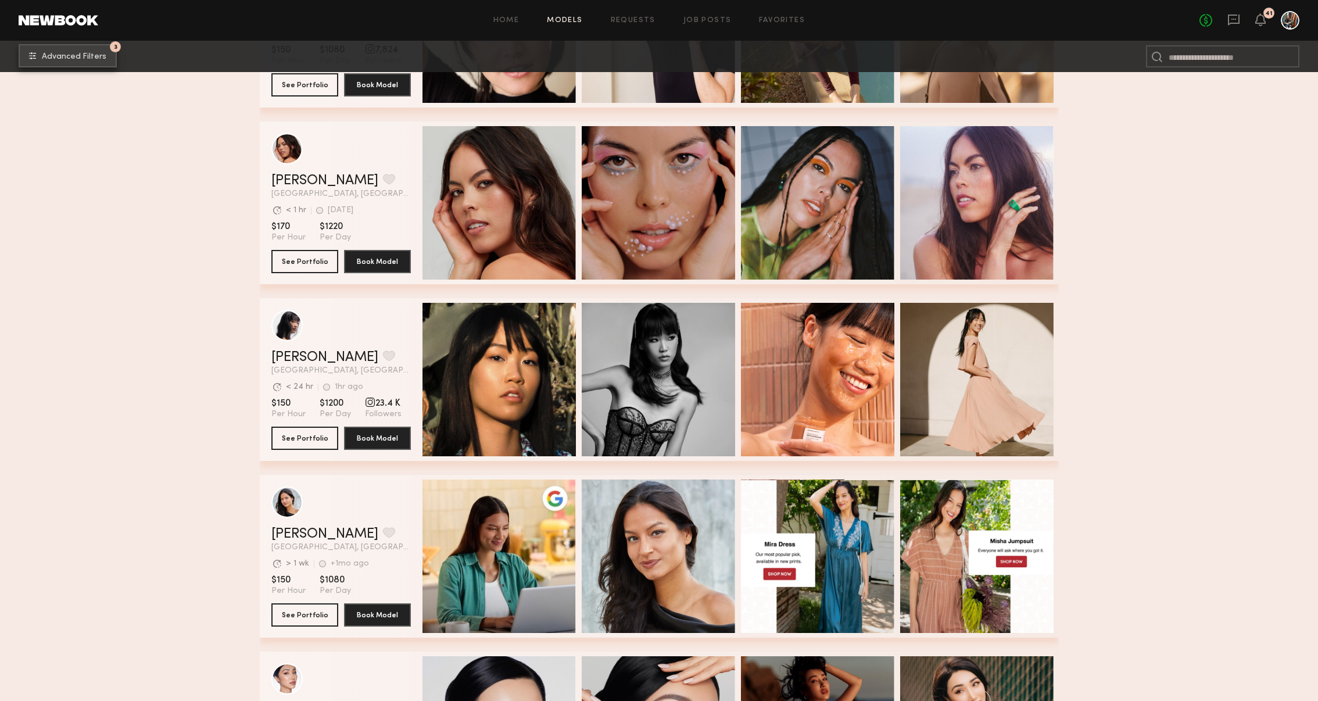
click at [82, 57] on span "Advanced Filters" at bounding box center [74, 57] width 64 height 8
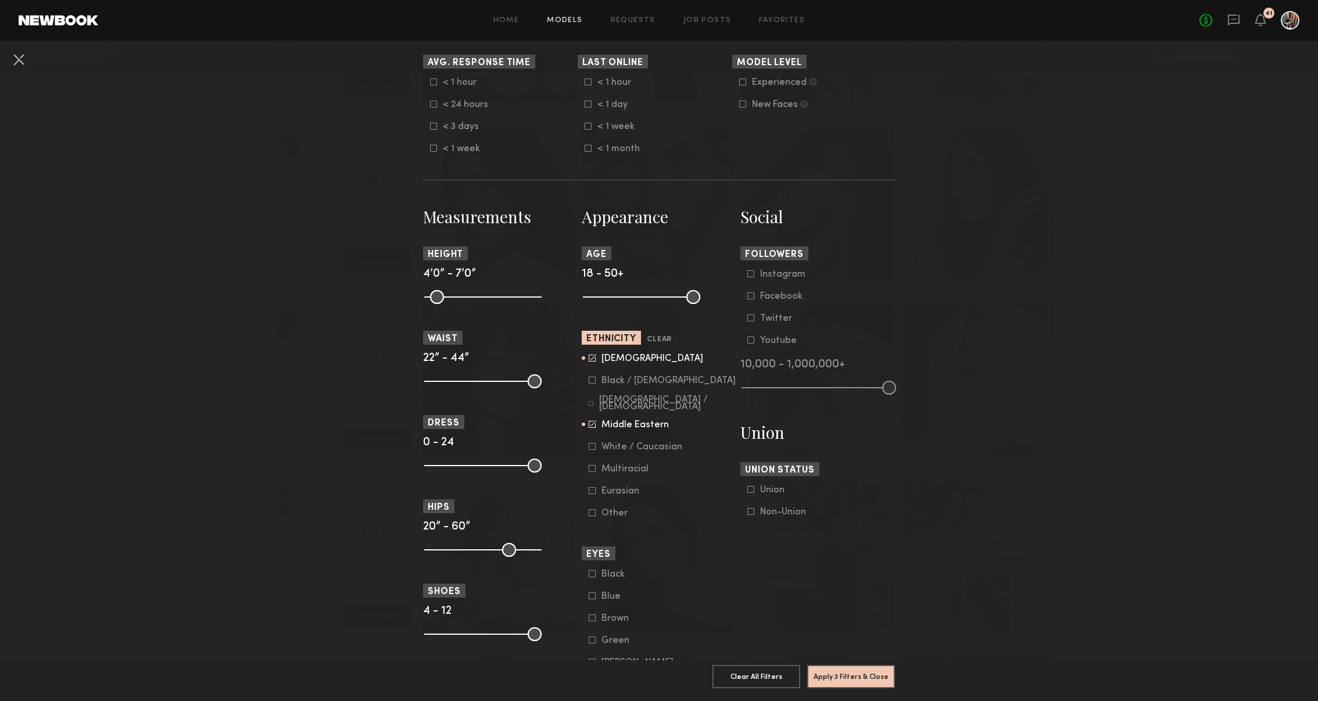
scroll to position [109, 0]
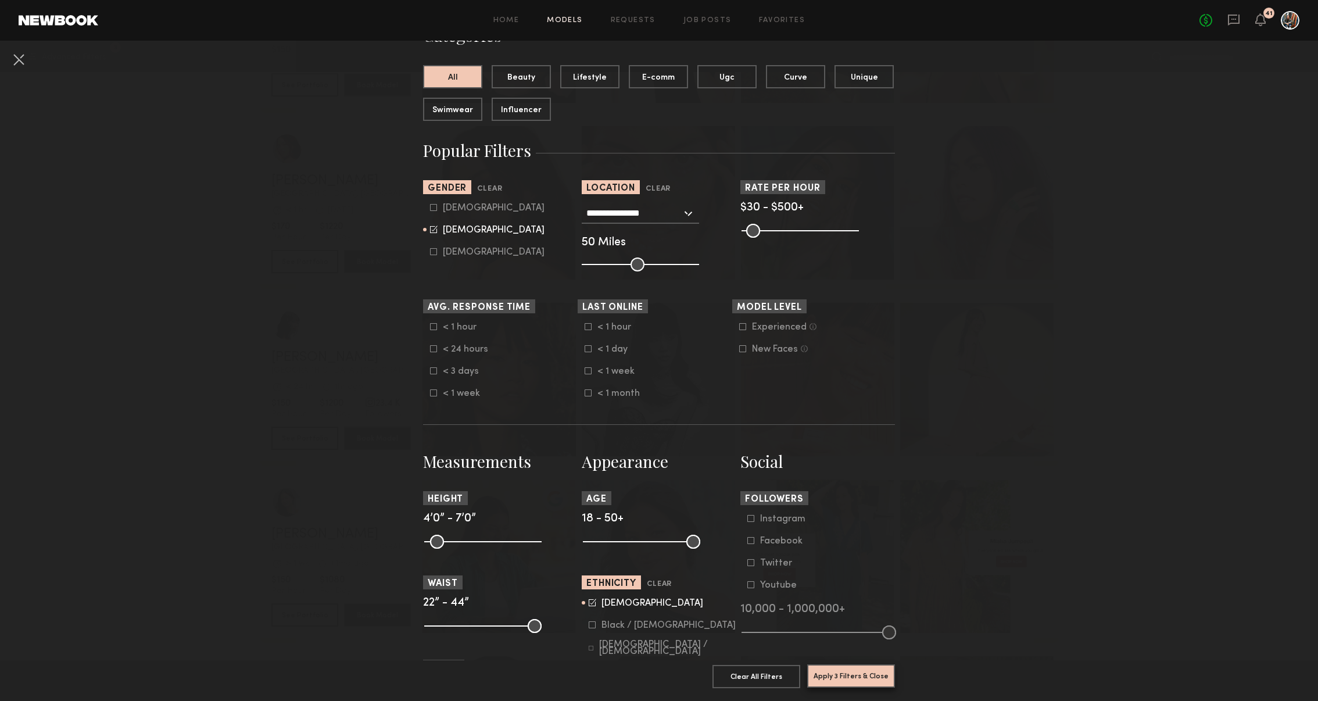
click at [866, 674] on button "Apply 3 Filters & Close" at bounding box center [851, 675] width 88 height 23
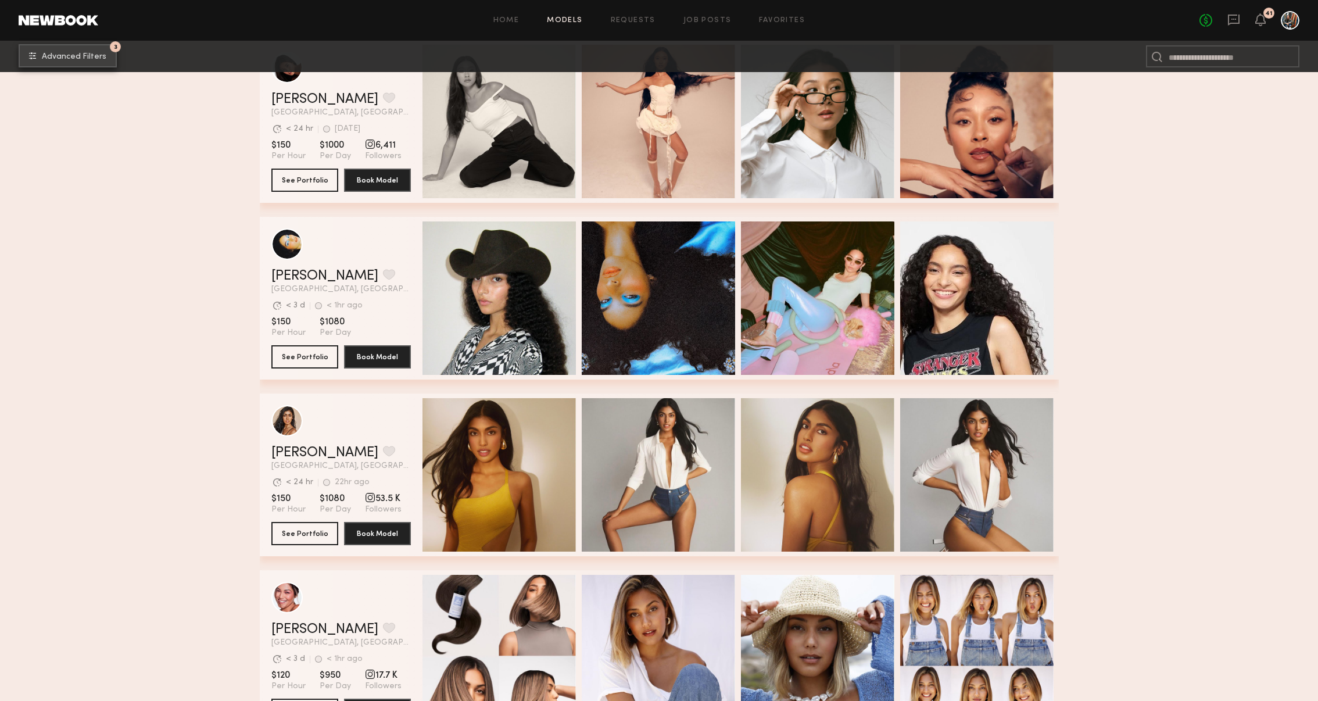
scroll to position [6806, 0]
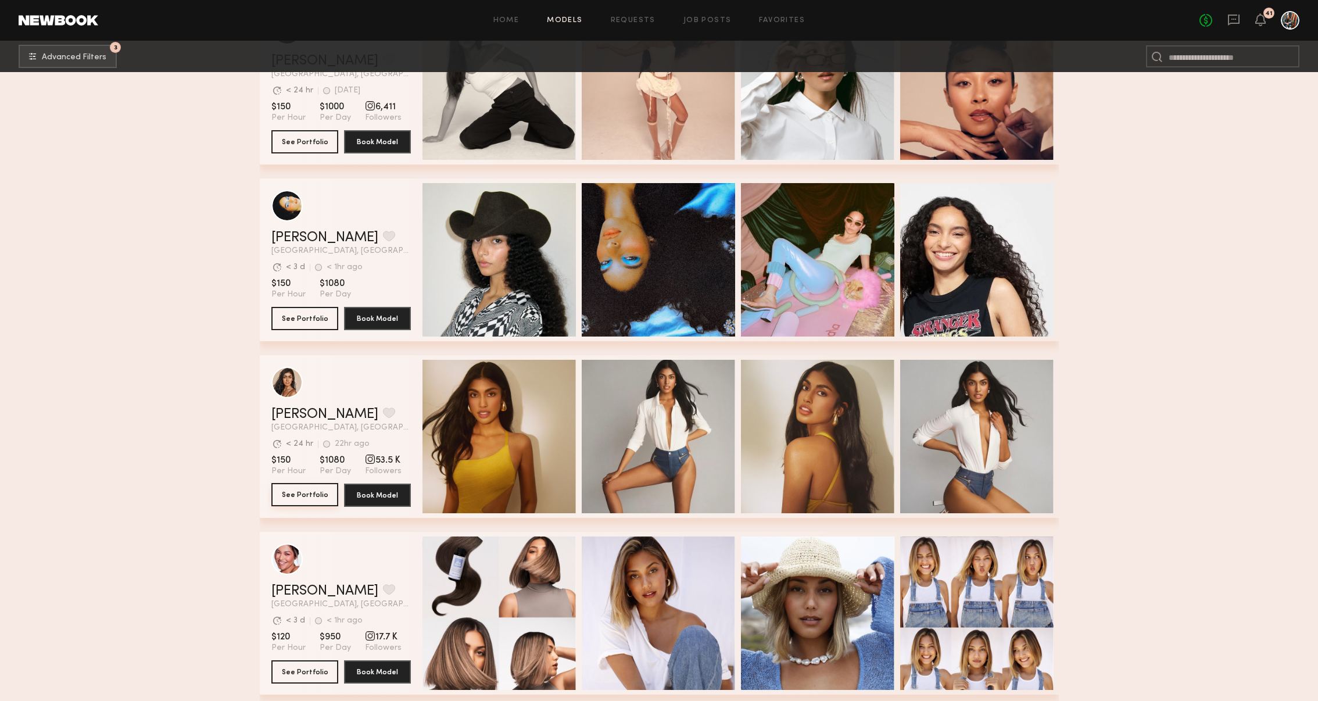
click at [321, 488] on button "See Portfolio" at bounding box center [304, 494] width 67 height 23
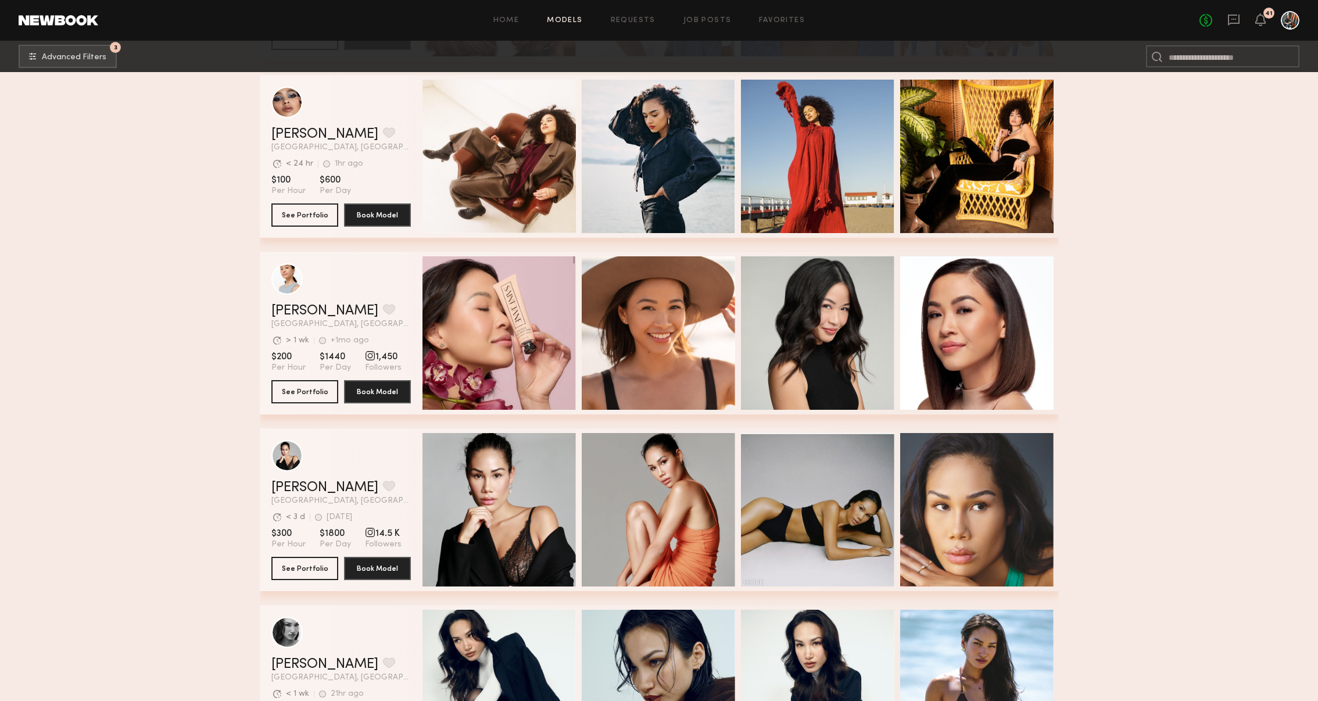
scroll to position [7086, 0]
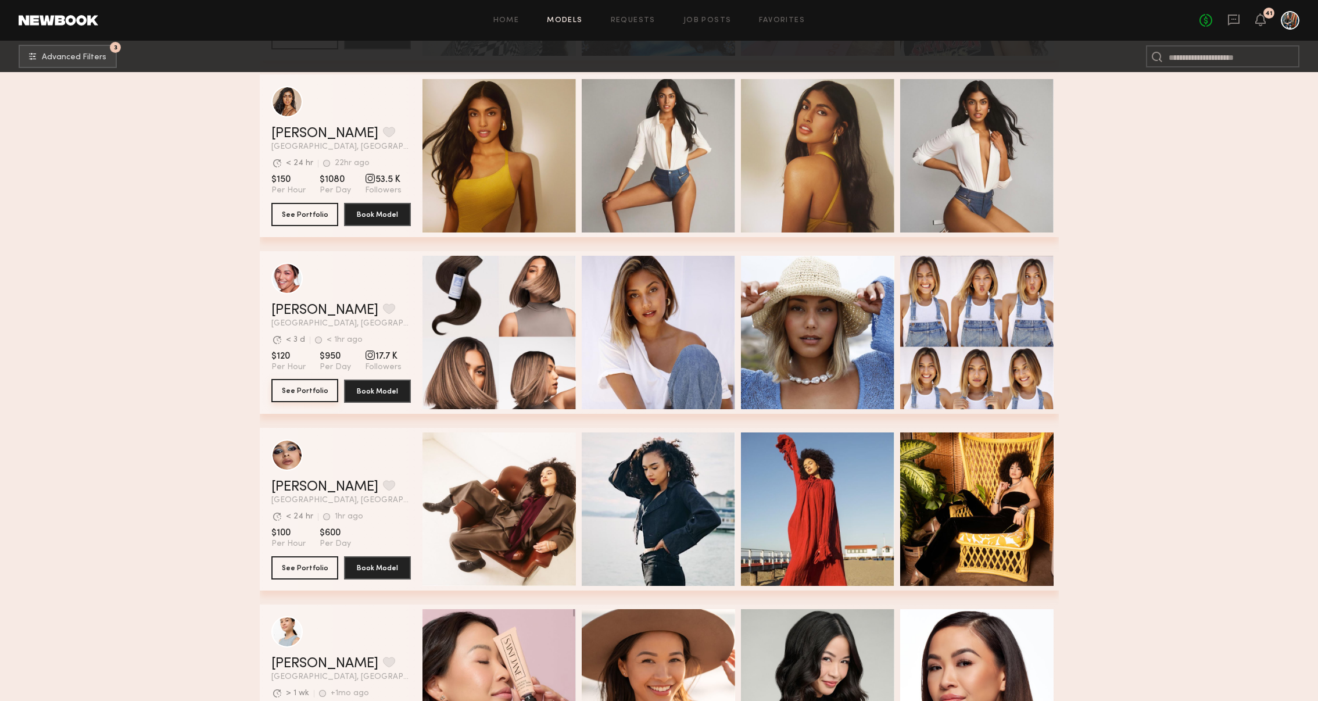
click at [287, 388] on button "See Portfolio" at bounding box center [304, 390] width 67 height 23
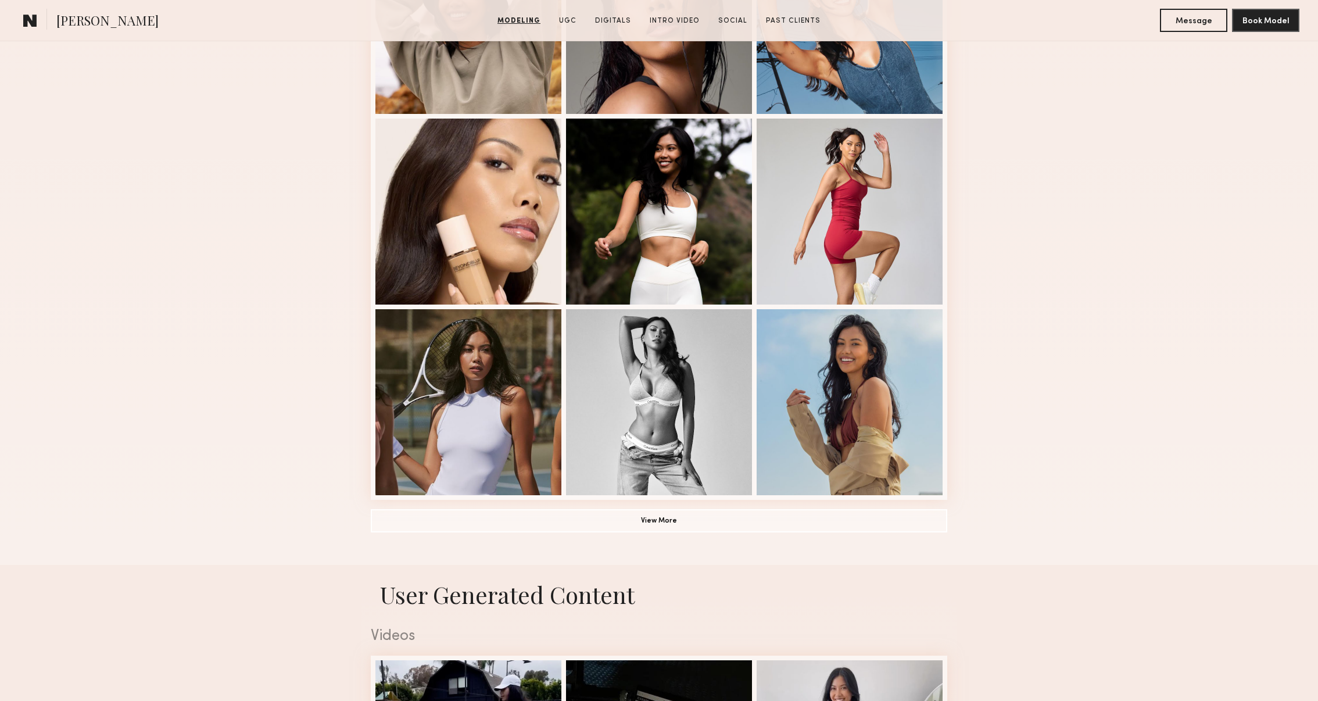
scroll to position [669, 0]
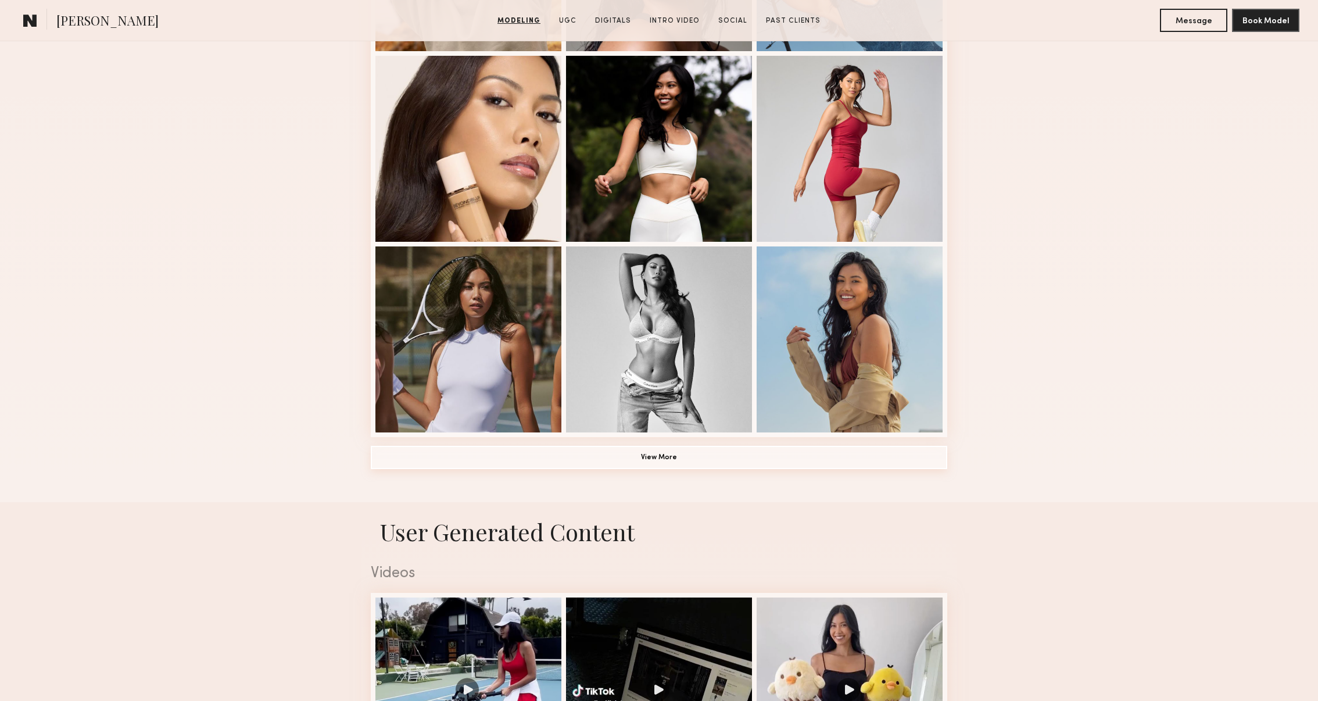
click at [711, 456] on button "View More" at bounding box center [659, 457] width 576 height 23
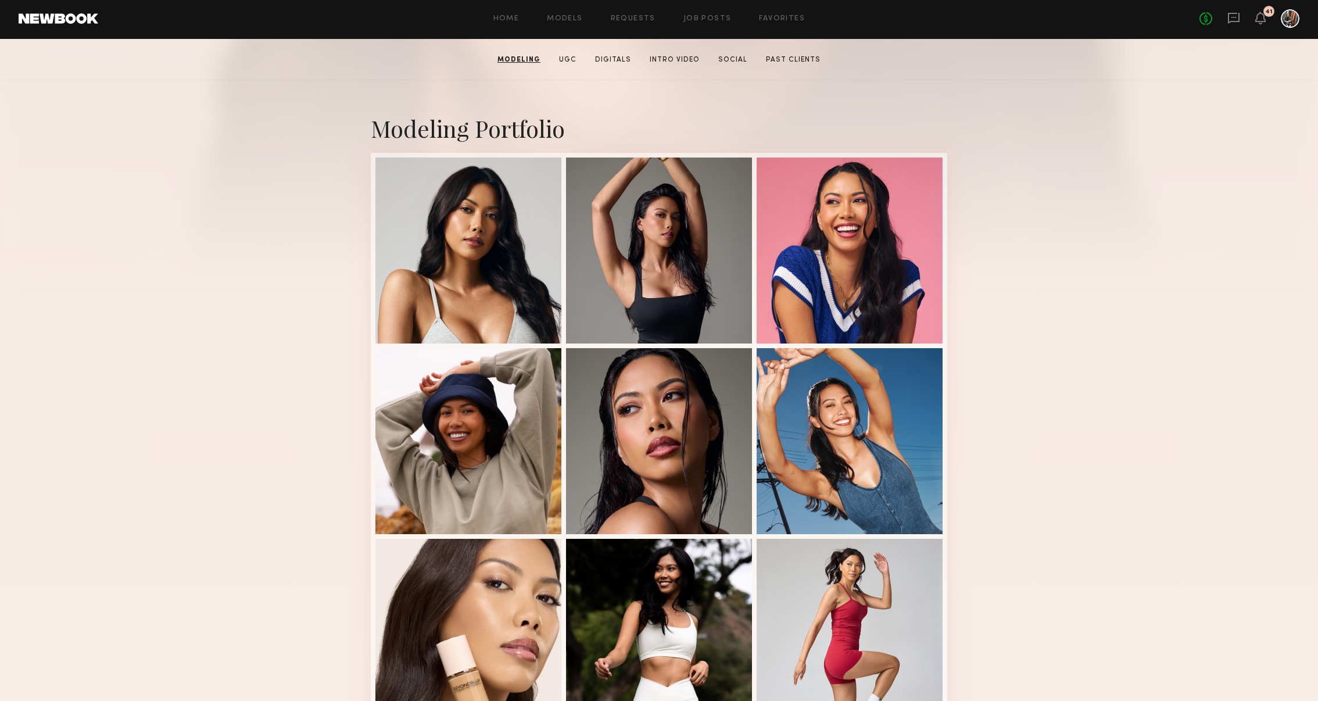
scroll to position [0, 0]
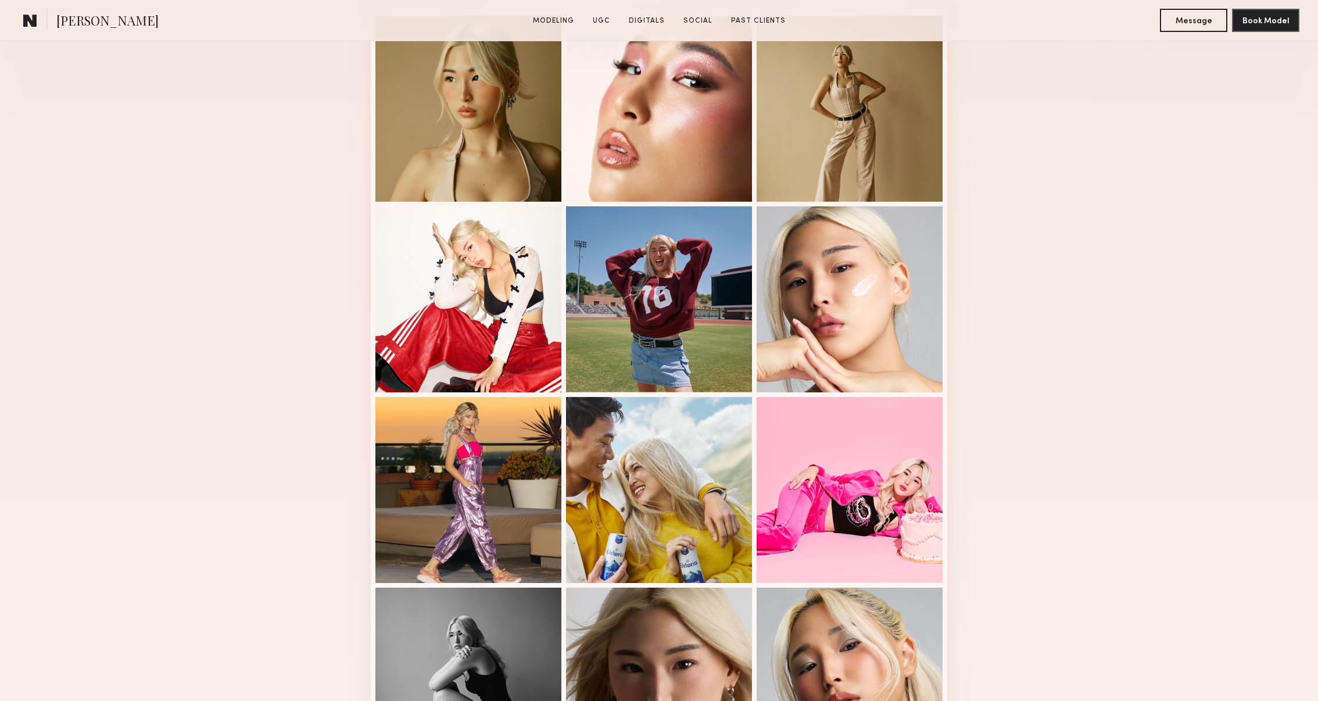
scroll to position [400, 0]
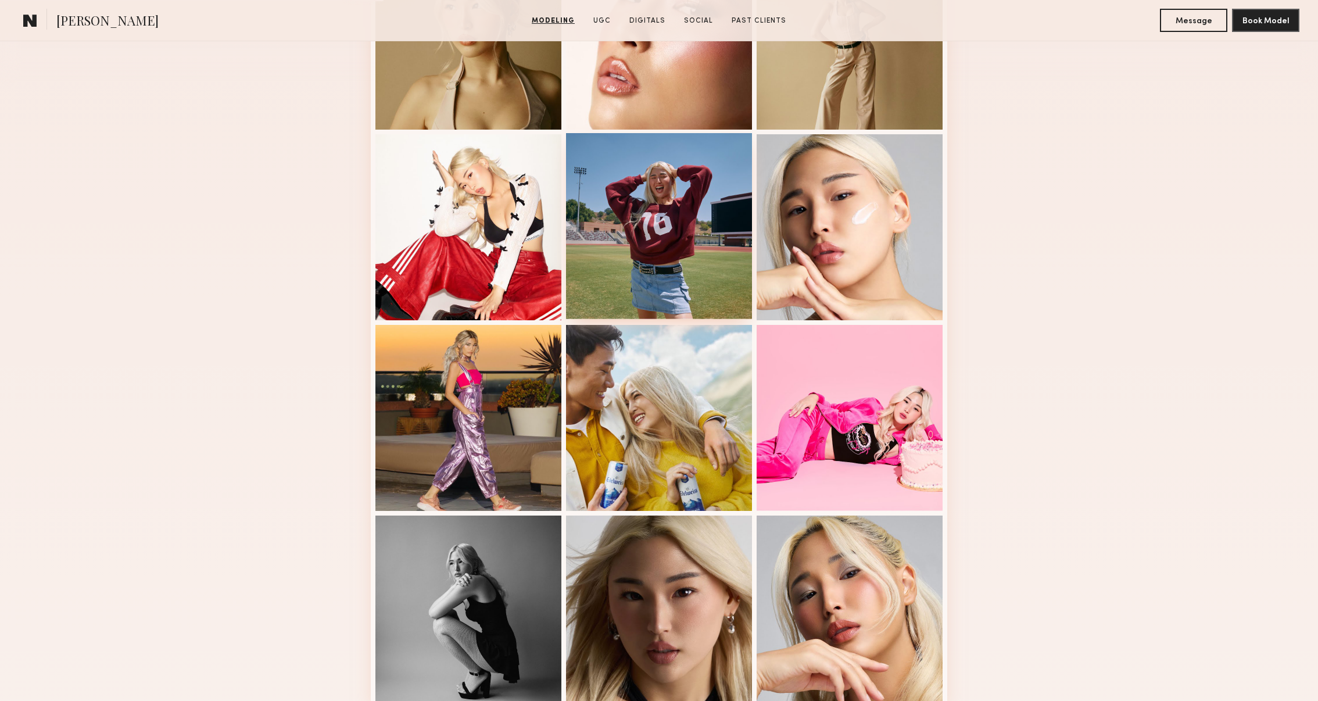
click at [690, 261] on div at bounding box center [659, 226] width 186 height 186
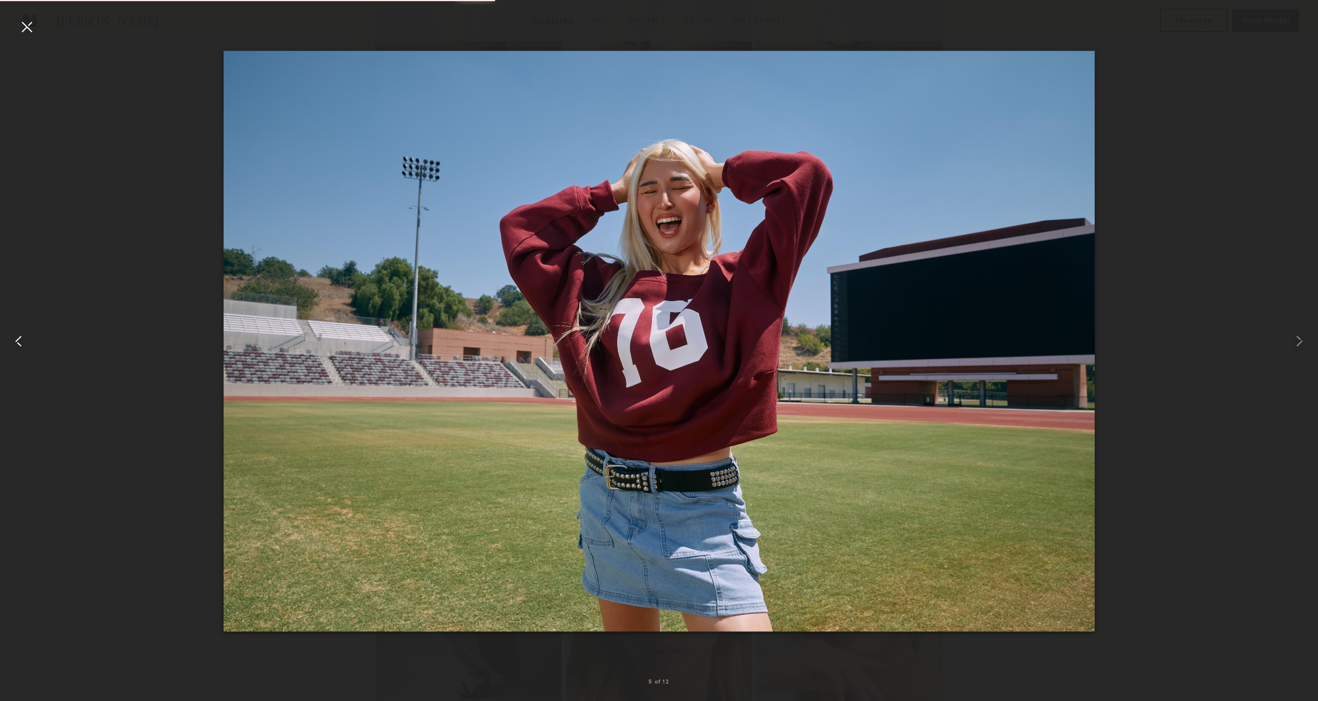
click at [42, 27] on div at bounding box center [26, 341] width 53 height 645
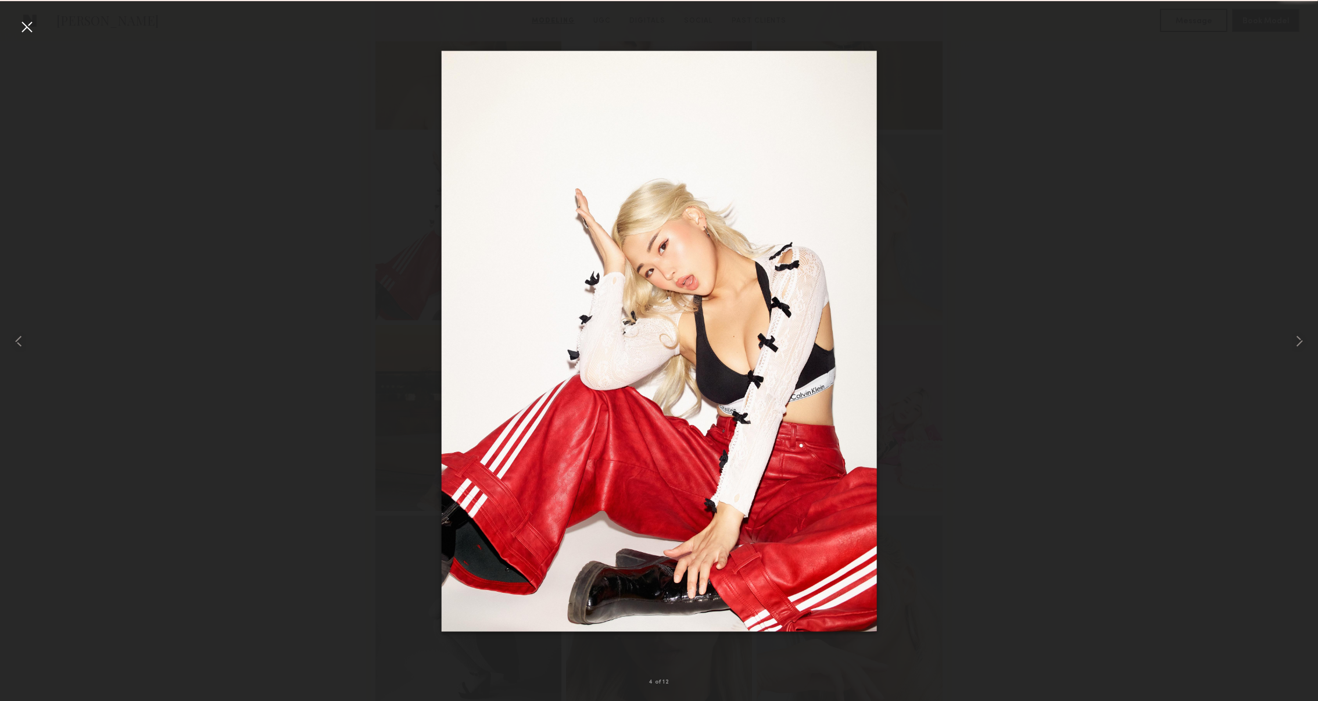
click at [33, 26] on div at bounding box center [26, 26] width 19 height 19
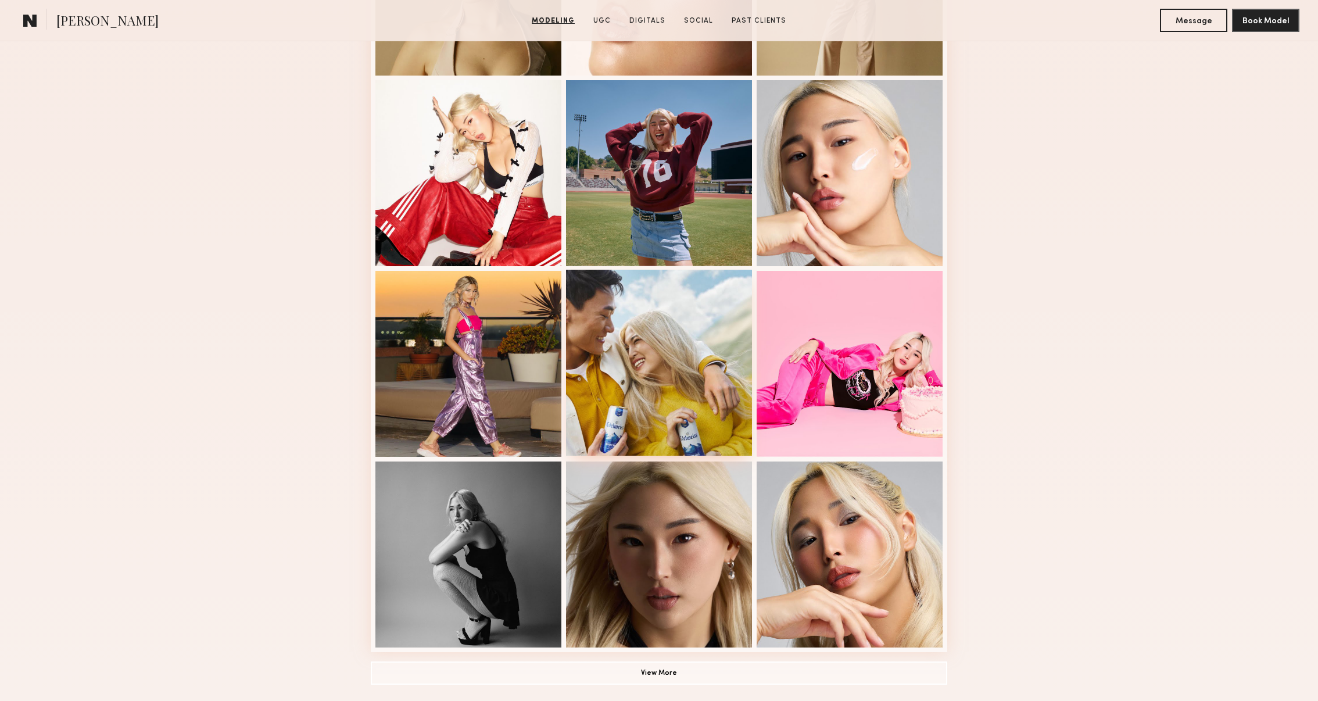
scroll to position [640, 0]
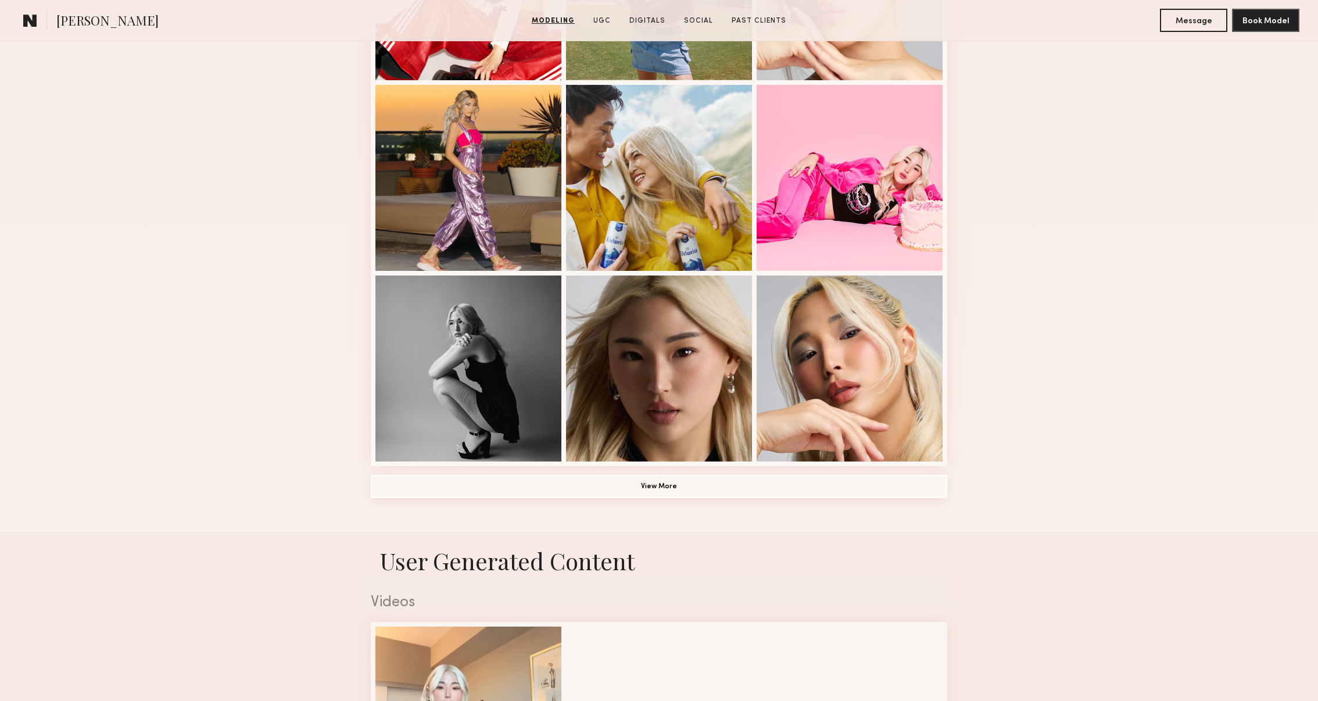
click at [689, 485] on button "View More" at bounding box center [659, 486] width 576 height 23
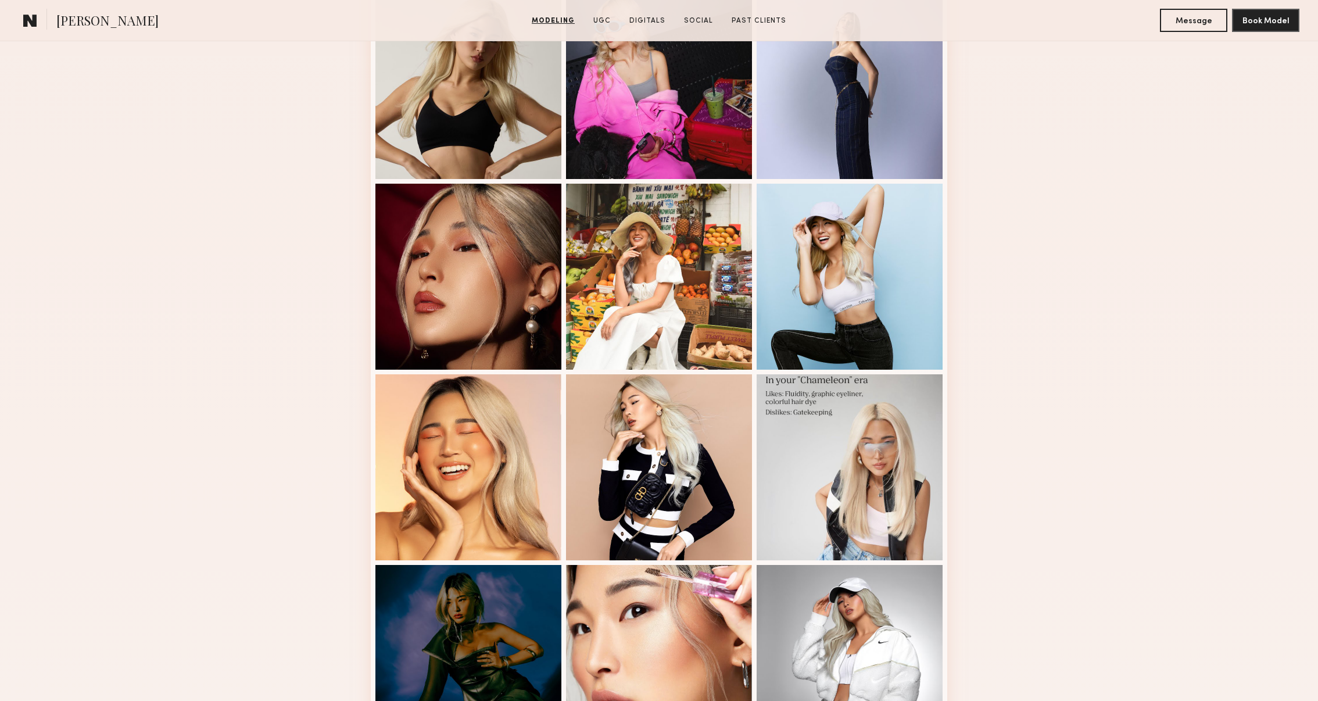
scroll to position [1119, 0]
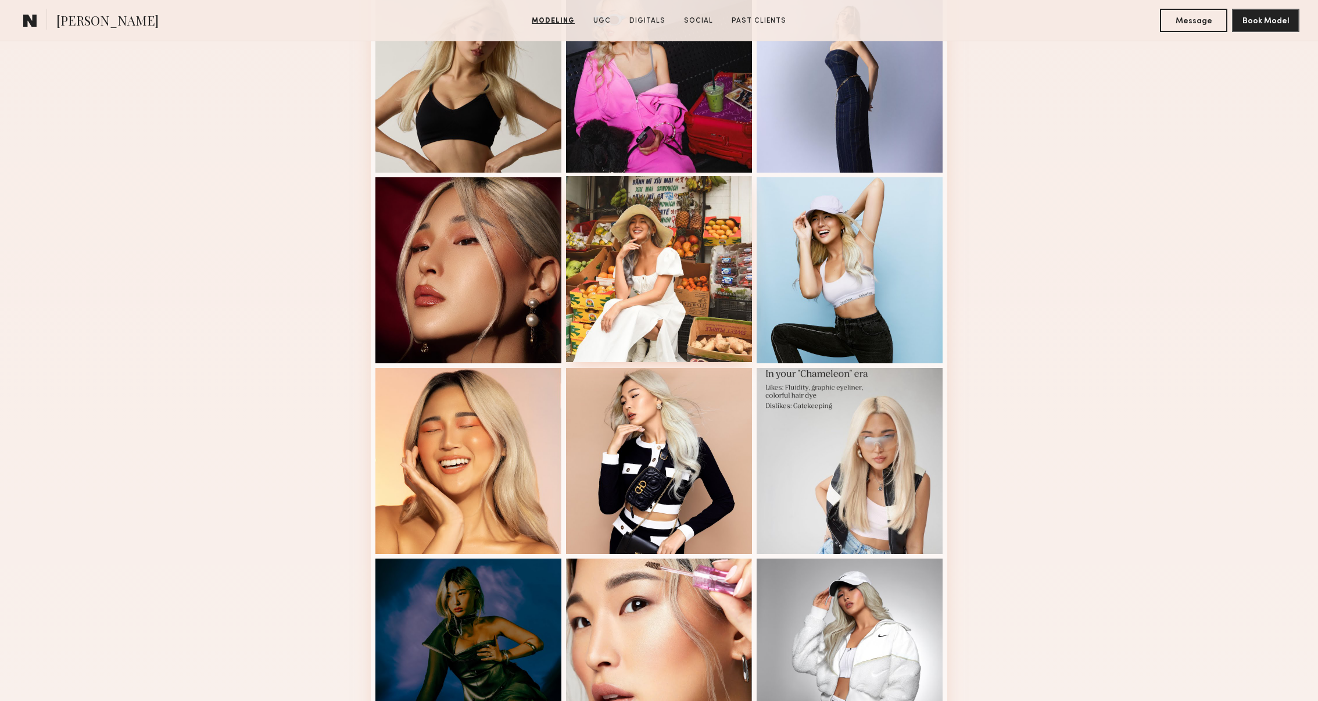
click at [675, 332] on div at bounding box center [659, 269] width 186 height 186
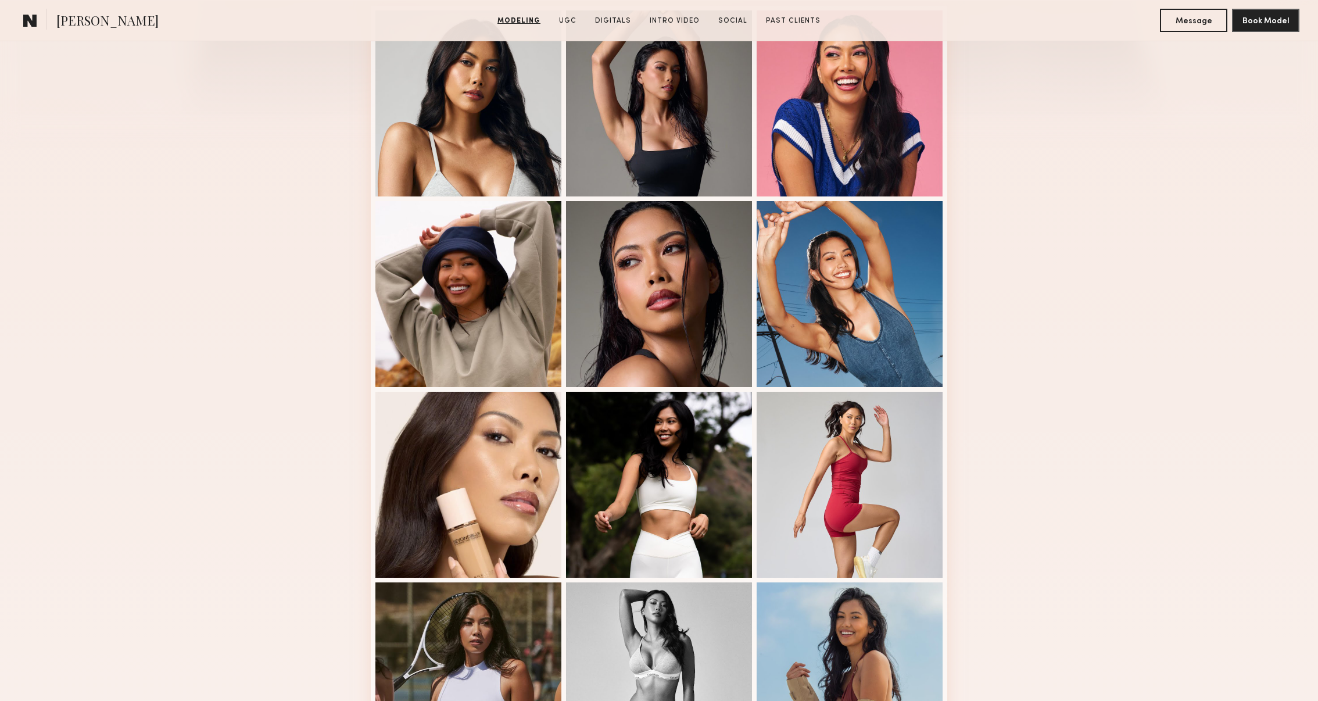
scroll to position [319, 0]
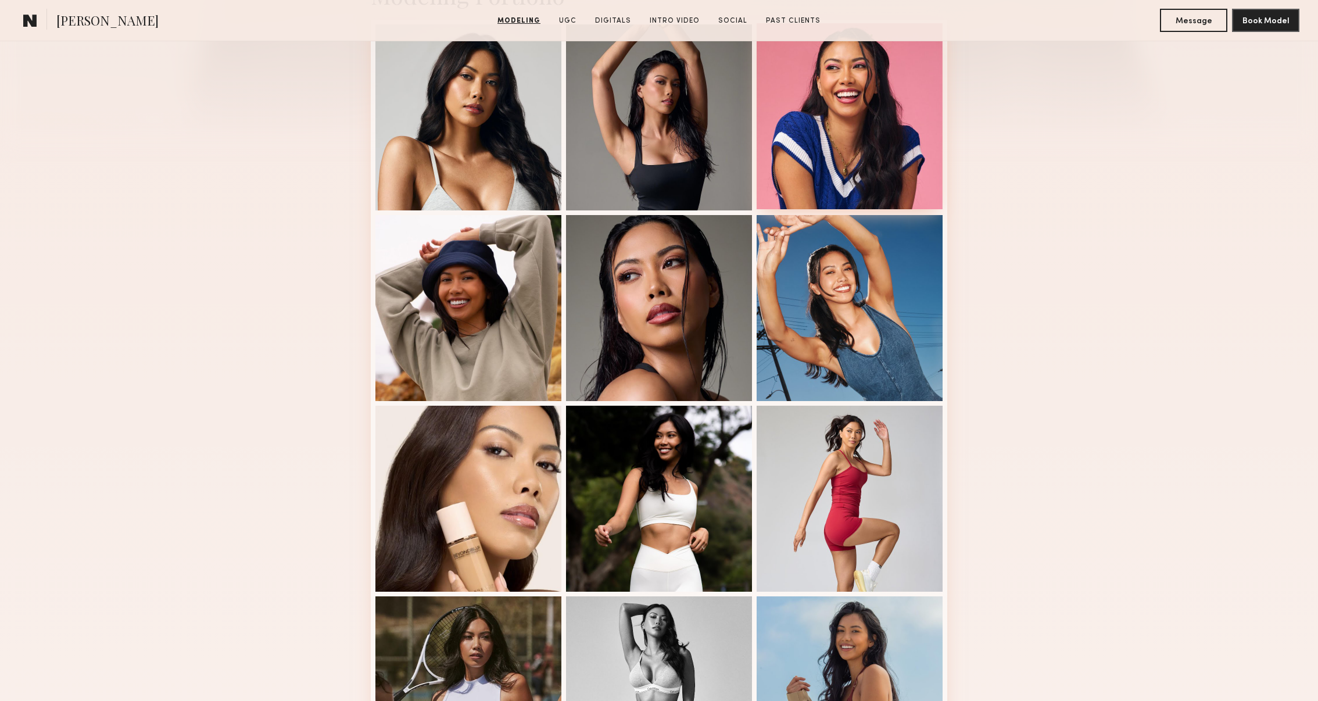
click at [875, 170] on div at bounding box center [850, 116] width 186 height 186
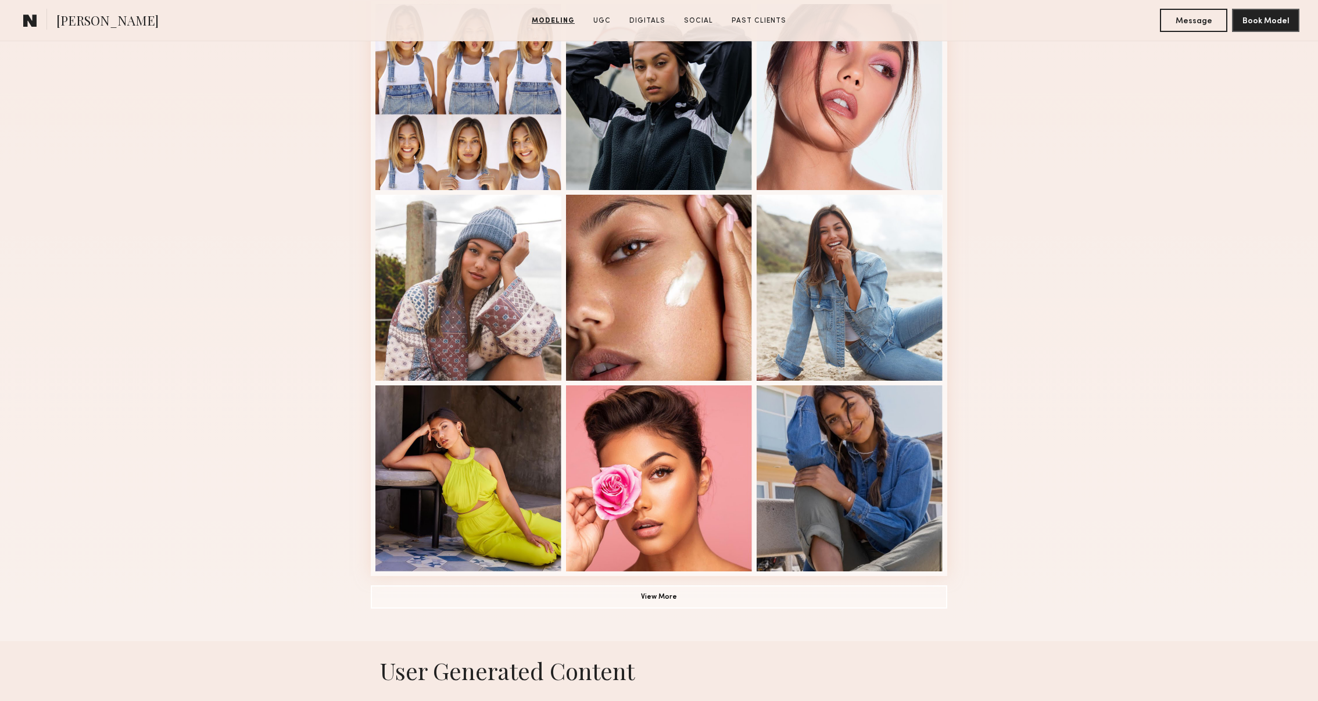
scroll to position [534, 0]
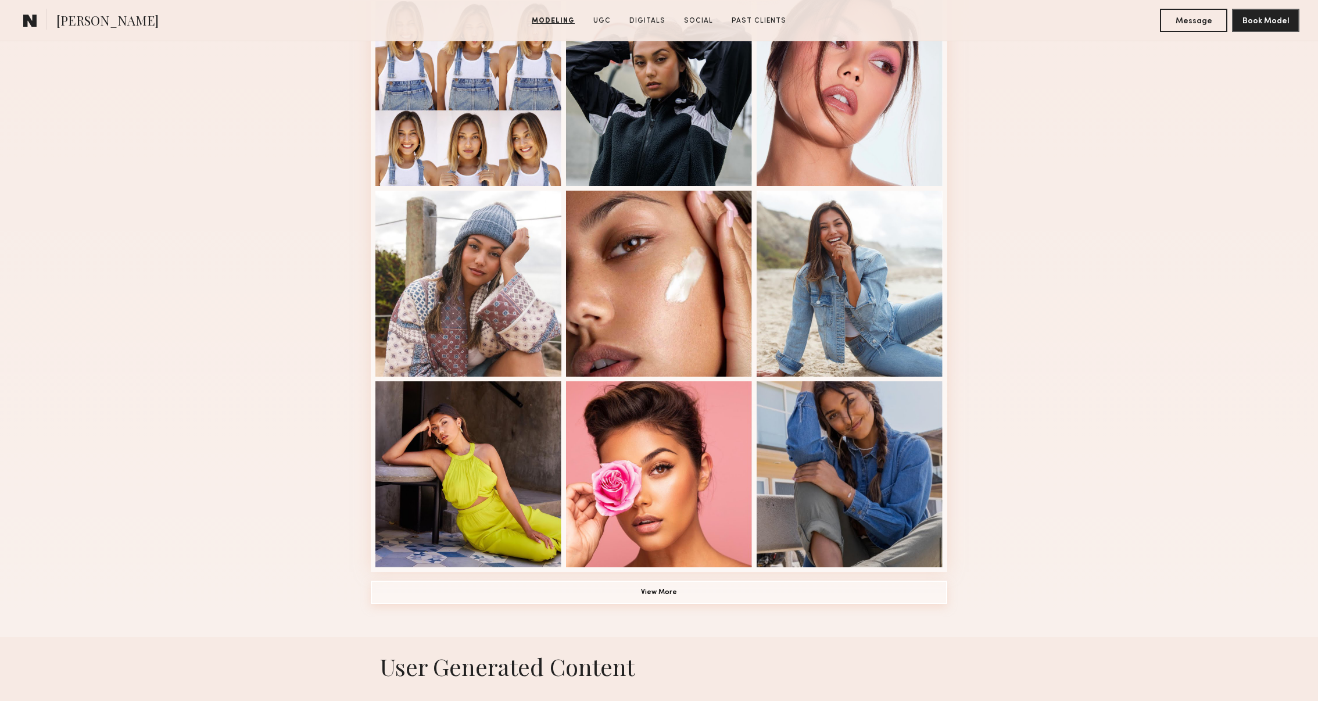
click at [807, 582] on button "View More" at bounding box center [659, 591] width 576 height 23
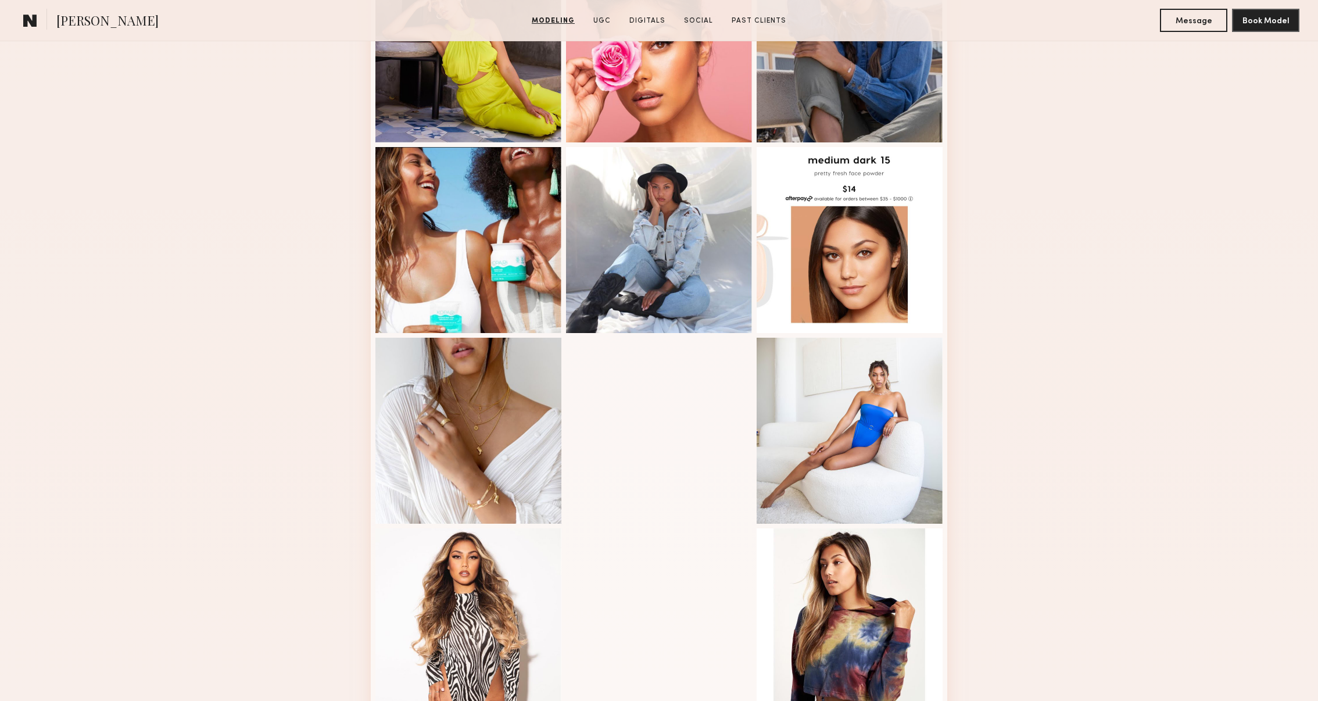
scroll to position [954, 0]
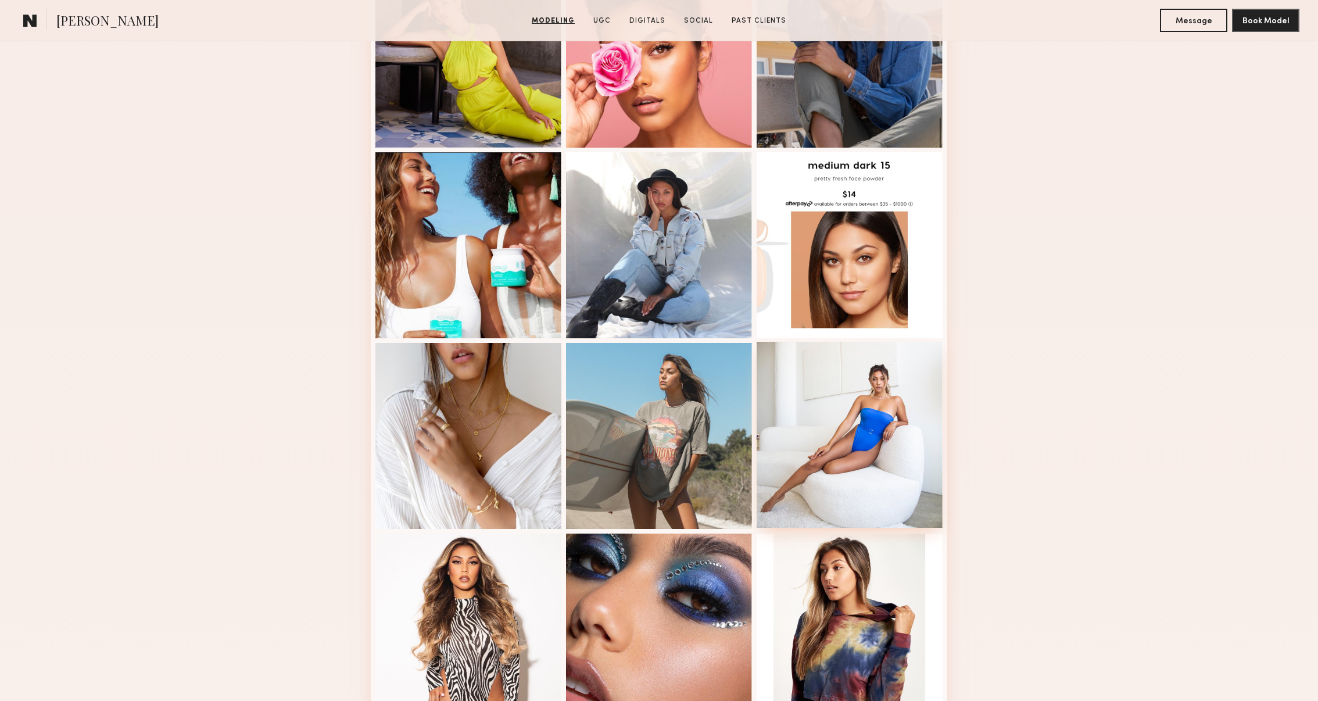
click at [856, 440] on div at bounding box center [850, 435] width 186 height 186
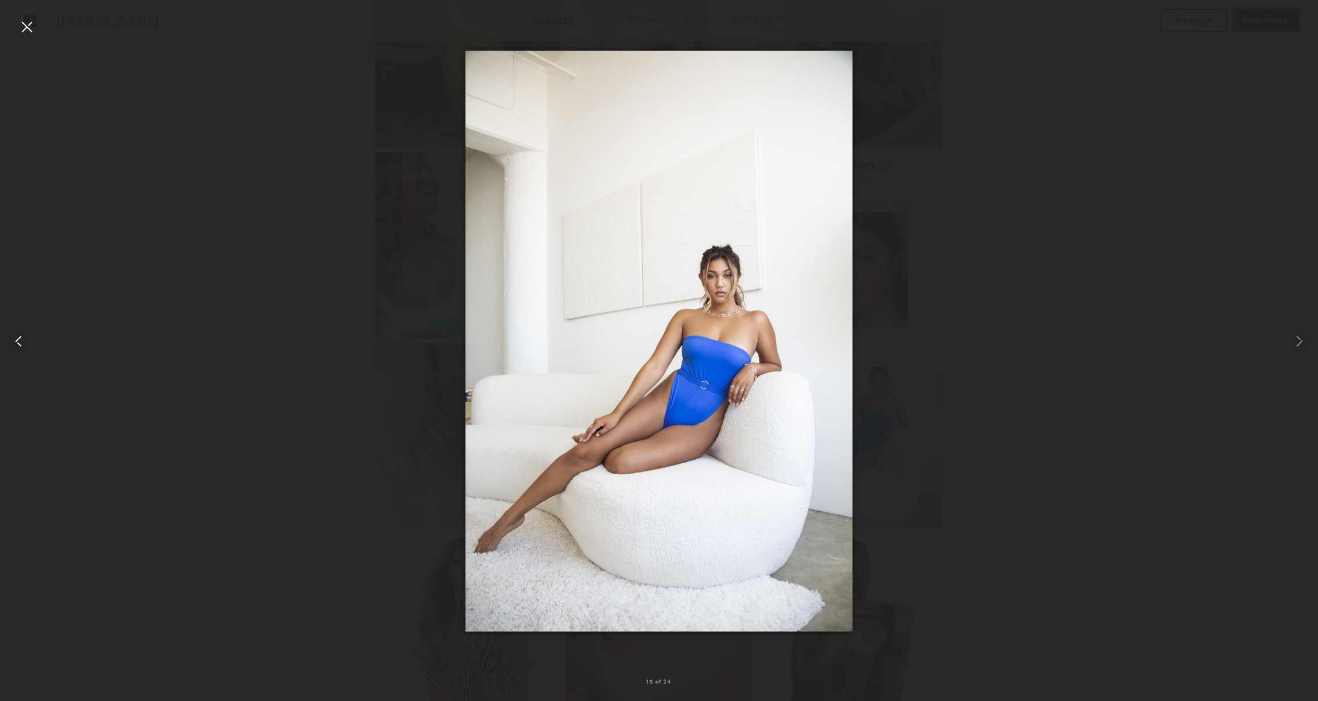
click at [36, 33] on div at bounding box center [26, 341] width 53 height 645
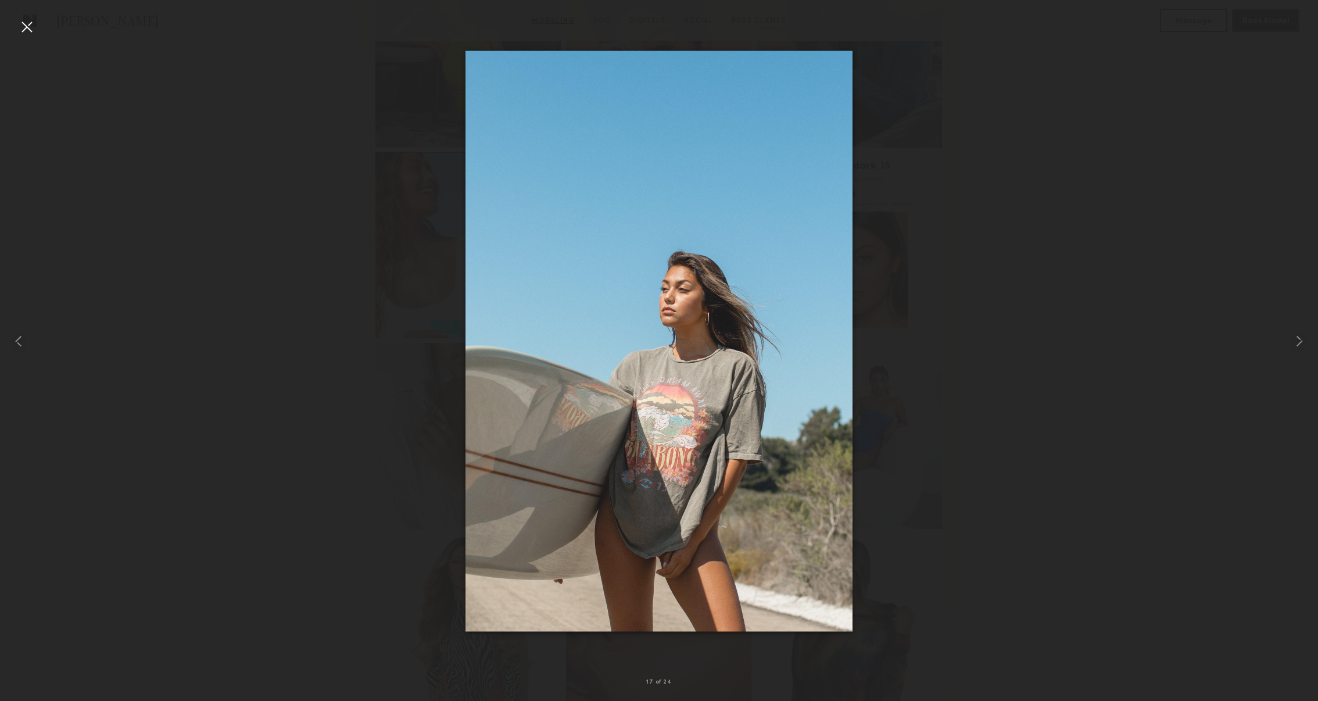
click at [33, 30] on div at bounding box center [26, 26] width 19 height 19
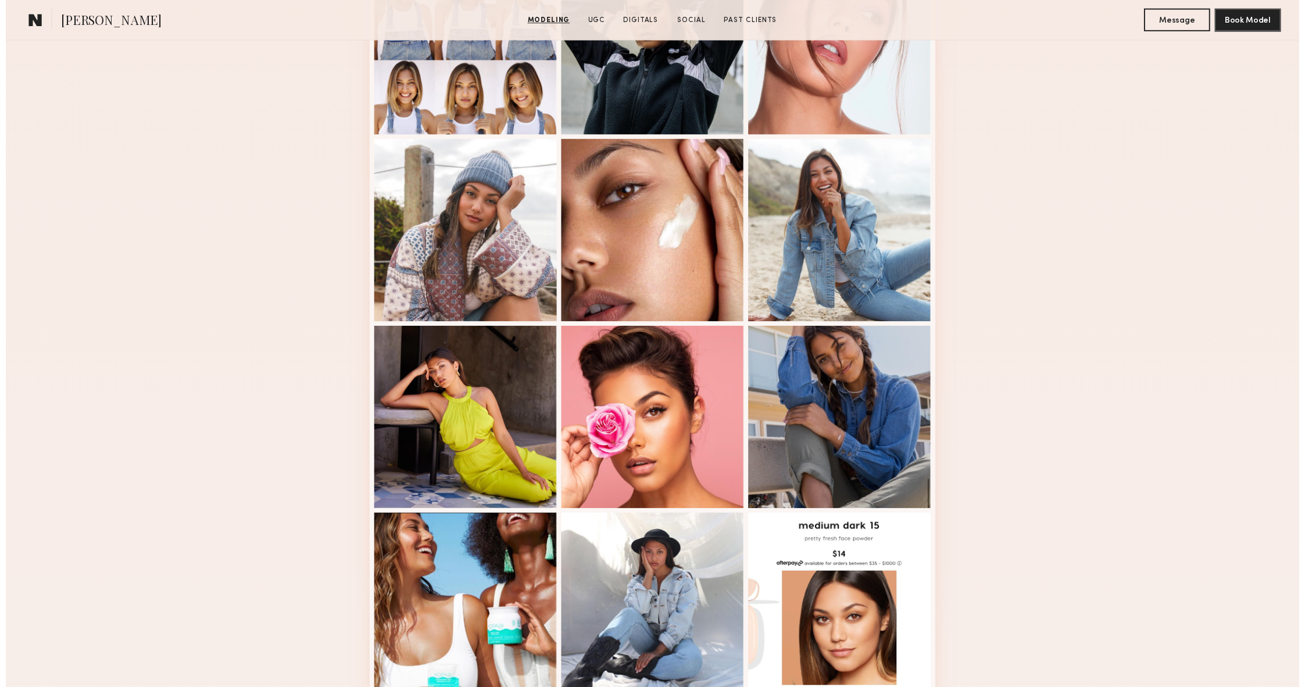
scroll to position [560, 0]
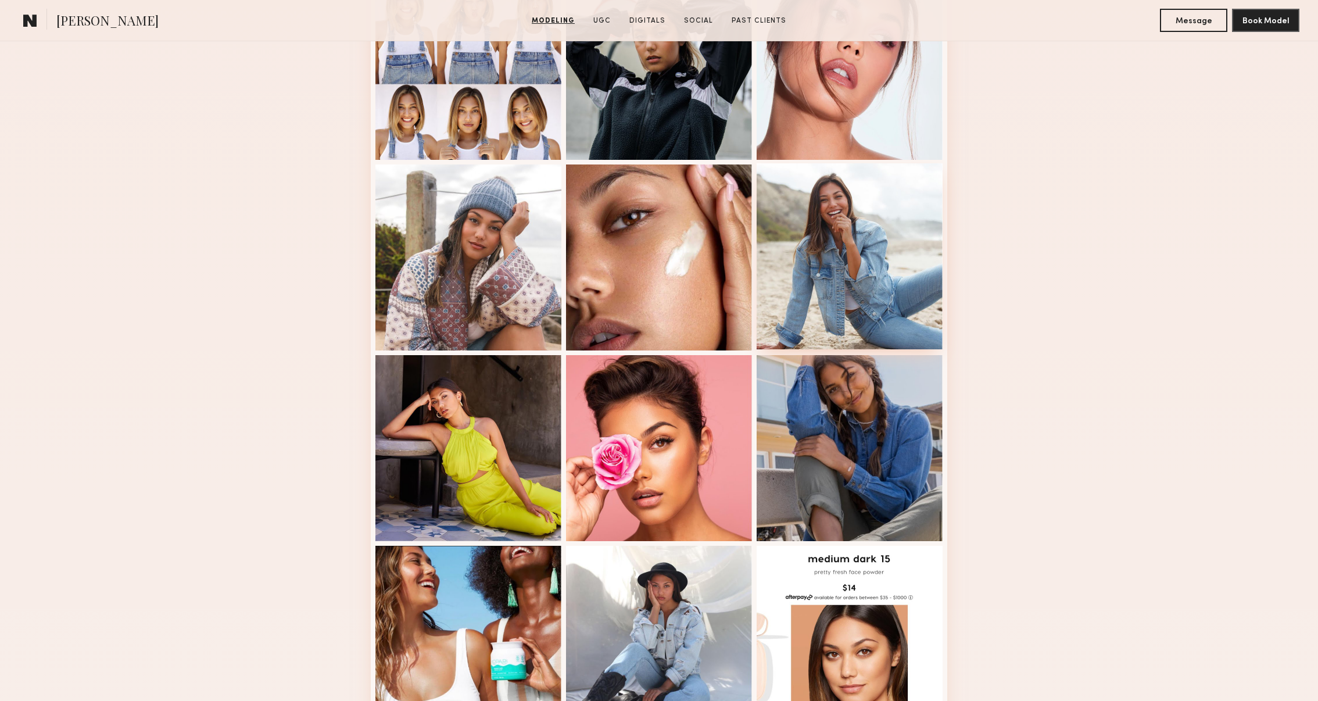
click at [878, 274] on div at bounding box center [850, 256] width 186 height 186
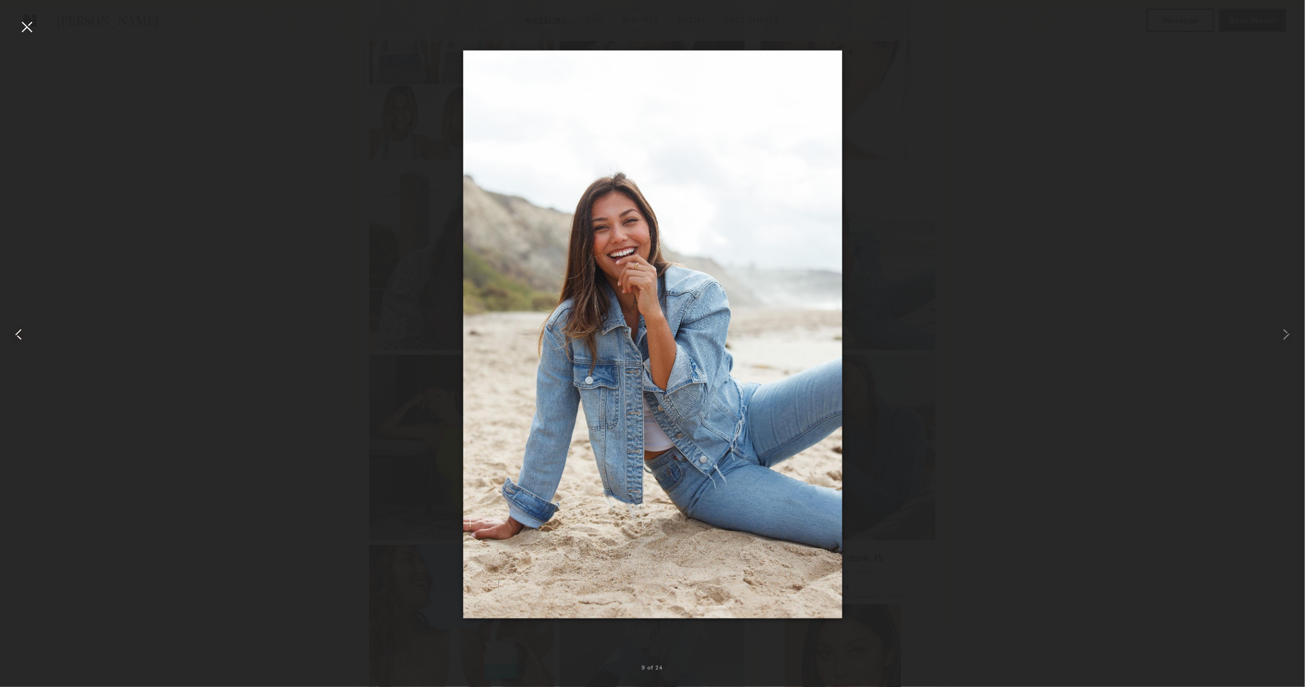
click at [37, 24] on div at bounding box center [26, 335] width 52 height 632
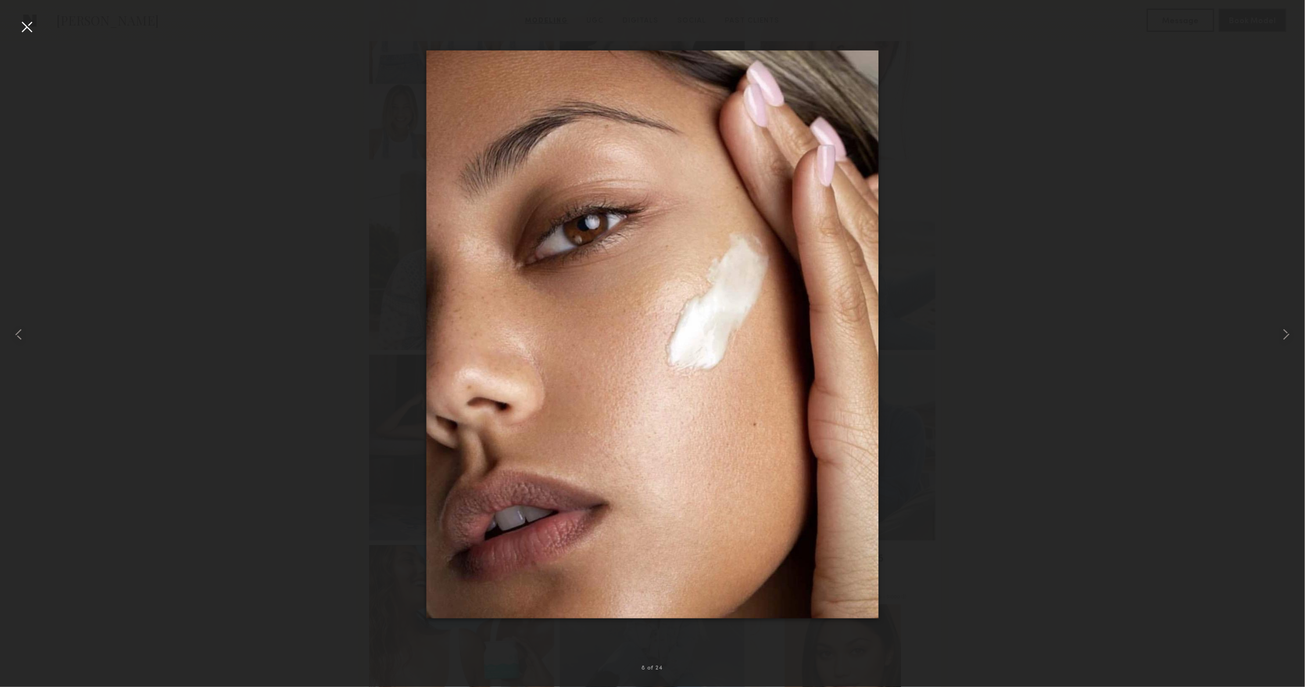
click at [17, 28] on div at bounding box center [26, 26] width 19 height 19
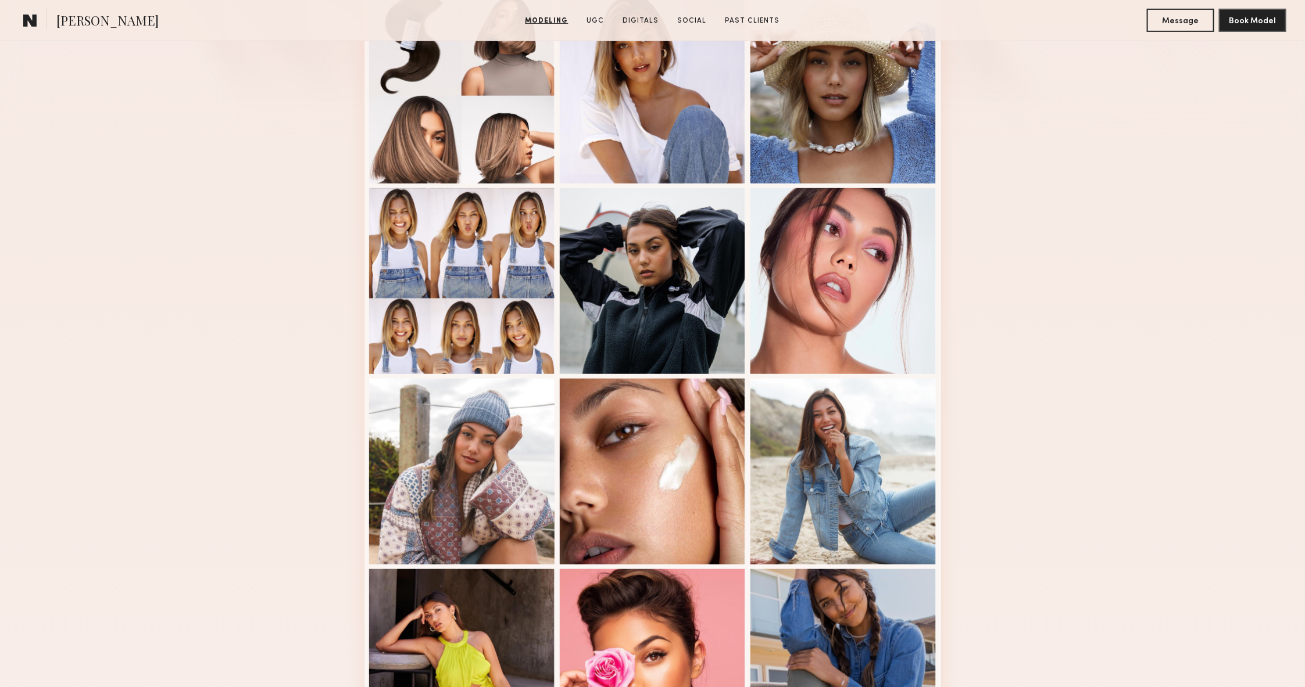
scroll to position [0, 0]
